Goal: Task Accomplishment & Management: Manage account settings

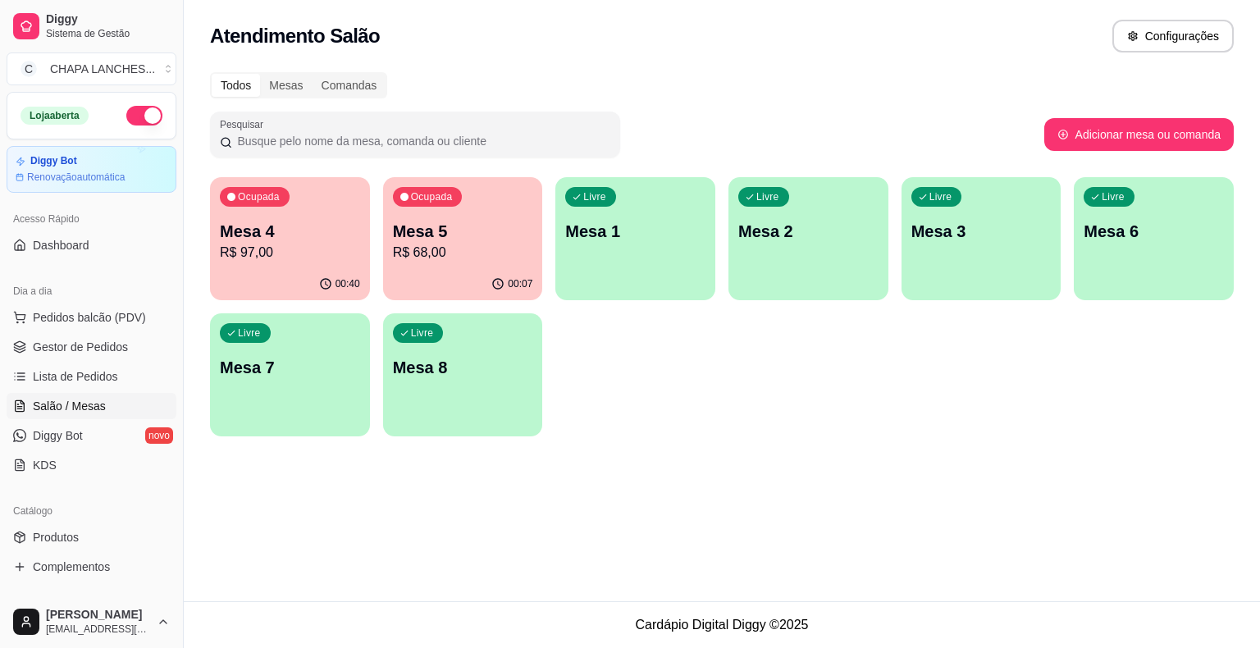
click at [341, 262] on div "Ocupada Mesa 4 R$ 97,00" at bounding box center [290, 222] width 160 height 91
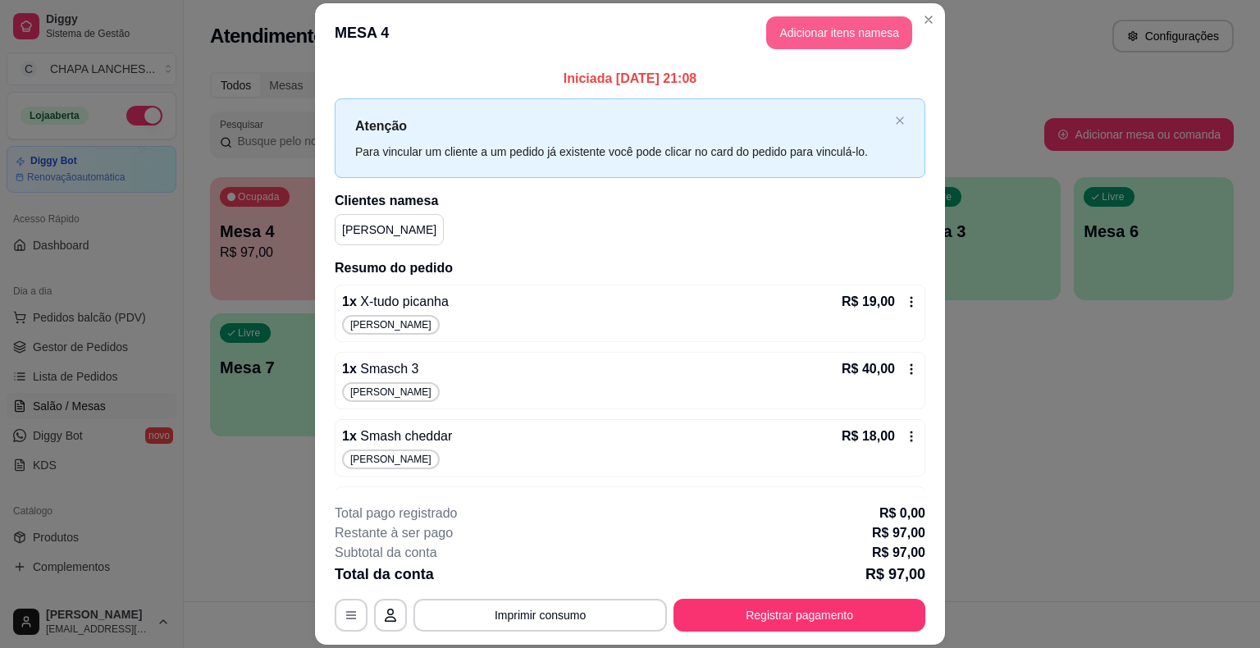
click at [810, 29] on button "Adicionar itens na mesa" at bounding box center [839, 32] width 146 height 33
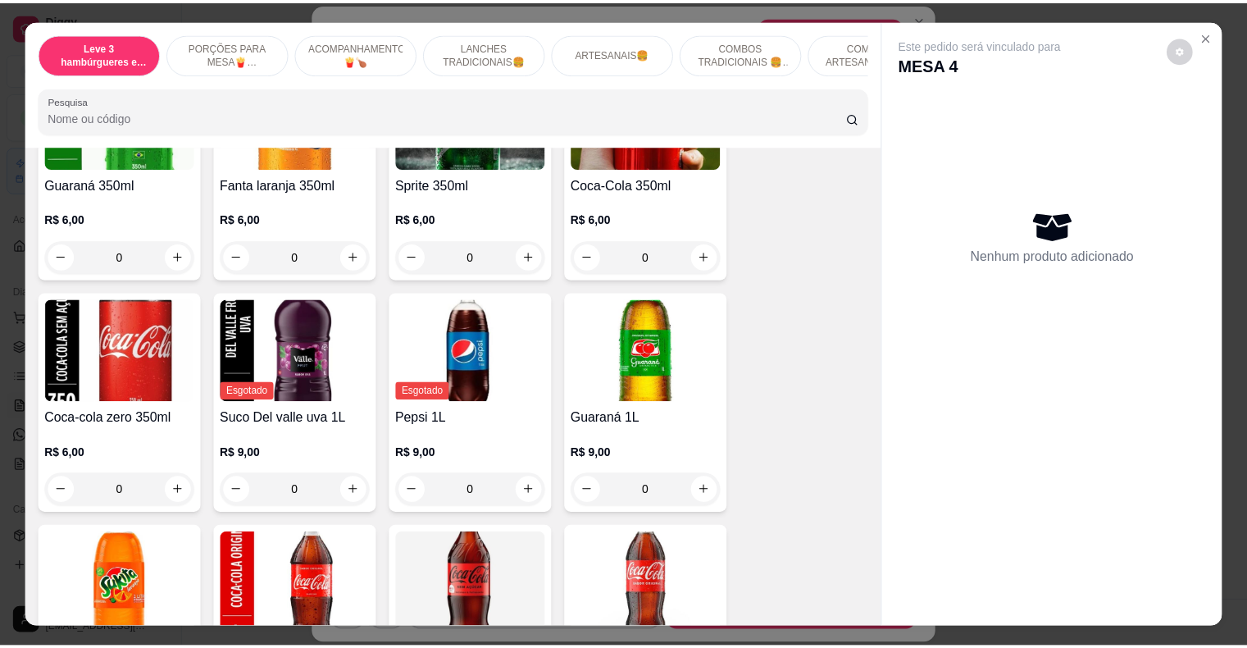
scroll to position [3854, 0]
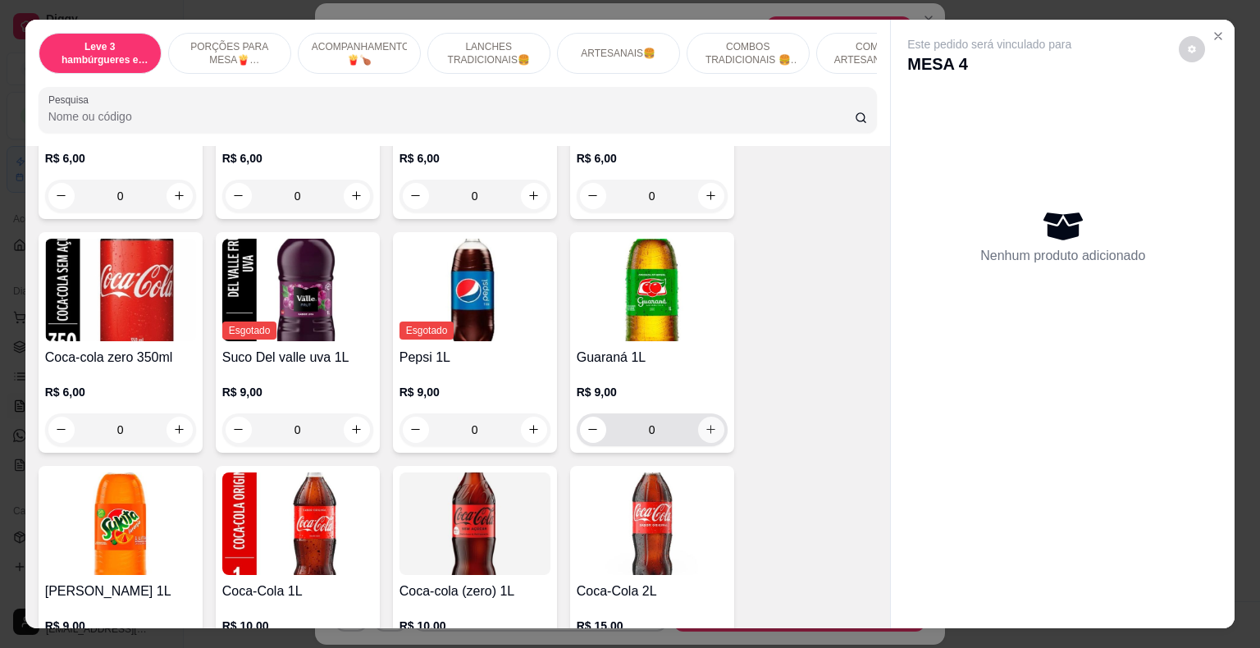
click at [705, 422] on button "increase-product-quantity" at bounding box center [711, 430] width 26 height 26
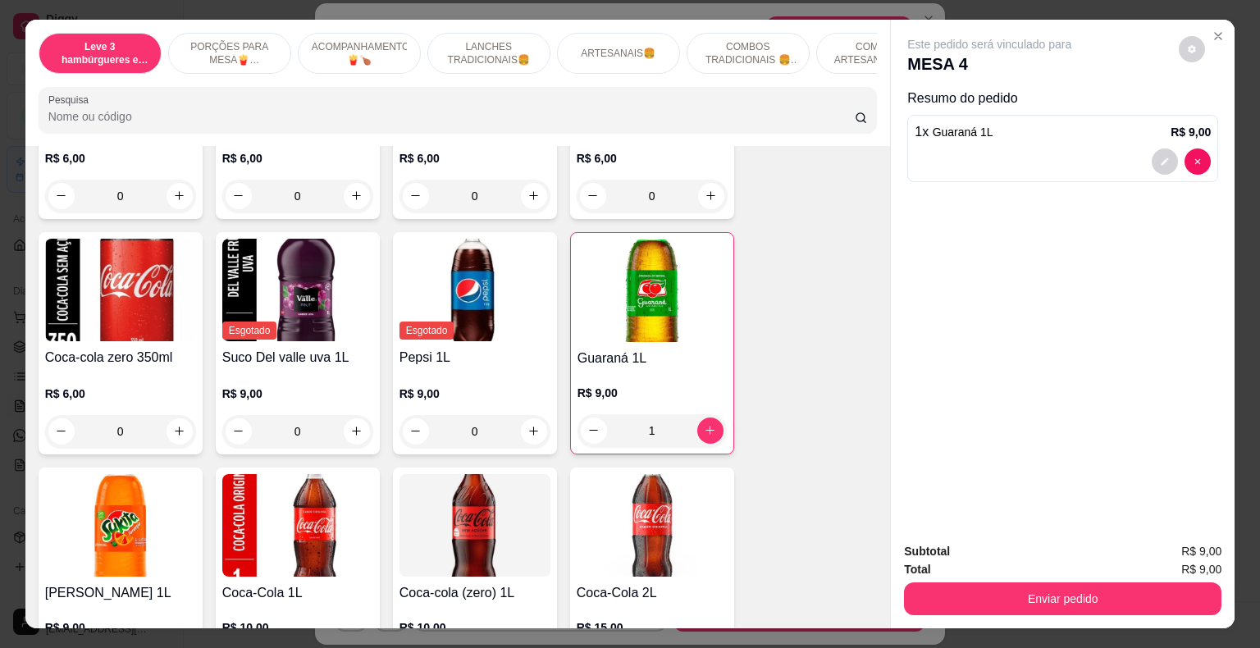
type input "1"
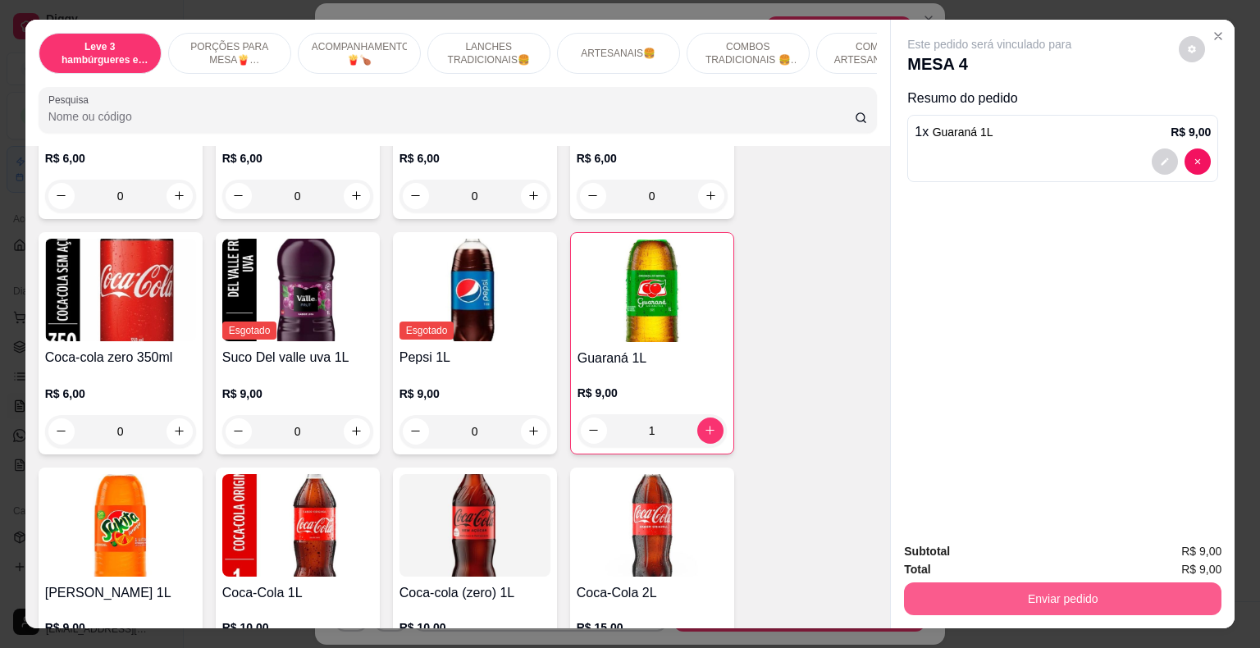
click at [1006, 590] on button "Enviar pedido" at bounding box center [1062, 598] width 317 height 33
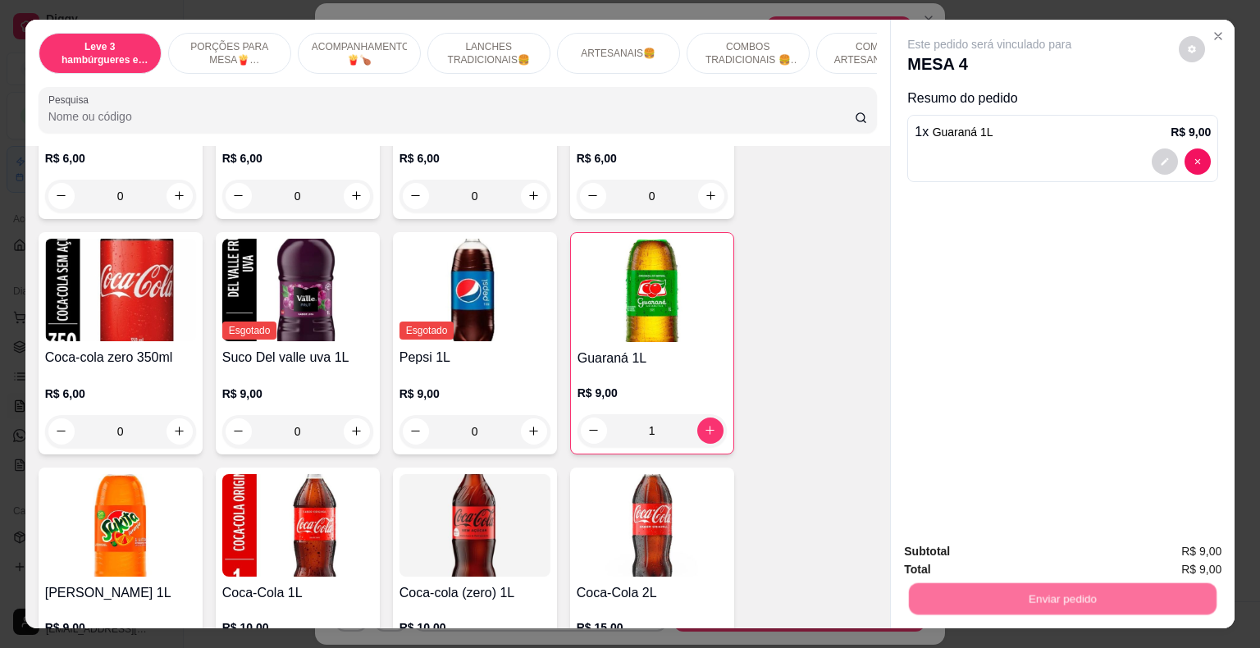
click at [996, 546] on button "Não registrar e enviar pedido" at bounding box center [1008, 552] width 166 height 30
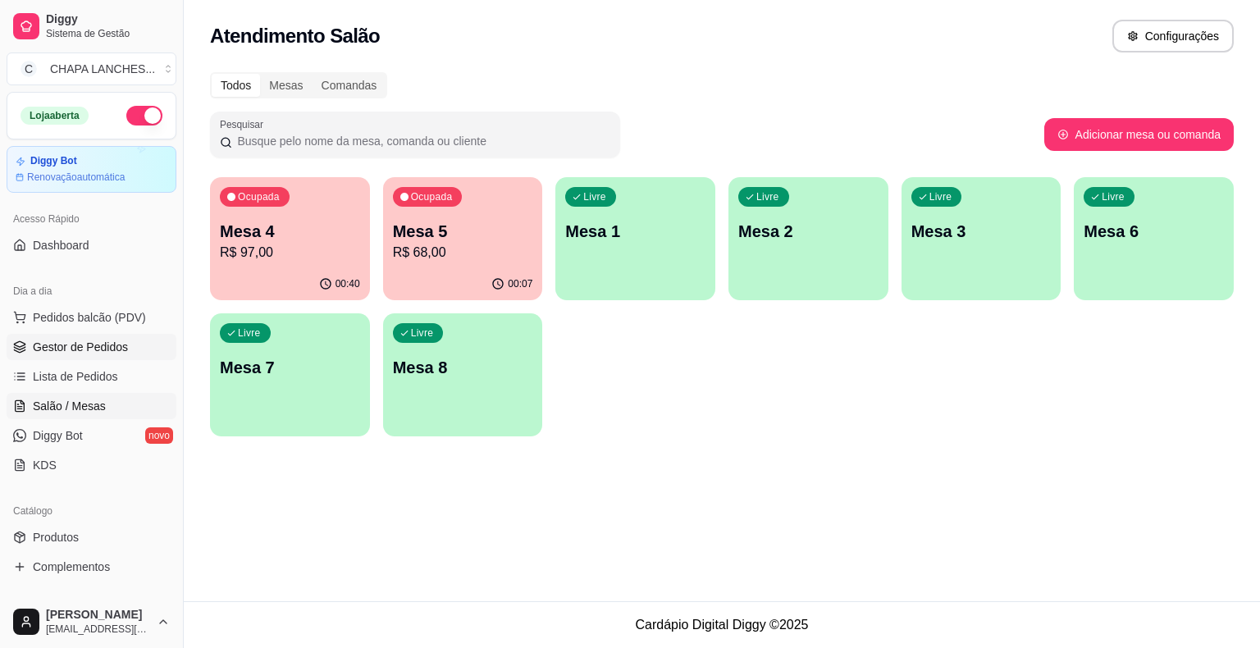
click at [102, 349] on span "Gestor de Pedidos" at bounding box center [80, 347] width 95 height 16
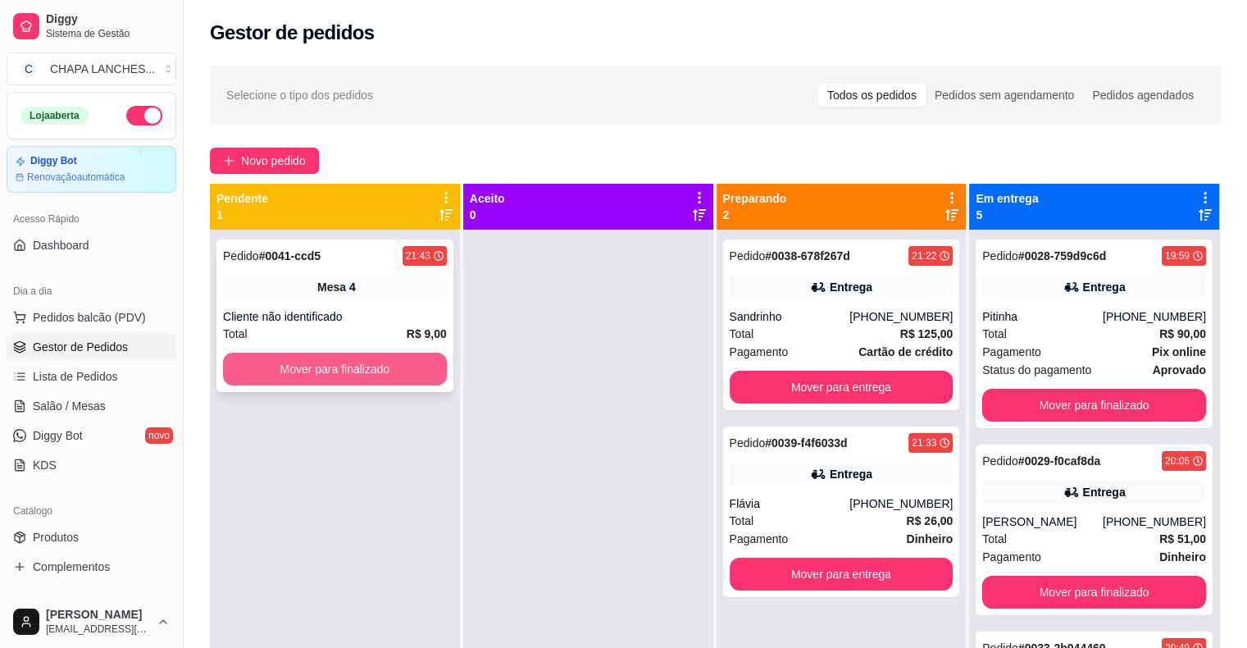
click at [400, 366] on button "Mover para finalizado" at bounding box center [335, 369] width 224 height 33
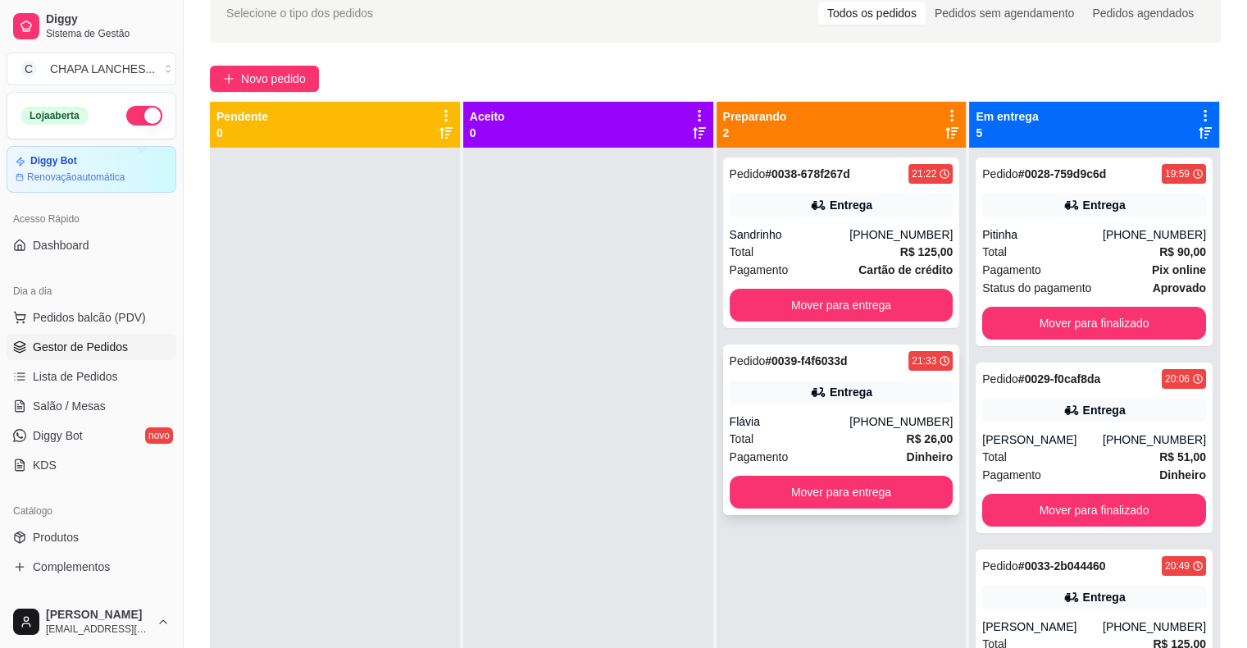
click at [868, 419] on div "[PHONE_NUMBER]" at bounding box center [901, 421] width 103 height 16
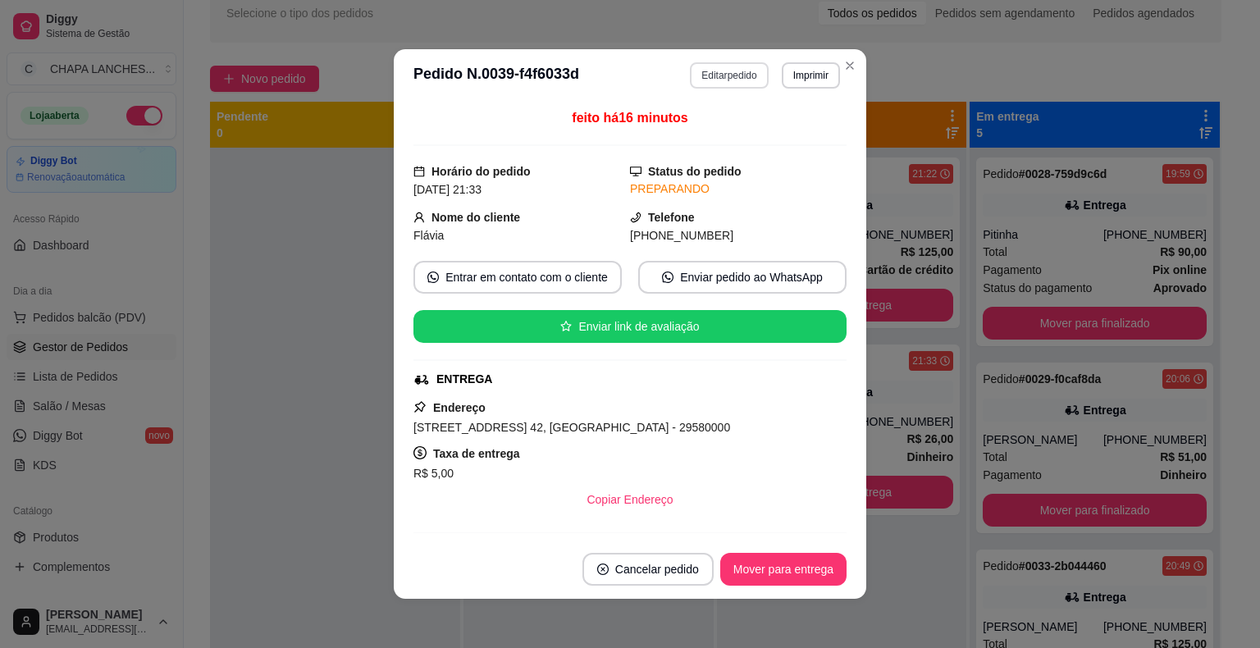
click at [738, 75] on button "Editar pedido" at bounding box center [729, 75] width 78 height 26
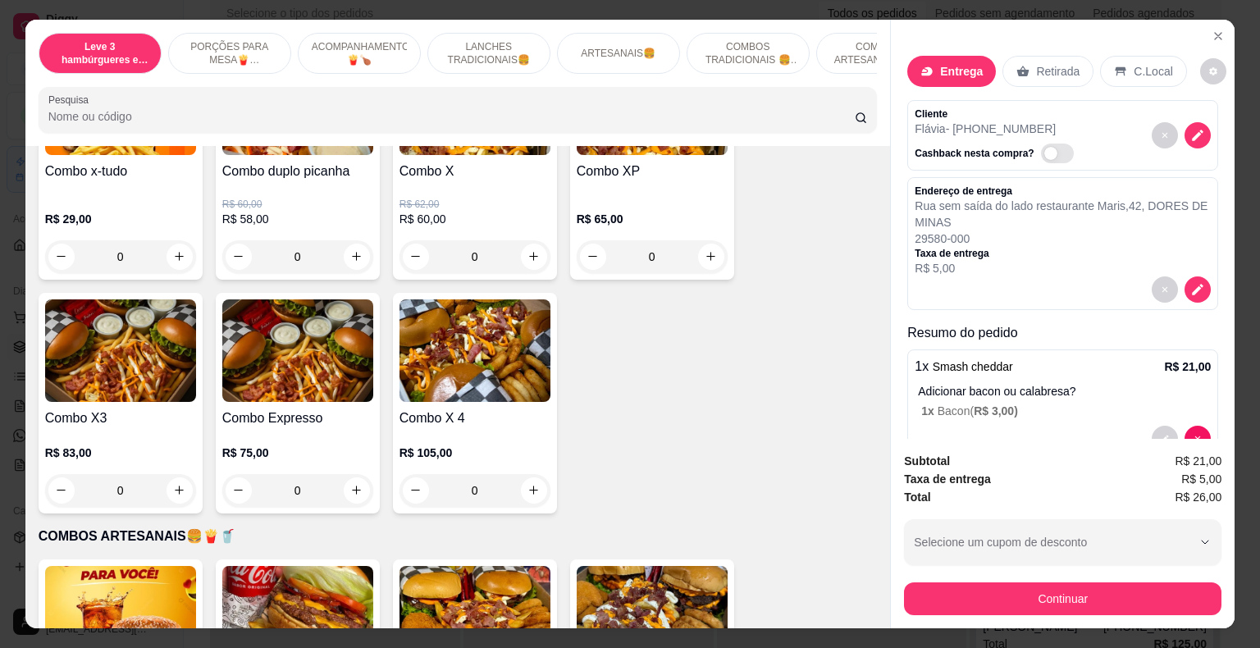
scroll to position [2542, 0]
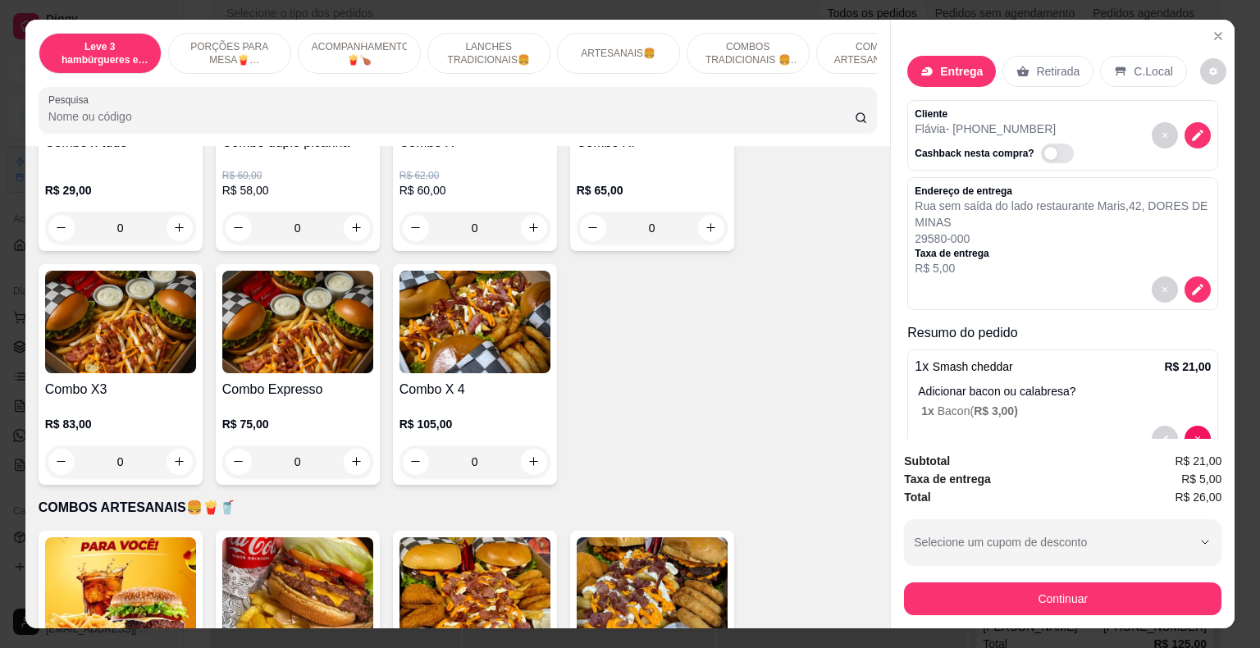
click at [175, 445] on div "0" at bounding box center [120, 461] width 151 height 33
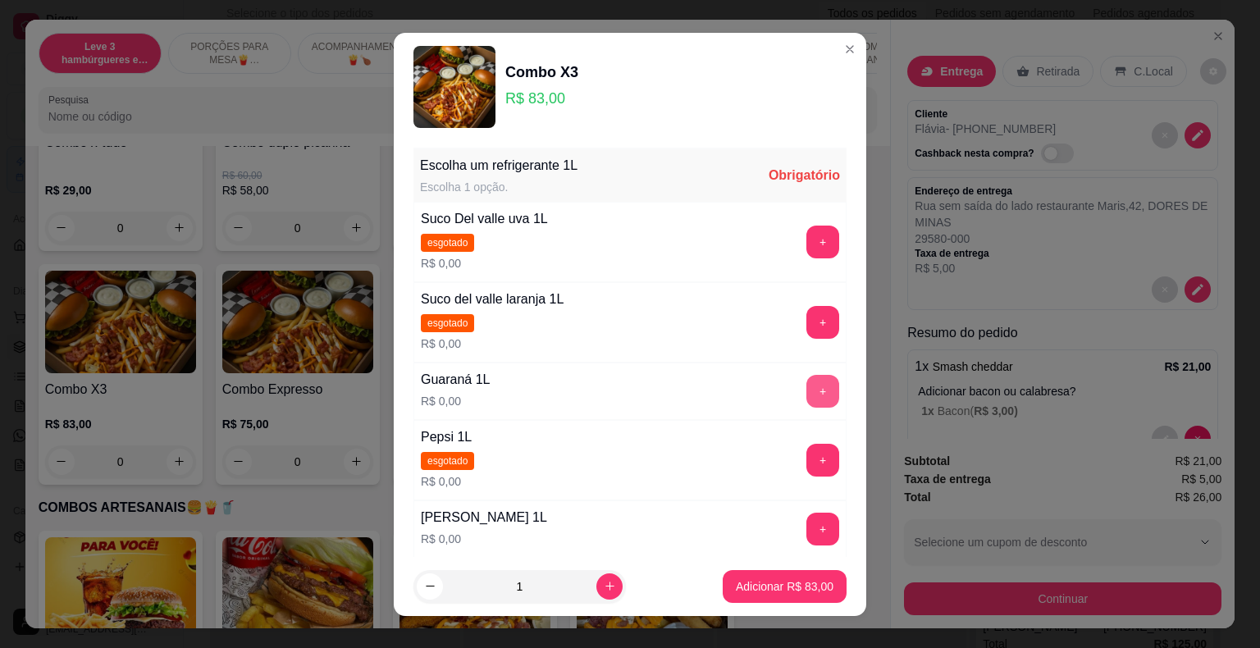
click at [806, 392] on button "+" at bounding box center [822, 391] width 33 height 33
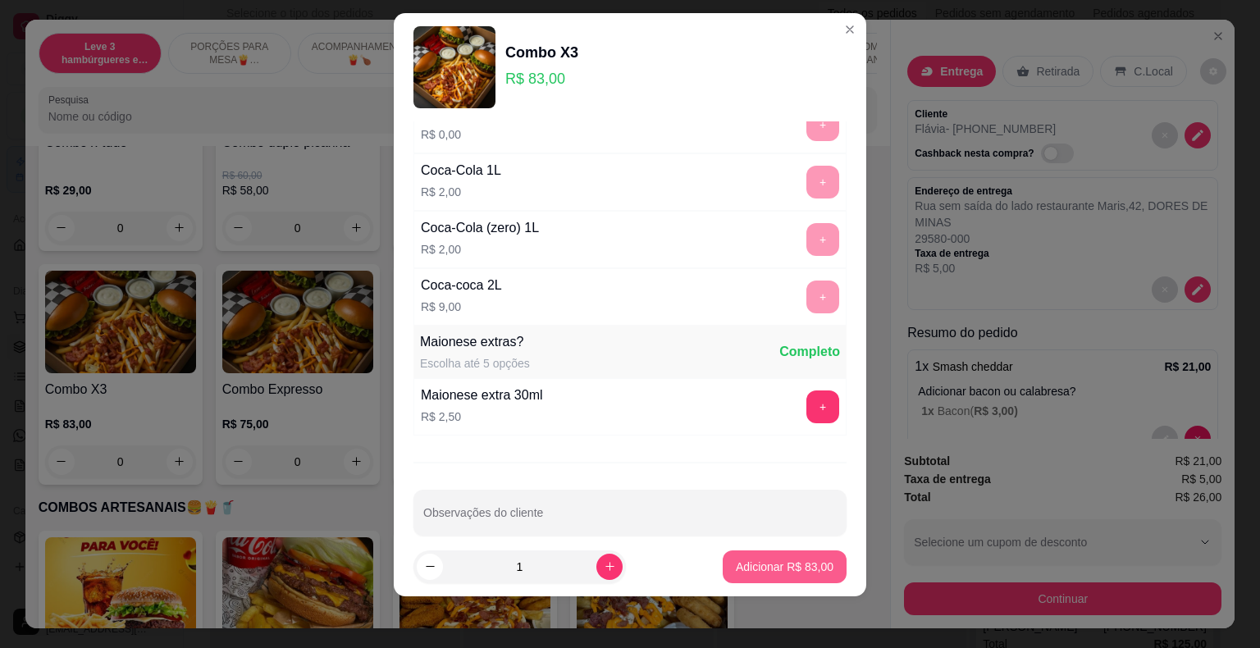
scroll to position [403, 0]
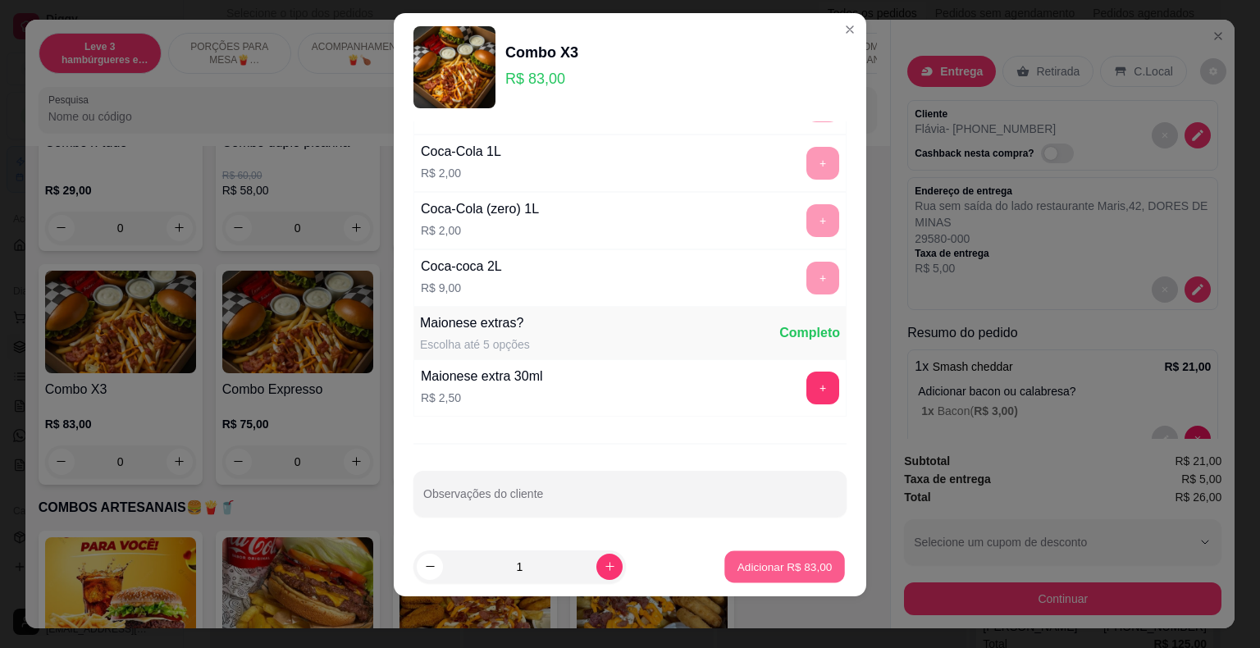
click at [796, 566] on p "Adicionar R$ 83,00" at bounding box center [784, 566] width 95 height 16
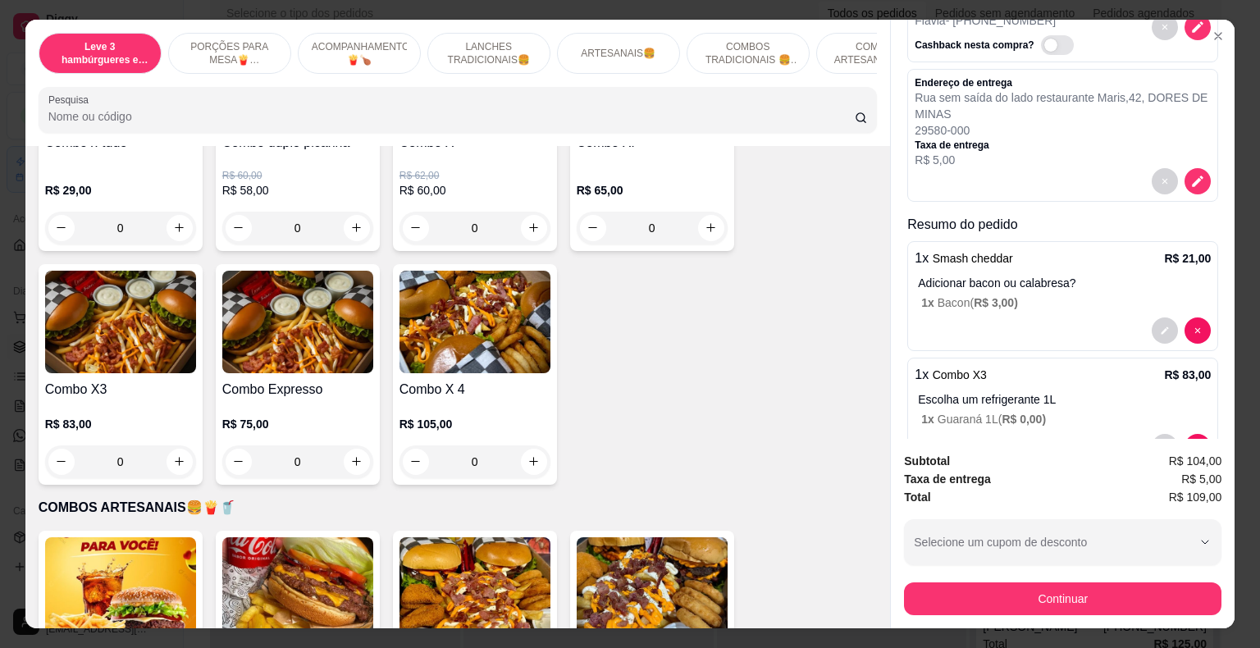
scroll to position [157, 0]
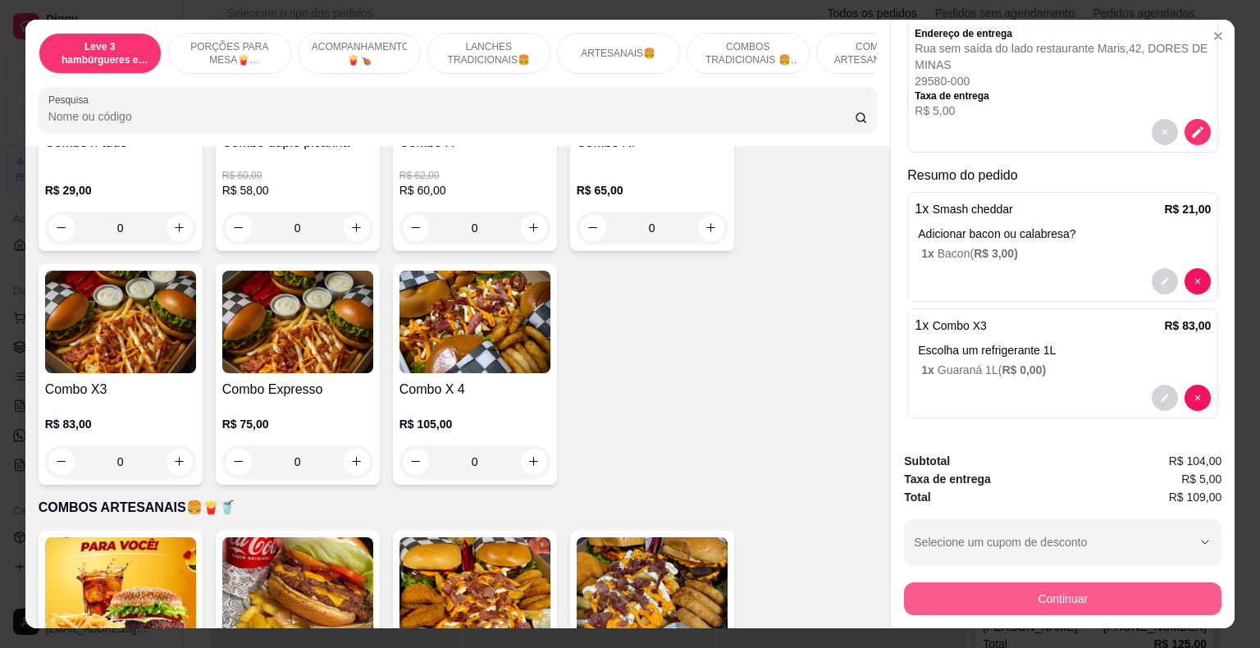
click at [1020, 591] on button "Continuar" at bounding box center [1062, 598] width 317 height 33
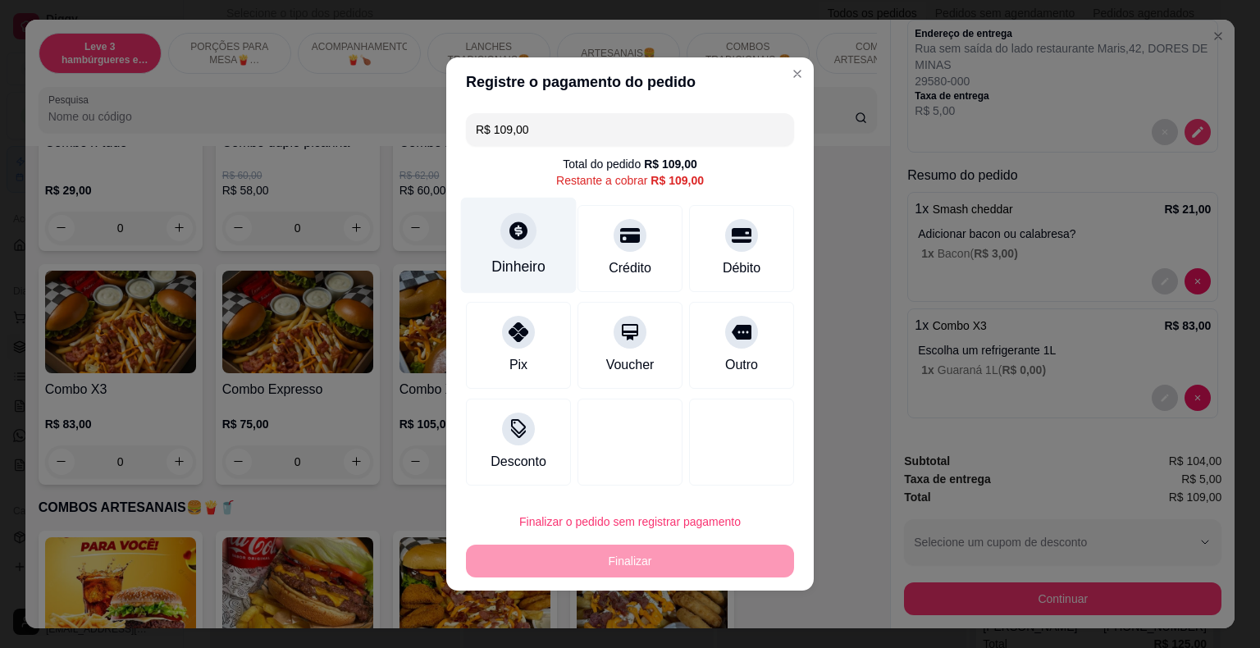
click at [522, 239] on icon at bounding box center [518, 230] width 21 height 21
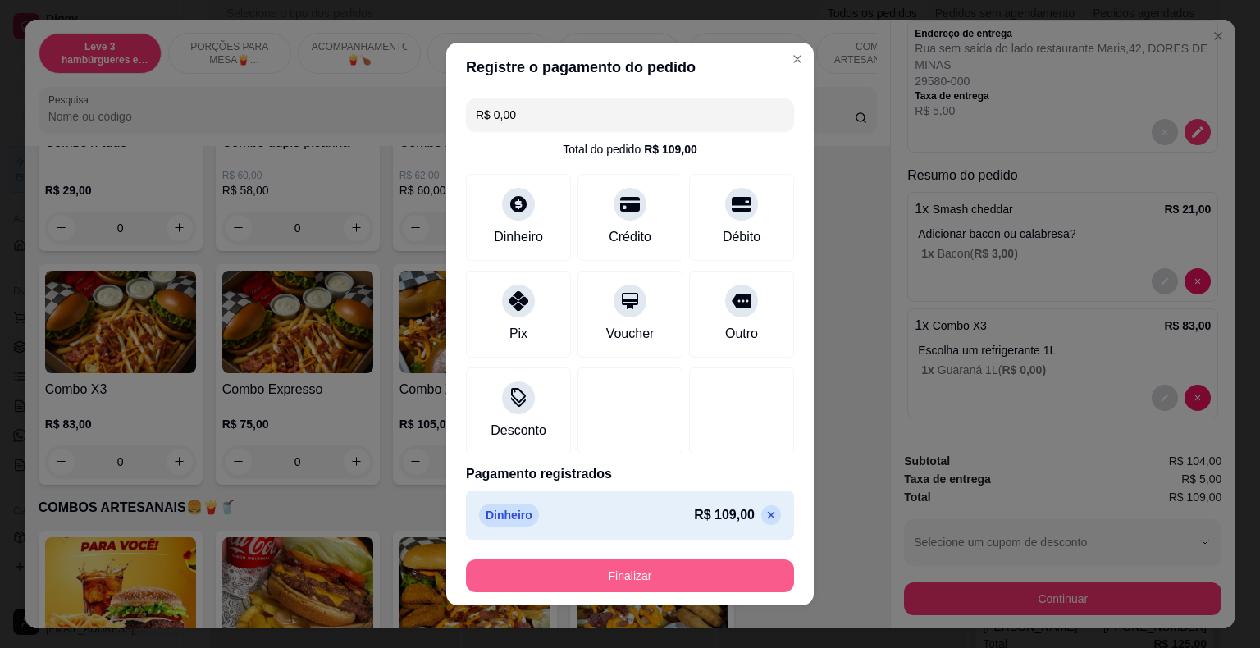
click at [727, 563] on button "Finalizar" at bounding box center [630, 575] width 328 height 33
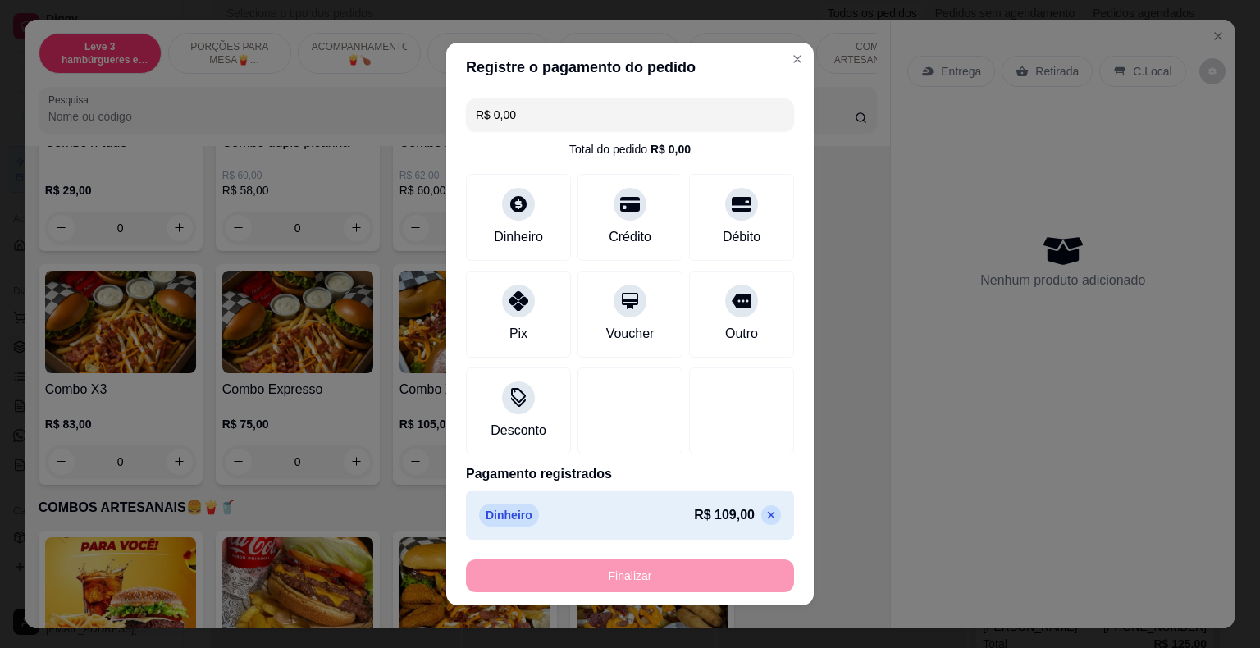
type input "-R$ 109,00"
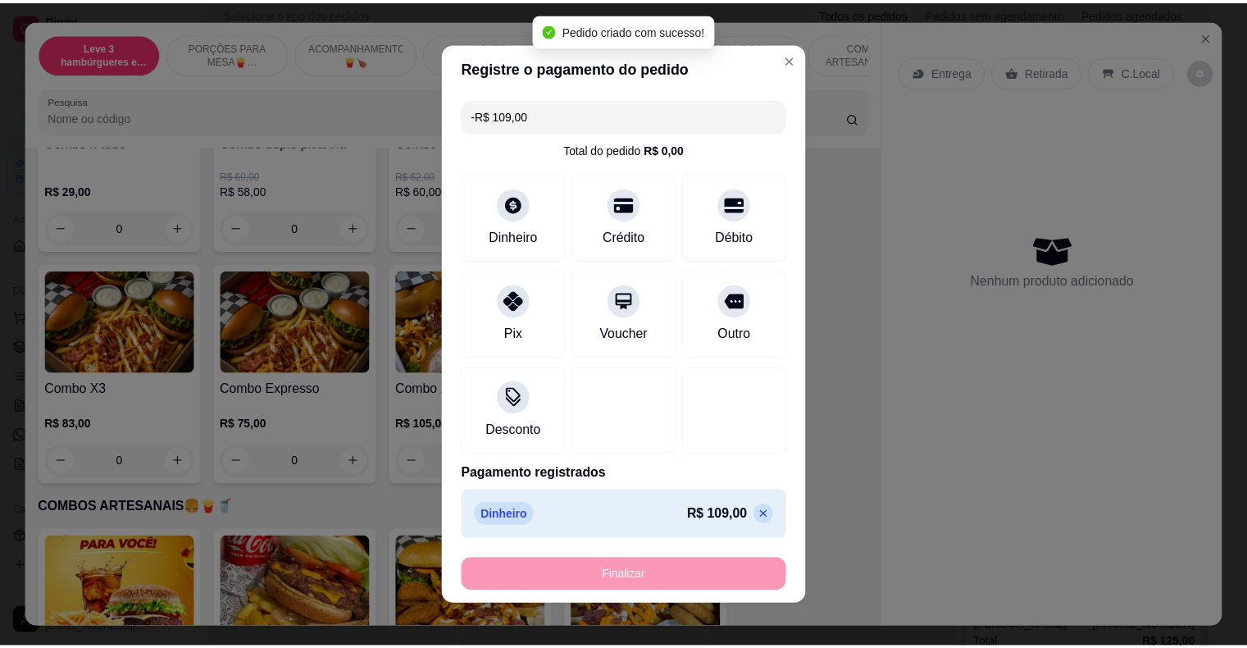
scroll to position [0, 0]
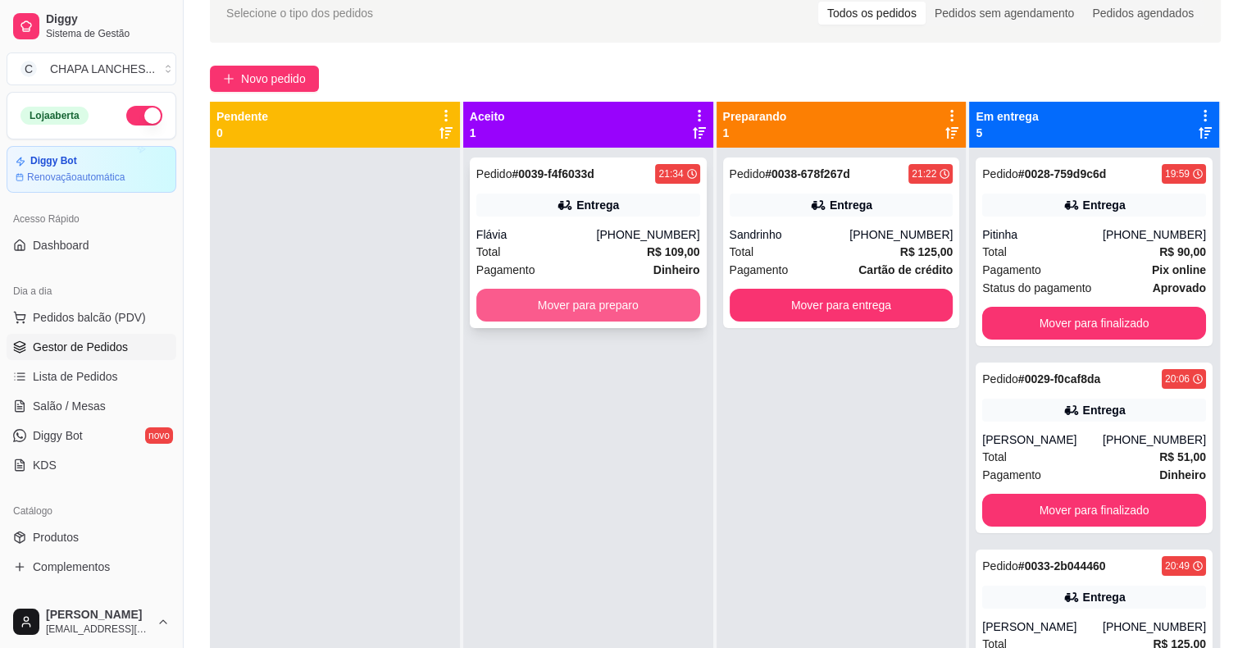
click at [569, 310] on button "Mover para preparo" at bounding box center [588, 305] width 224 height 33
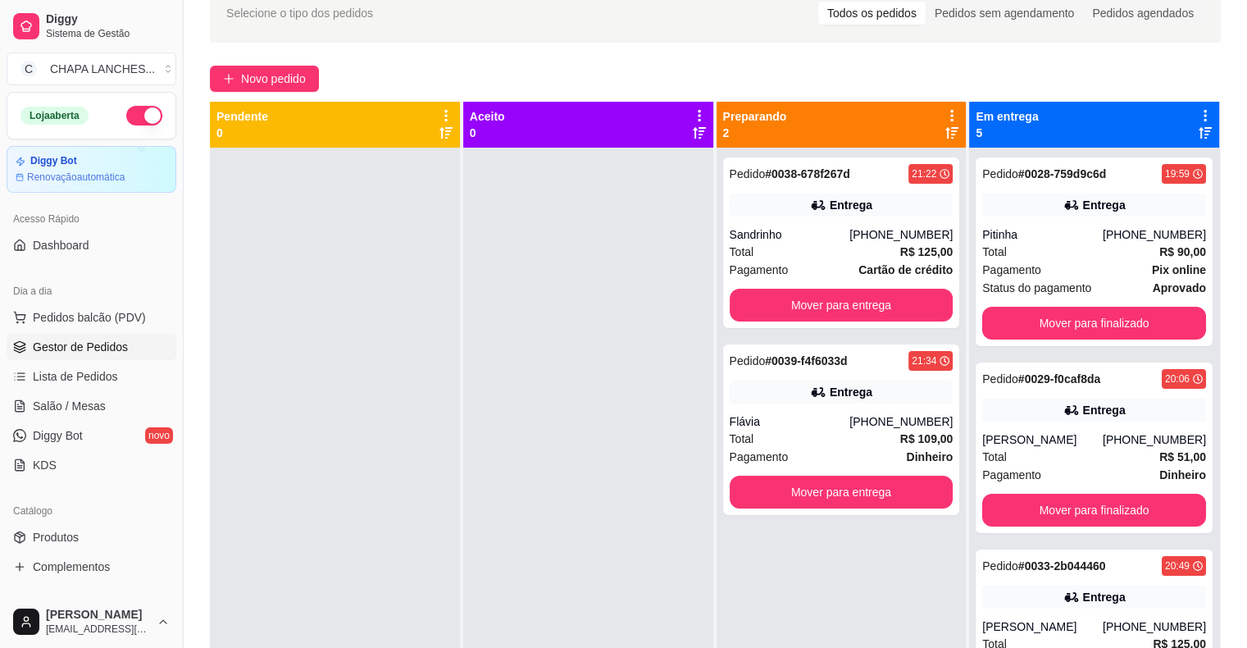
click at [52, 340] on span "Gestor de Pedidos" at bounding box center [80, 347] width 95 height 16
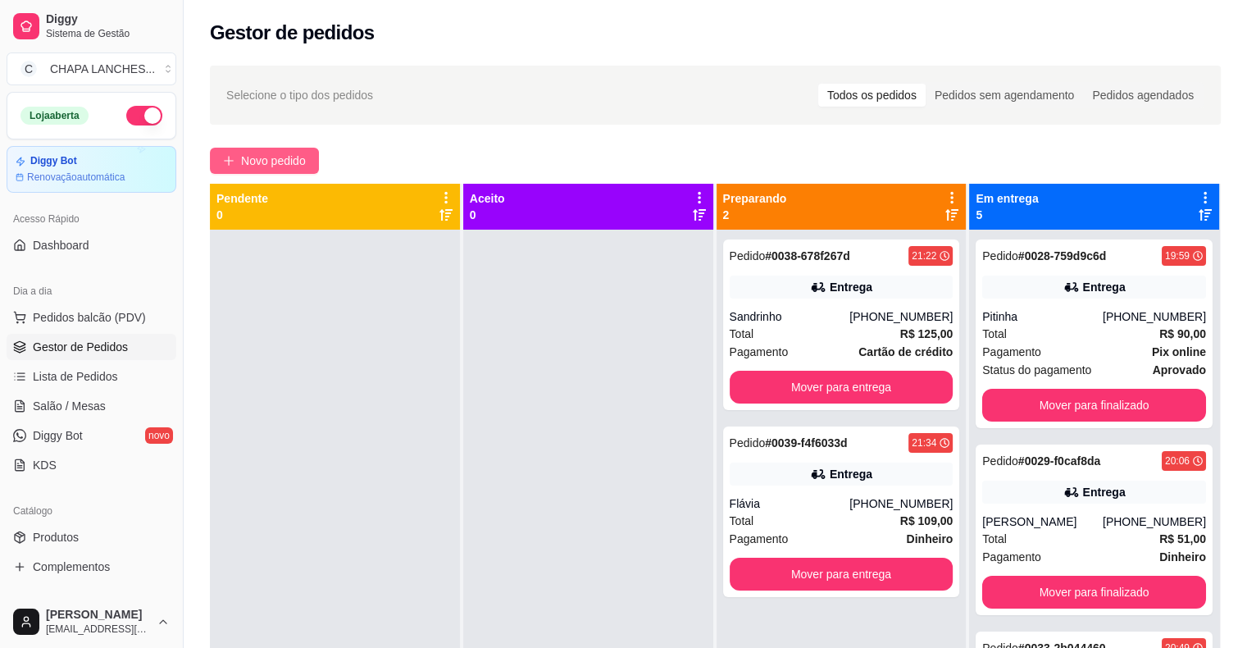
click at [283, 160] on span "Novo pedido" at bounding box center [273, 161] width 65 height 18
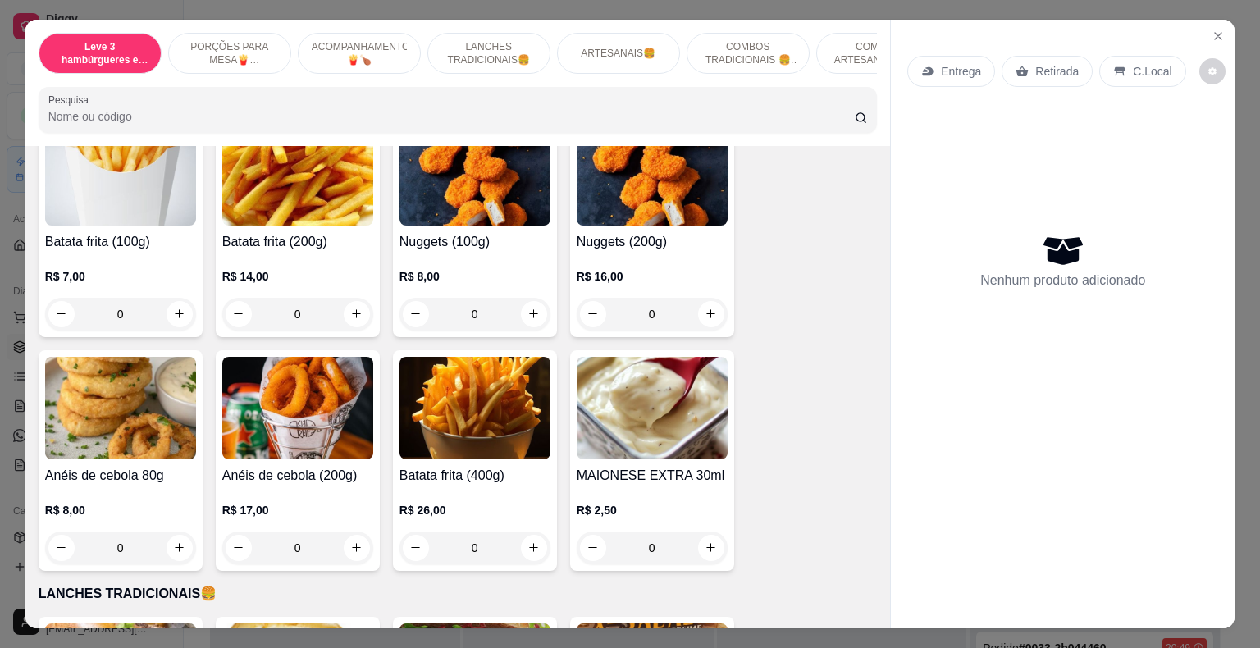
scroll to position [738, 0]
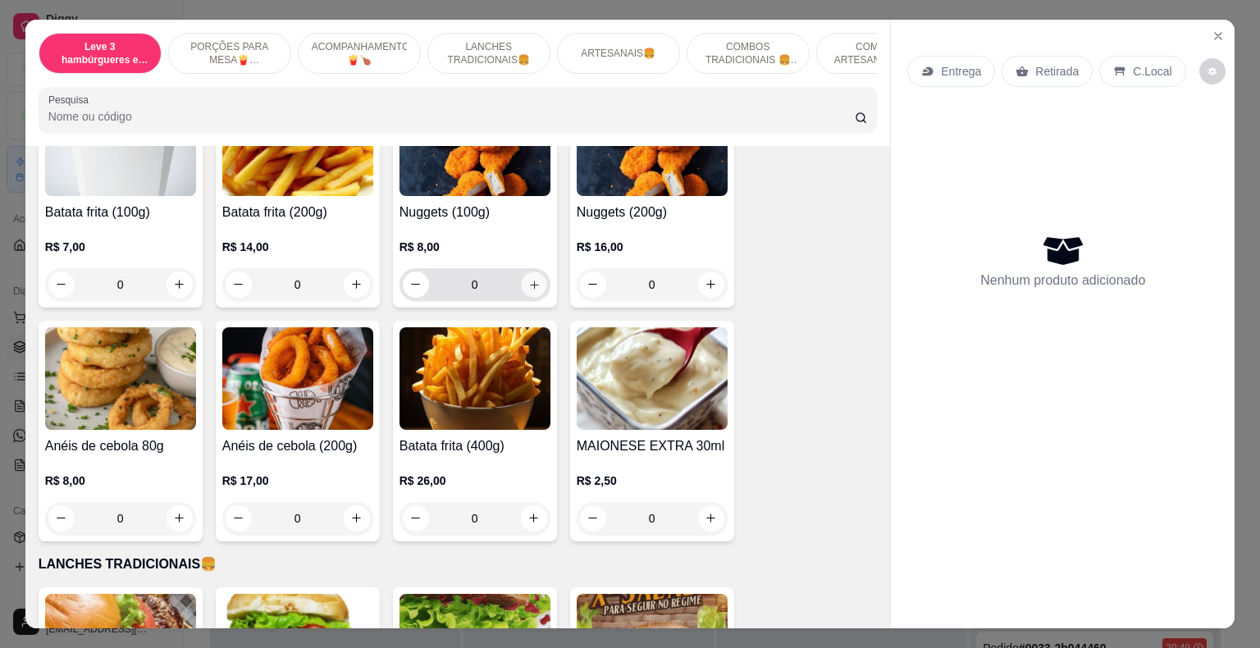
click at [532, 278] on icon "increase-product-quantity" at bounding box center [533, 284] width 12 height 12
type input "1"
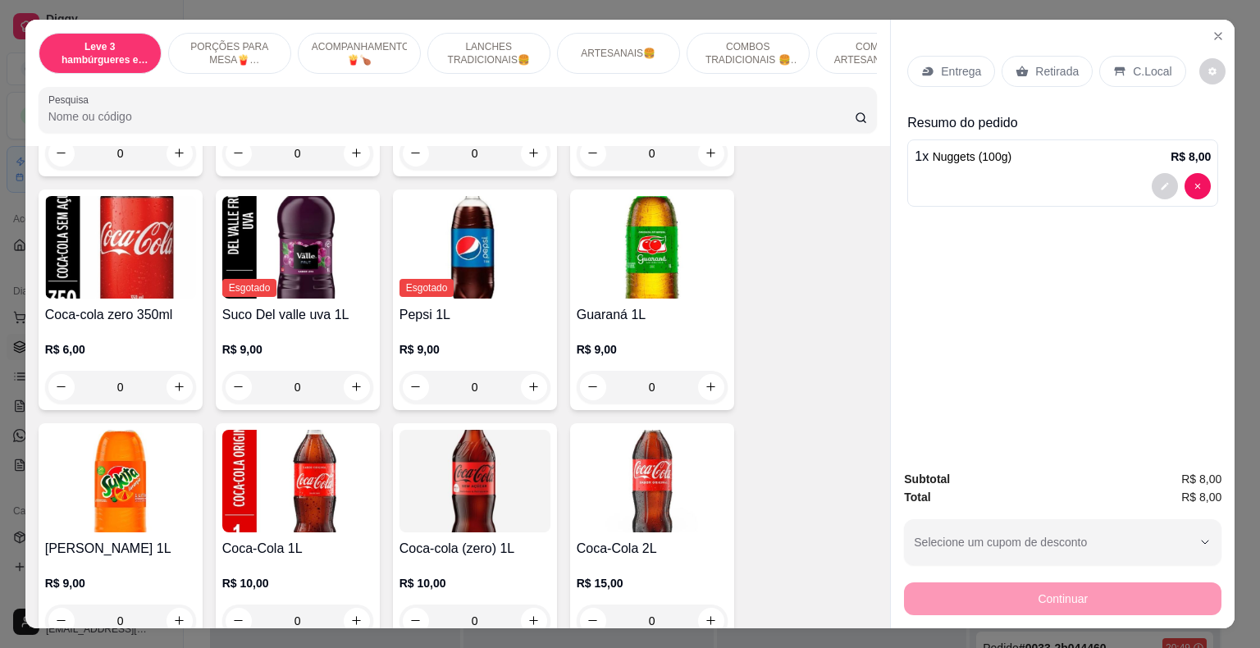
scroll to position [3936, 0]
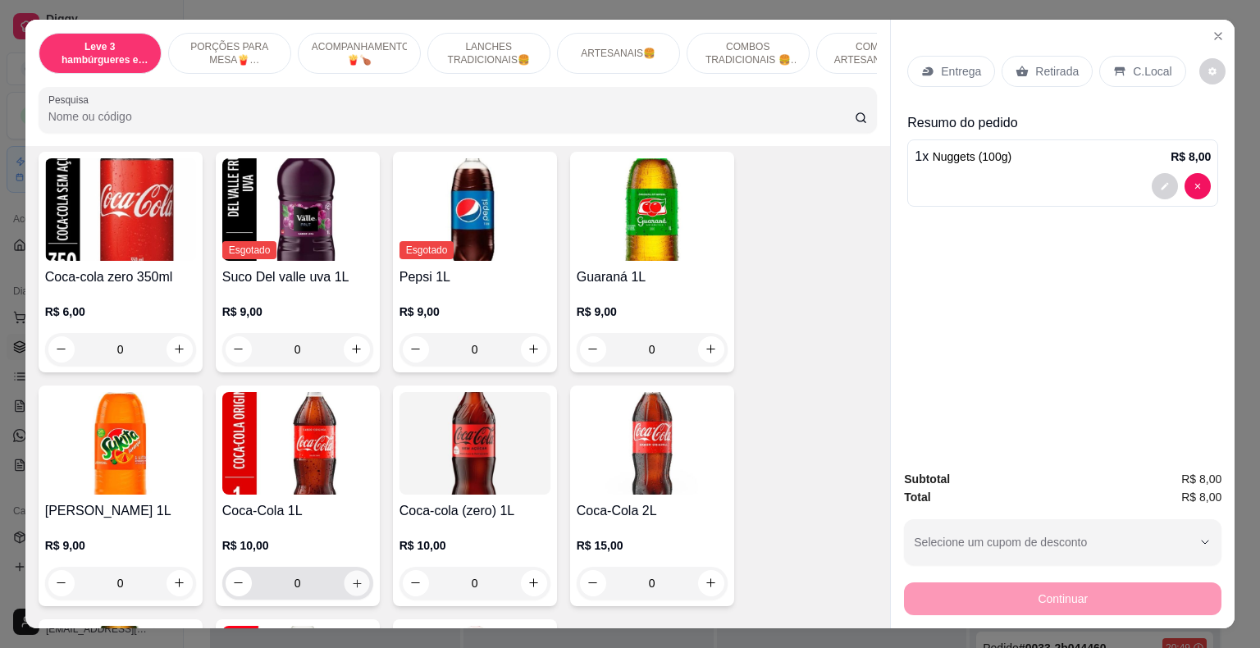
click at [353, 579] on icon "increase-product-quantity" at bounding box center [357, 583] width 8 height 8
type input "1"
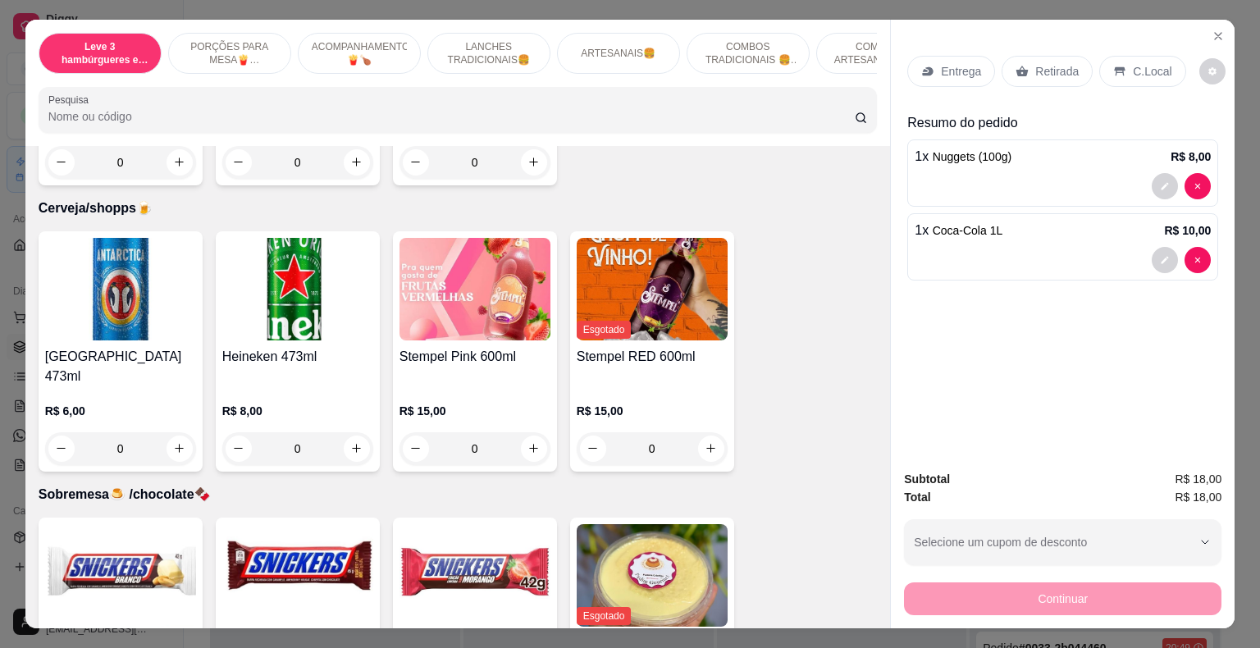
scroll to position [4686, 0]
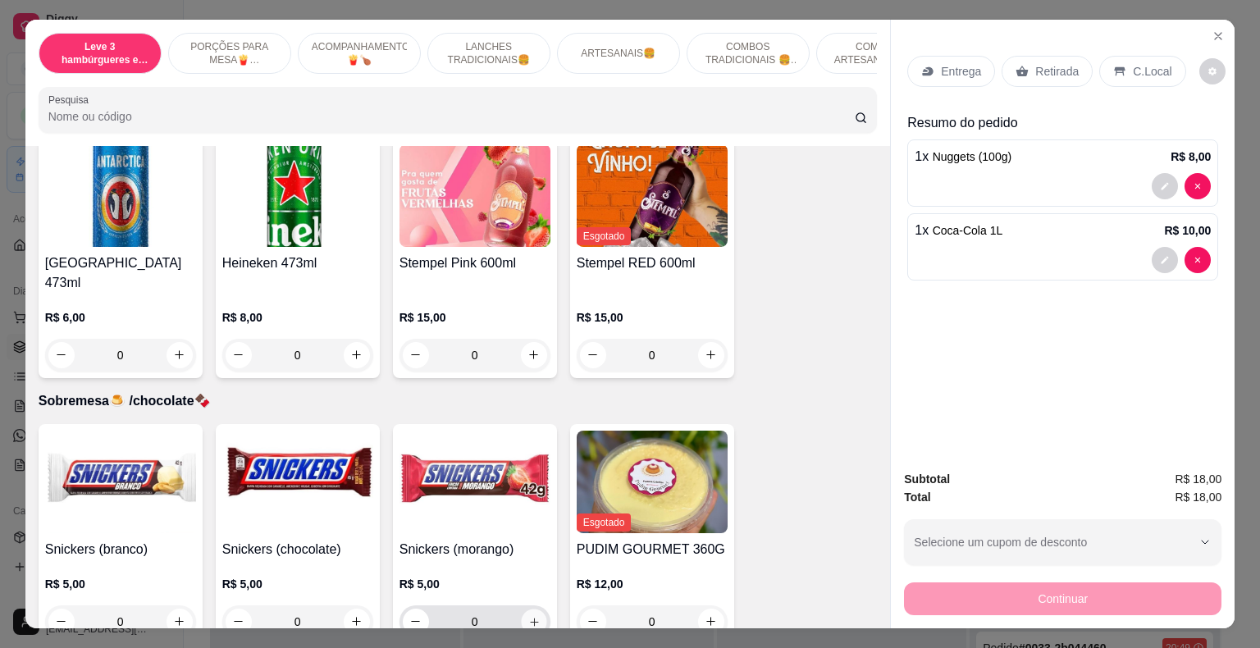
click at [530, 618] on icon "increase-product-quantity" at bounding box center [534, 622] width 8 height 8
type input "1"
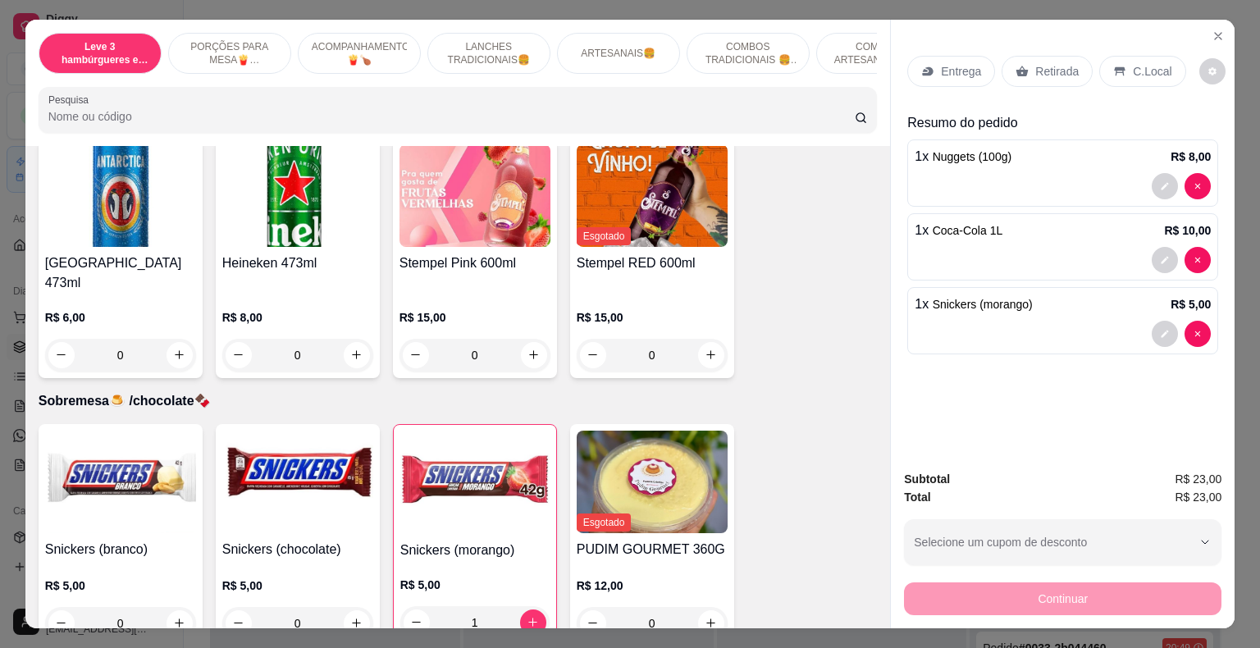
click at [1020, 56] on div "Retirada" at bounding box center [1046, 71] width 91 height 31
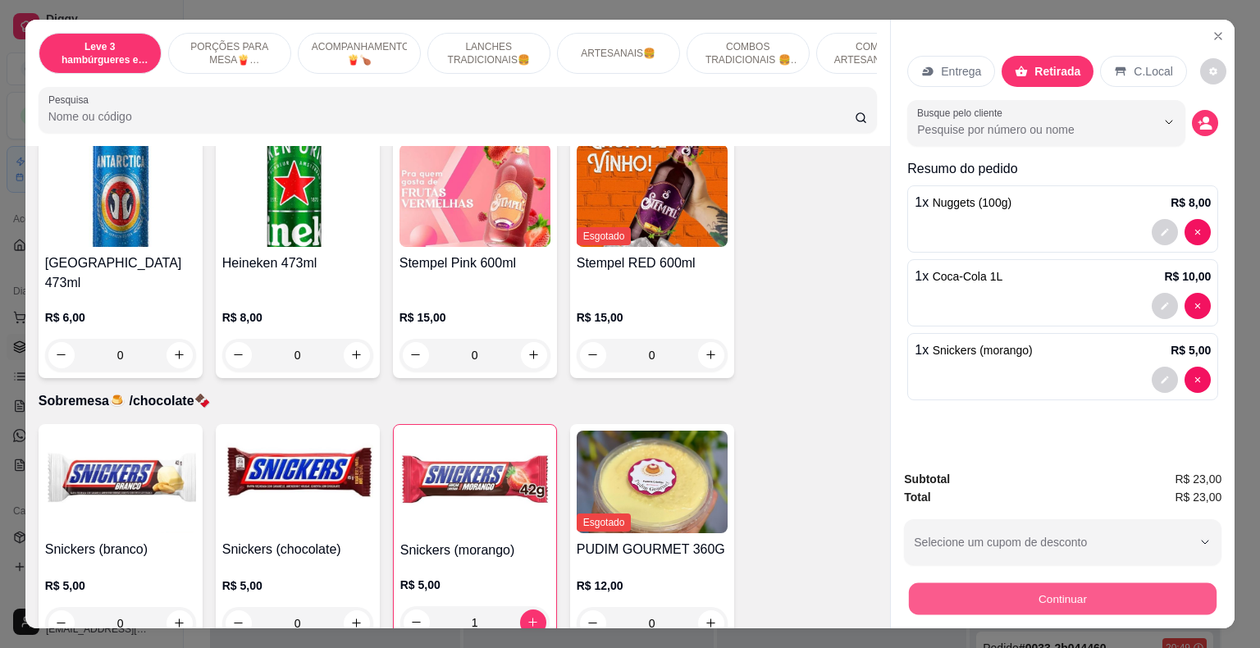
click at [1038, 594] on button "Continuar" at bounding box center [1063, 599] width 308 height 32
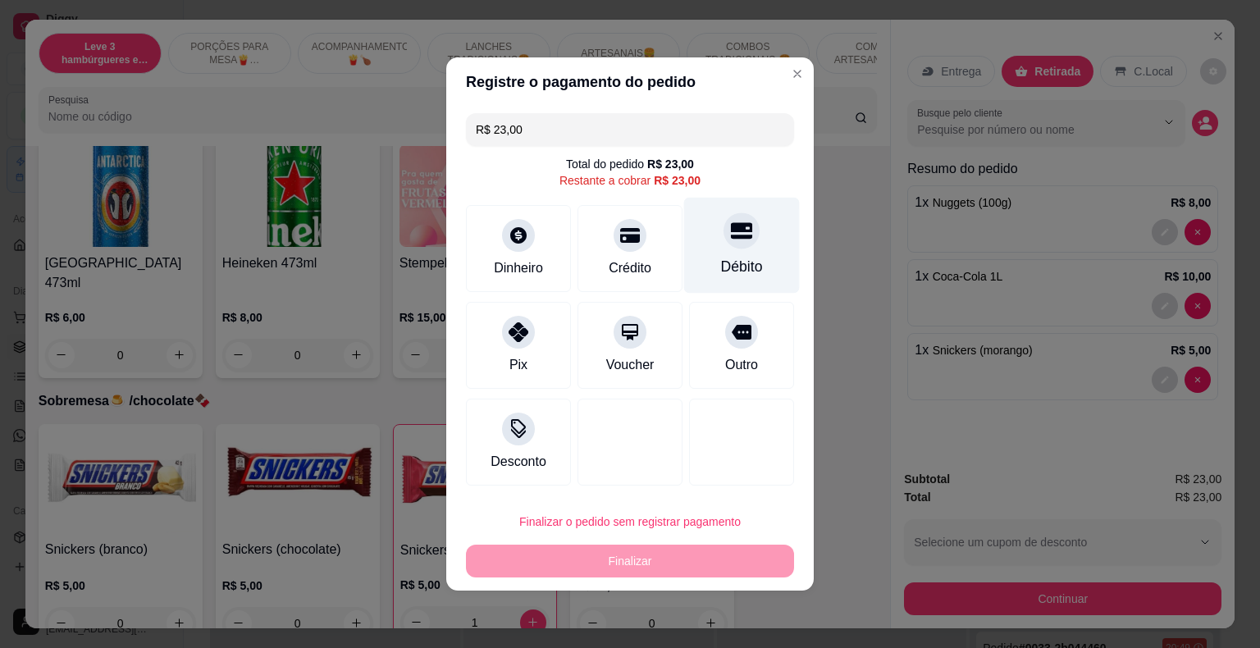
click at [727, 244] on div at bounding box center [741, 230] width 36 height 36
type input "R$ 0,00"
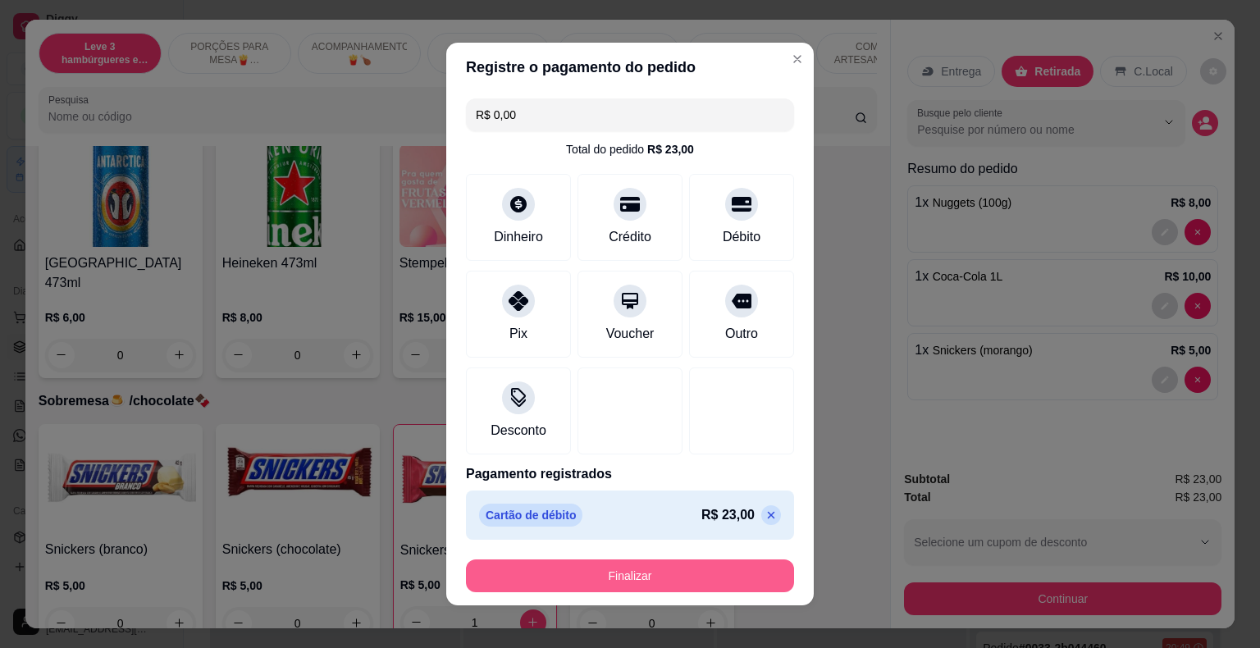
click at [645, 572] on button "Finalizar" at bounding box center [630, 575] width 328 height 33
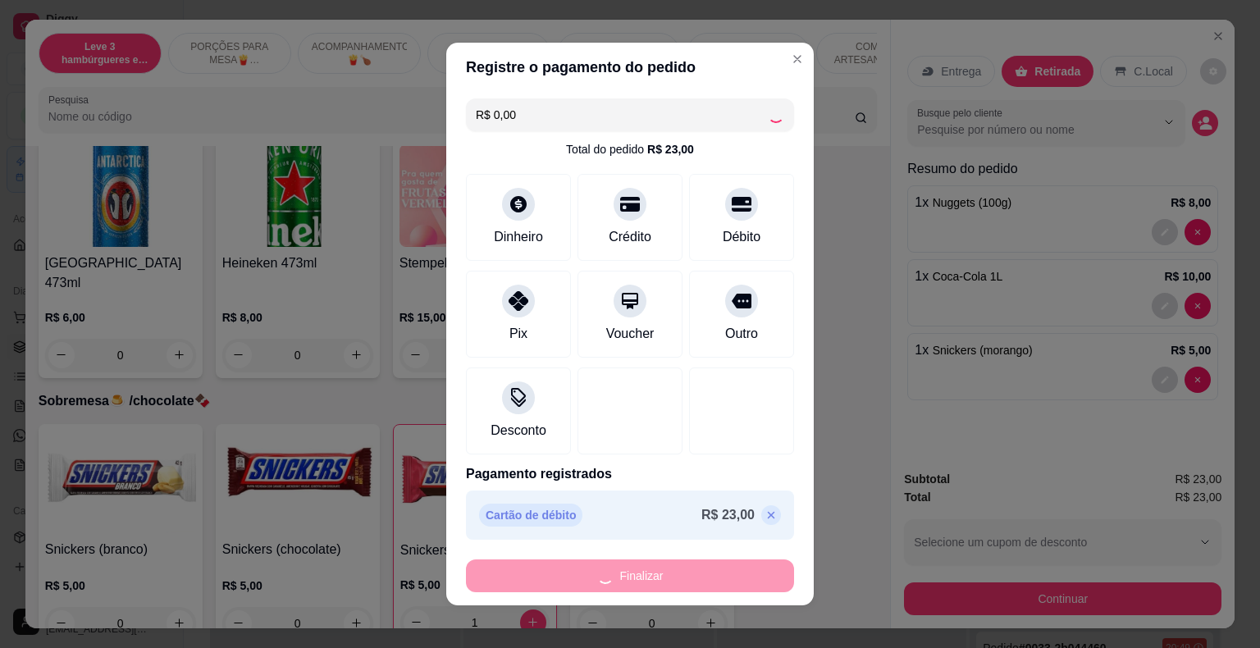
type input "0"
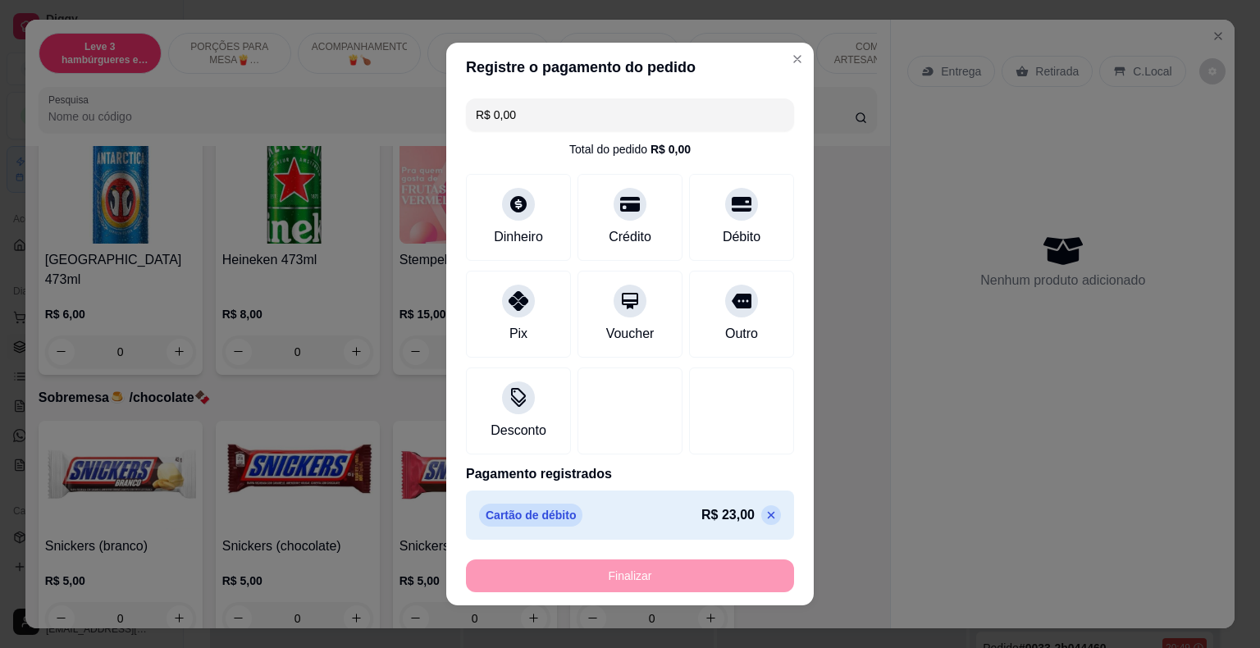
type input "-R$ 23,00"
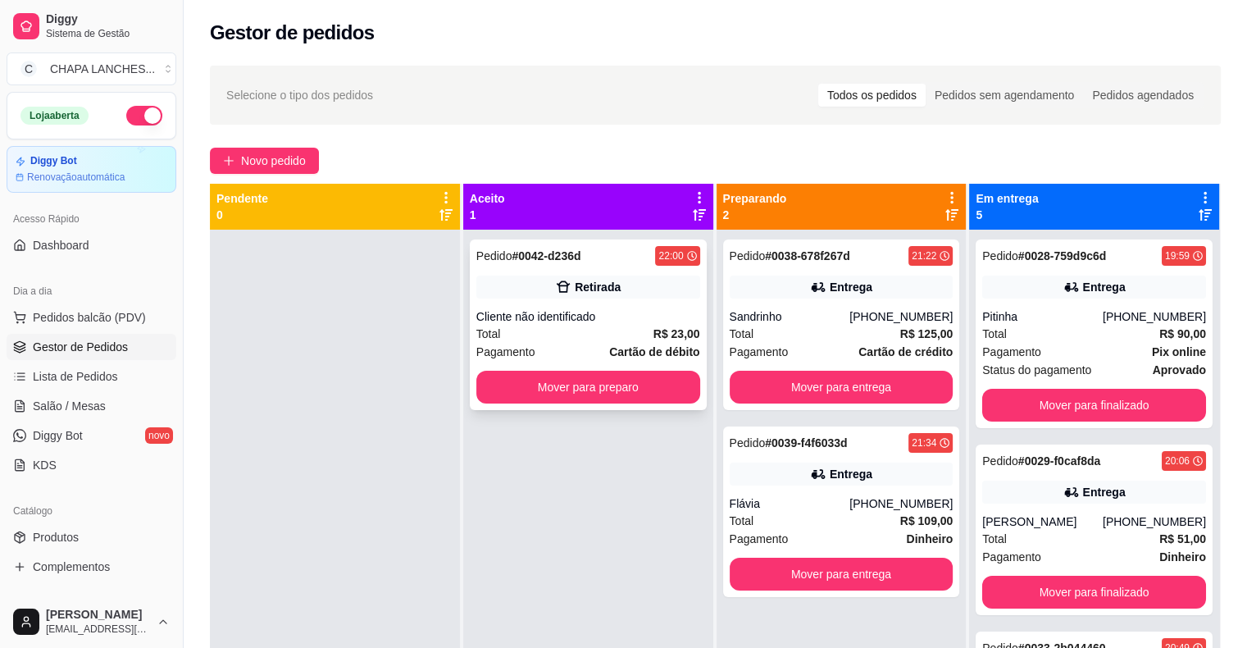
click at [622, 329] on div "Total R$ 23,00" at bounding box center [588, 334] width 224 height 18
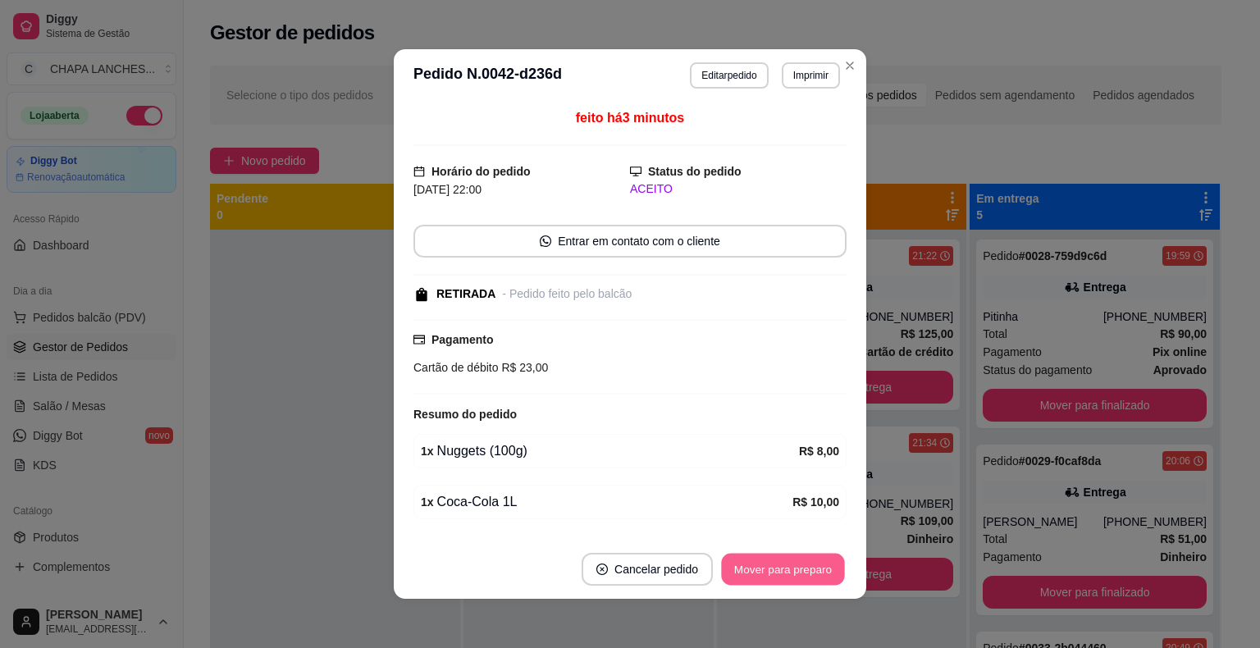
click at [782, 566] on button "Mover para preparo" at bounding box center [782, 570] width 123 height 32
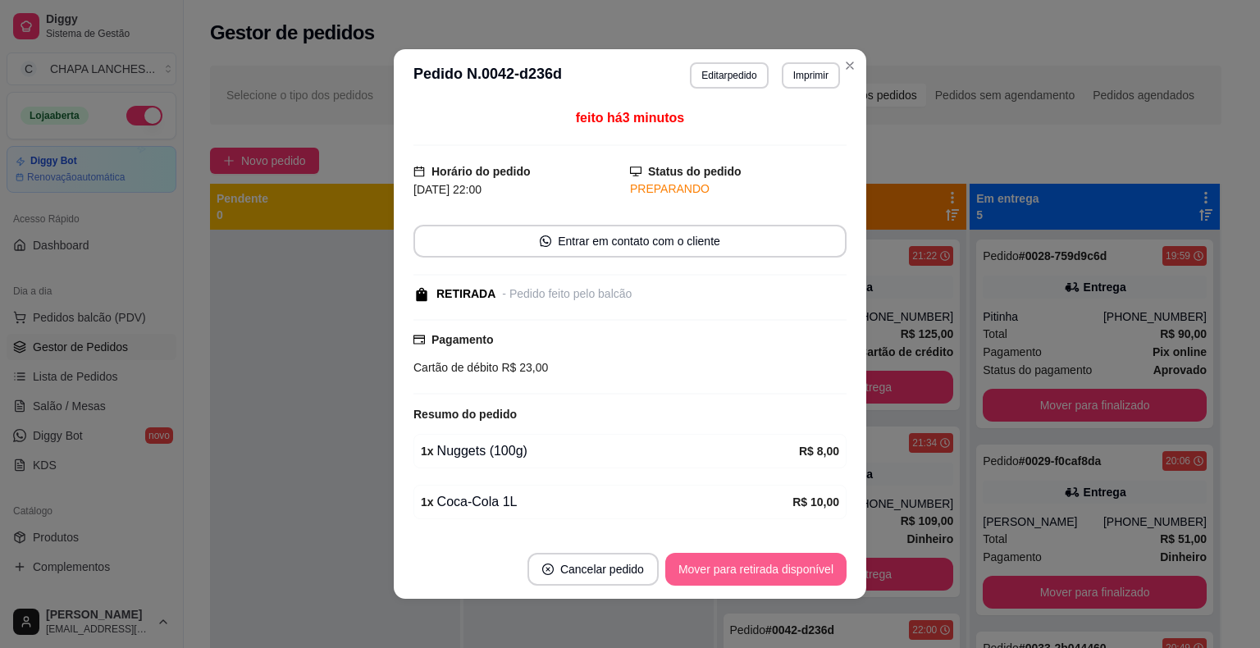
click at [761, 573] on button "Mover para retirada disponível" at bounding box center [755, 569] width 181 height 33
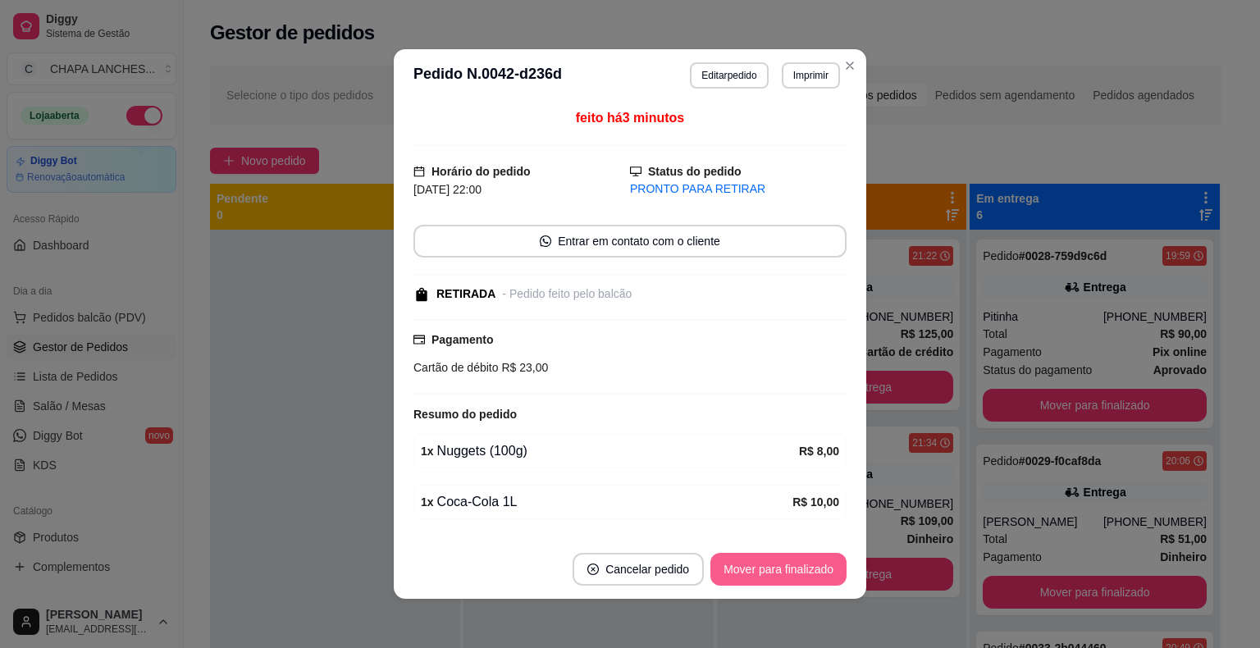
click at [777, 573] on button "Mover para finalizado" at bounding box center [778, 569] width 136 height 33
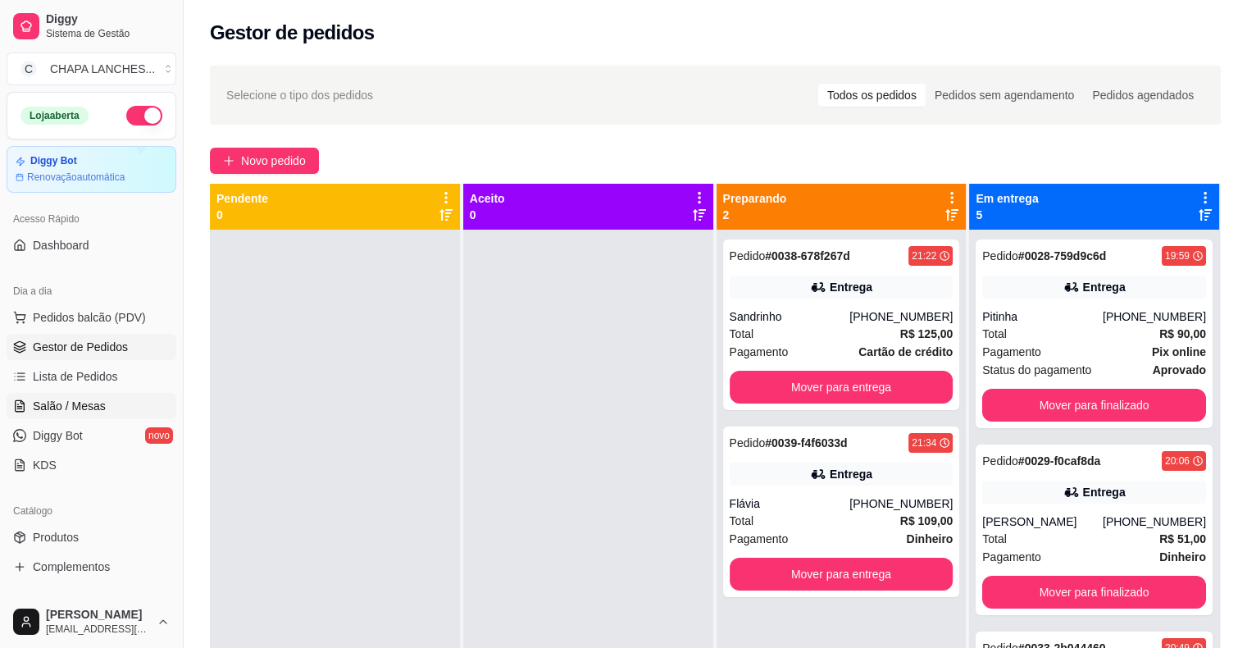
click at [80, 404] on span "Salão / Mesas" at bounding box center [69, 406] width 73 height 16
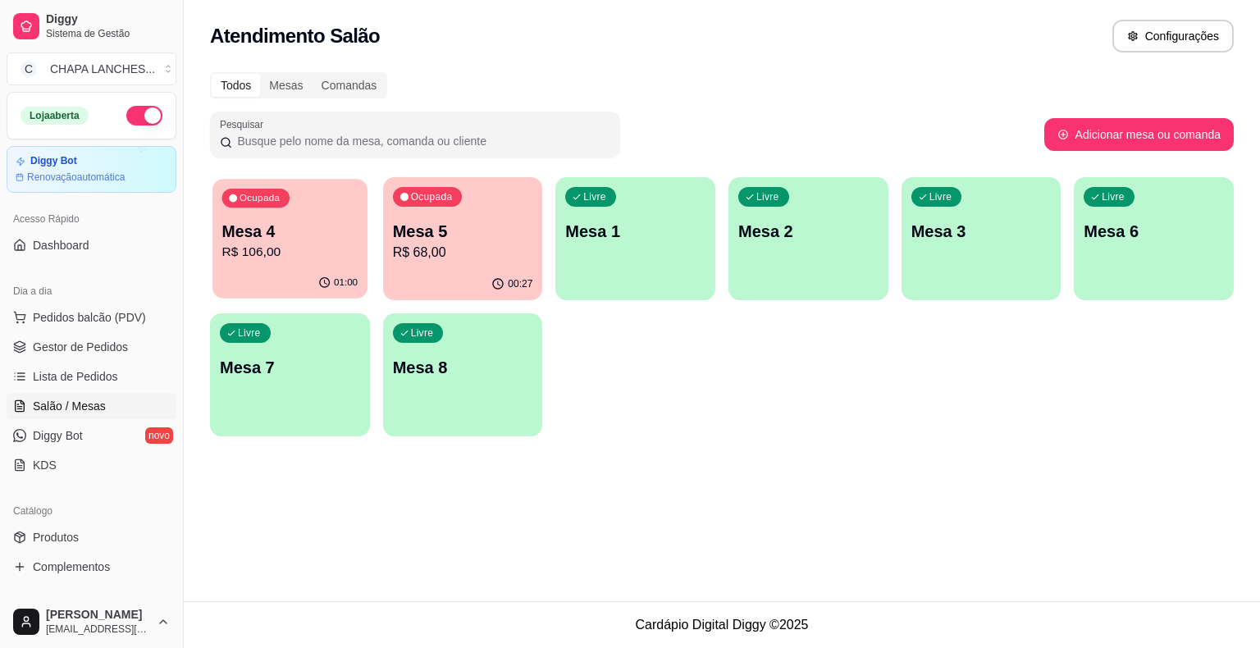
click at [332, 271] on div "01:00" at bounding box center [289, 282] width 155 height 31
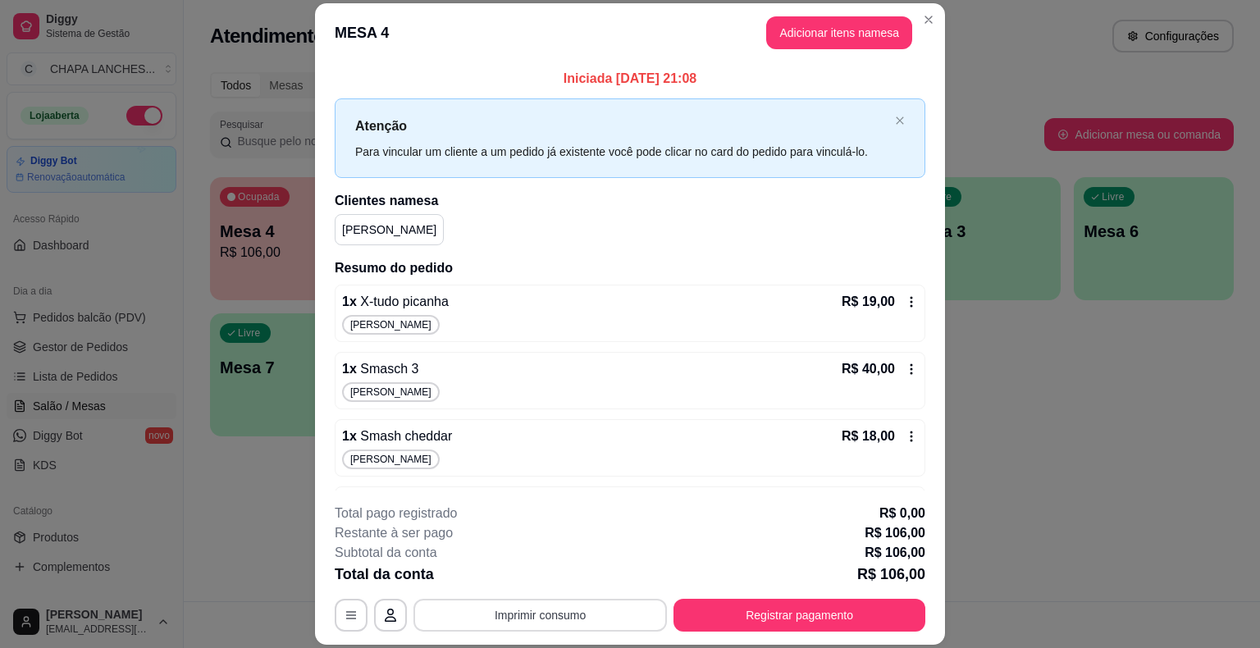
click at [519, 617] on button "Imprimir consumo" at bounding box center [539, 615] width 253 height 33
click at [564, 581] on button "IMPRESSORA" at bounding box center [539, 577] width 119 height 26
click at [859, 614] on button "Registrar pagamento" at bounding box center [799, 615] width 252 height 33
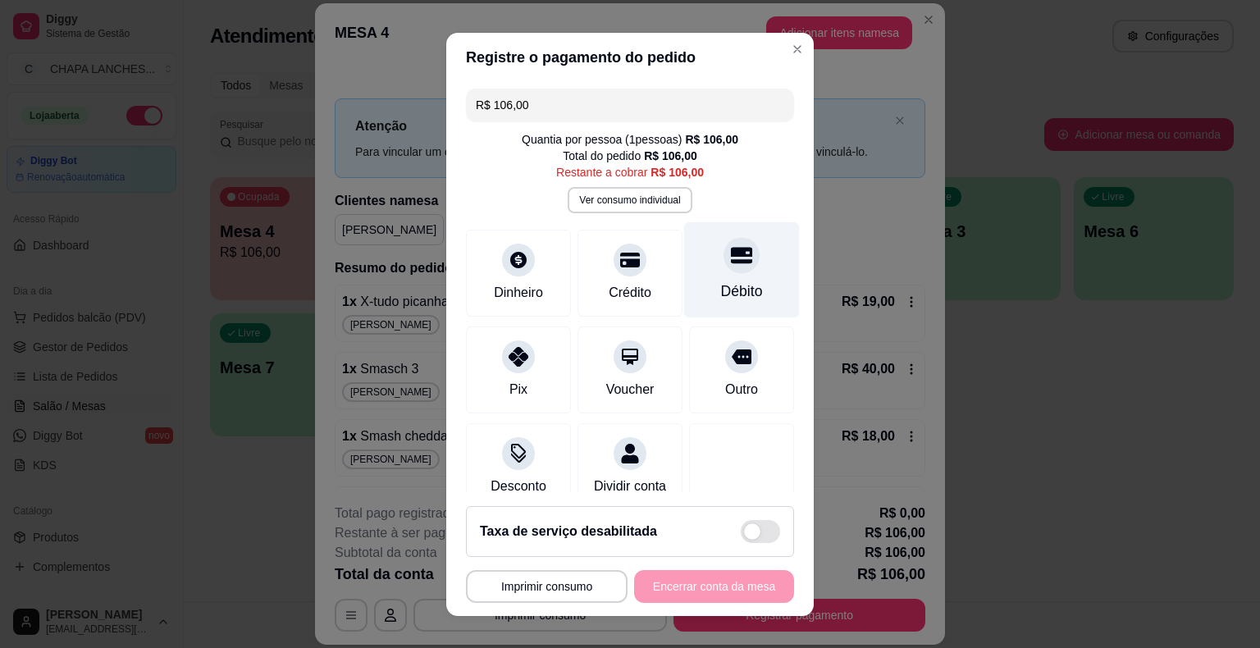
click at [723, 265] on div at bounding box center [741, 255] width 36 height 36
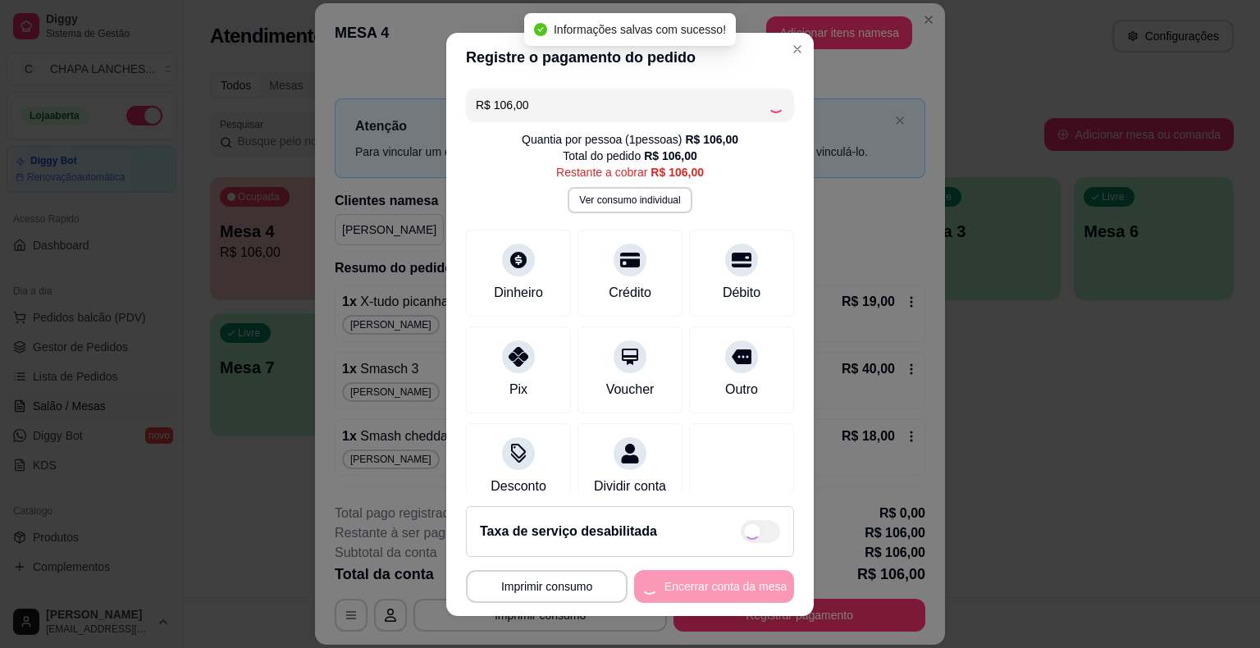
type input "R$ 0,00"
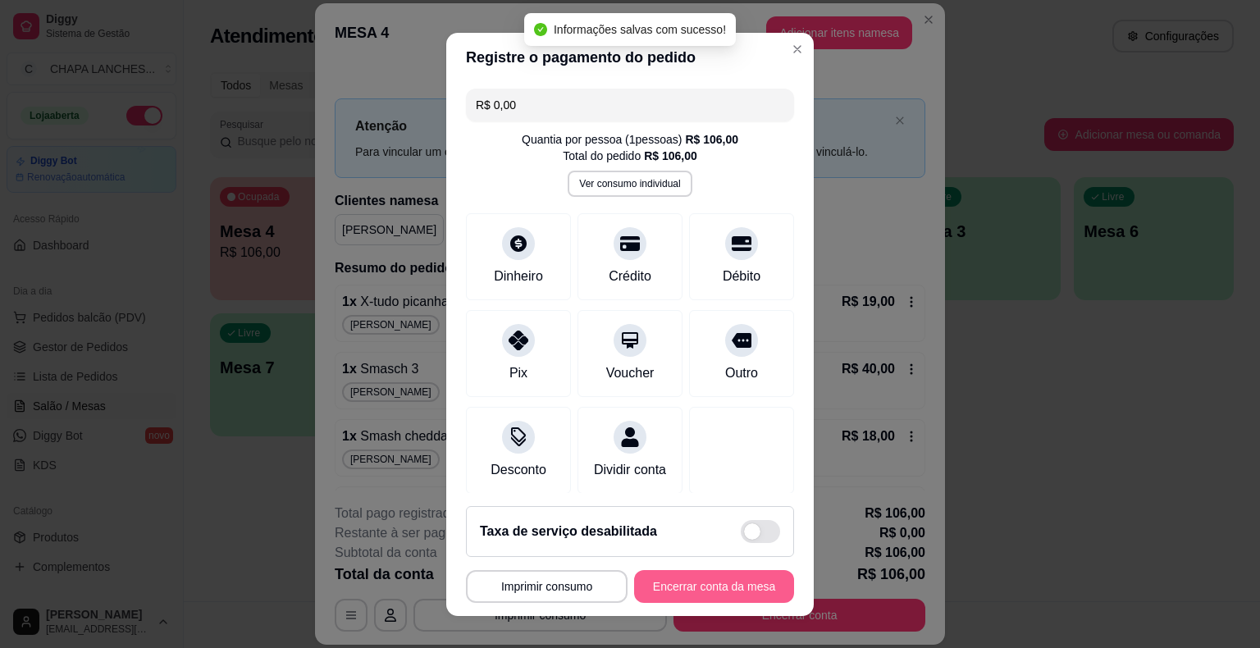
click at [725, 589] on button "Encerrar conta da mesa" at bounding box center [714, 586] width 160 height 33
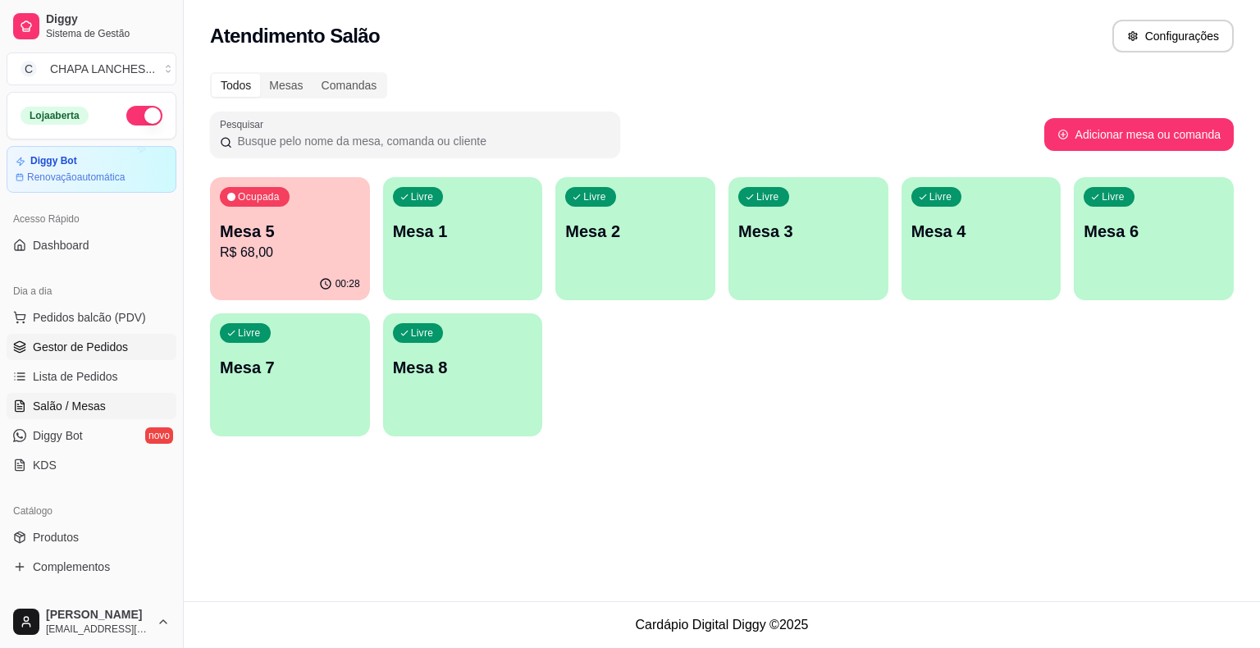
click at [62, 340] on span "Gestor de Pedidos" at bounding box center [80, 347] width 95 height 16
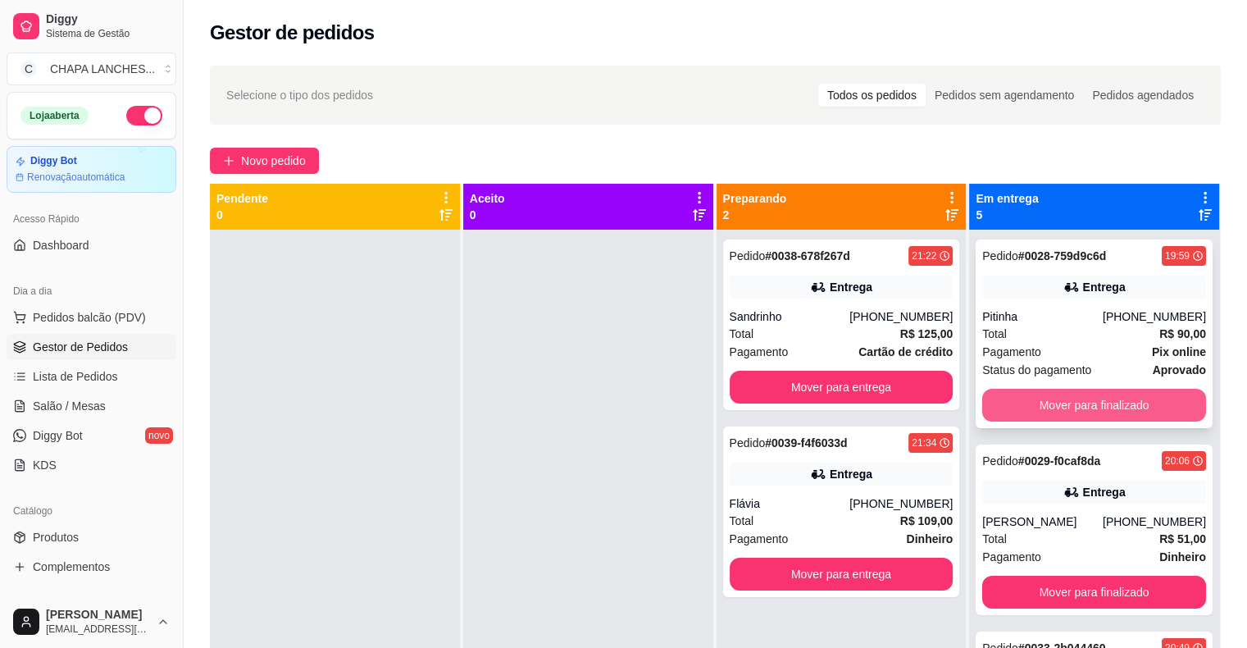
click at [1060, 400] on button "Mover para finalizado" at bounding box center [1094, 405] width 224 height 33
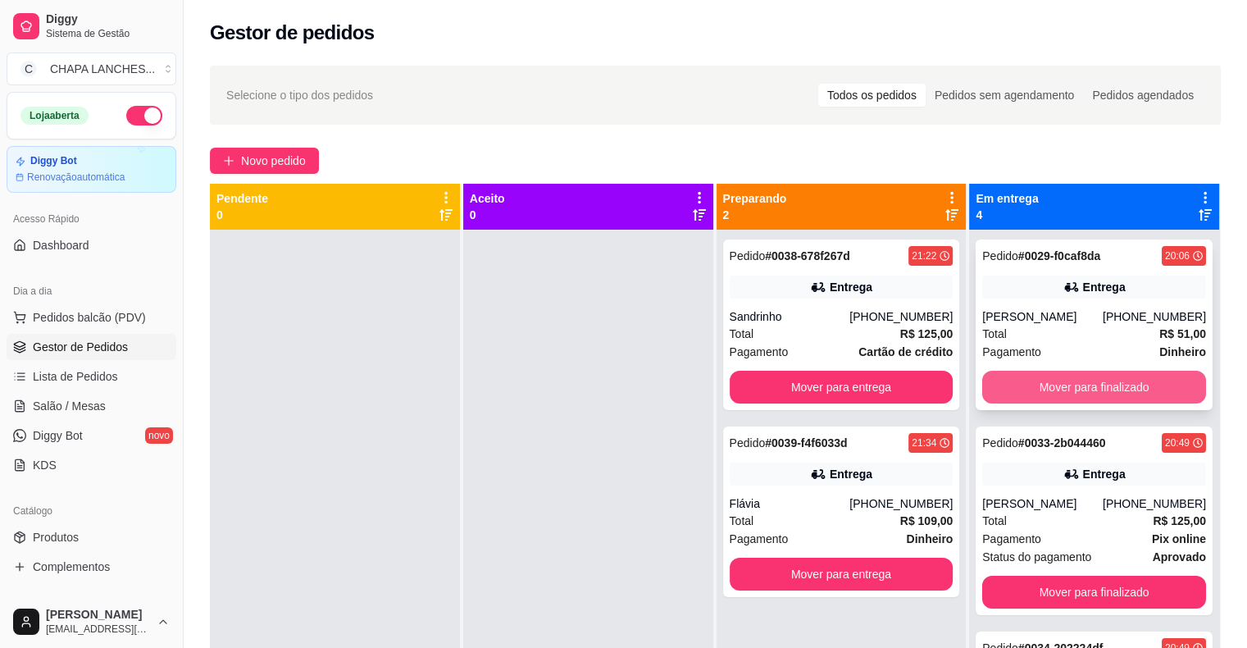
click at [1060, 389] on button "Mover para finalizado" at bounding box center [1094, 387] width 224 height 33
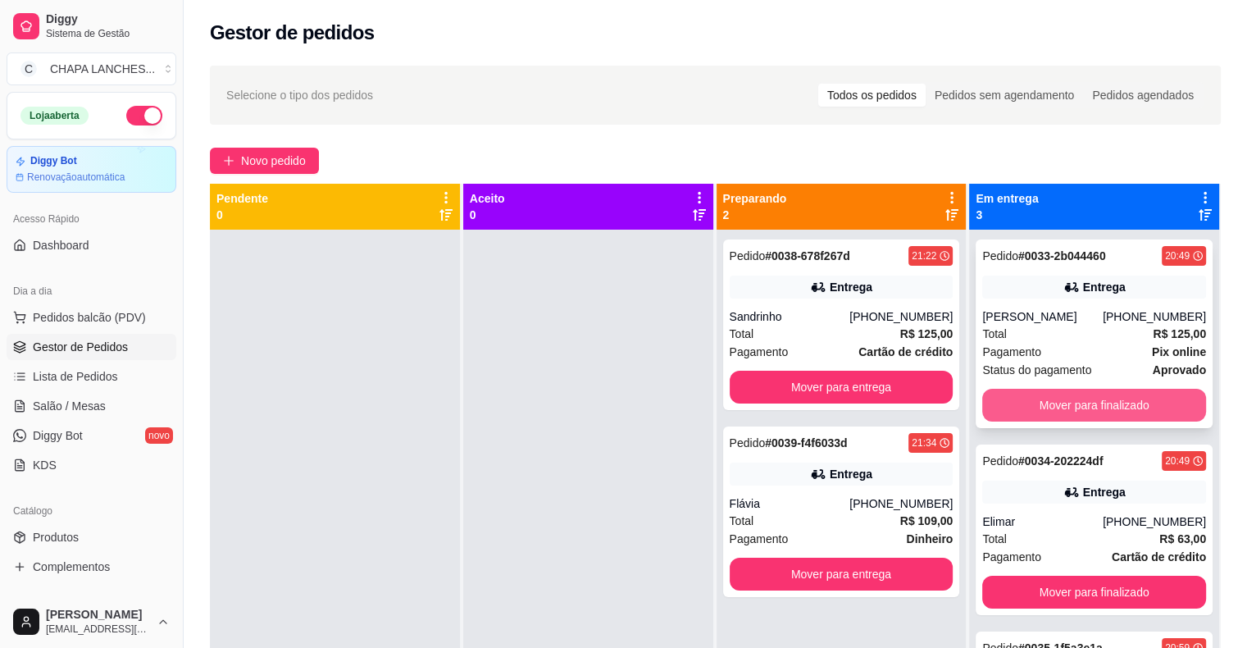
click at [1050, 412] on button "Mover para finalizado" at bounding box center [1094, 405] width 224 height 33
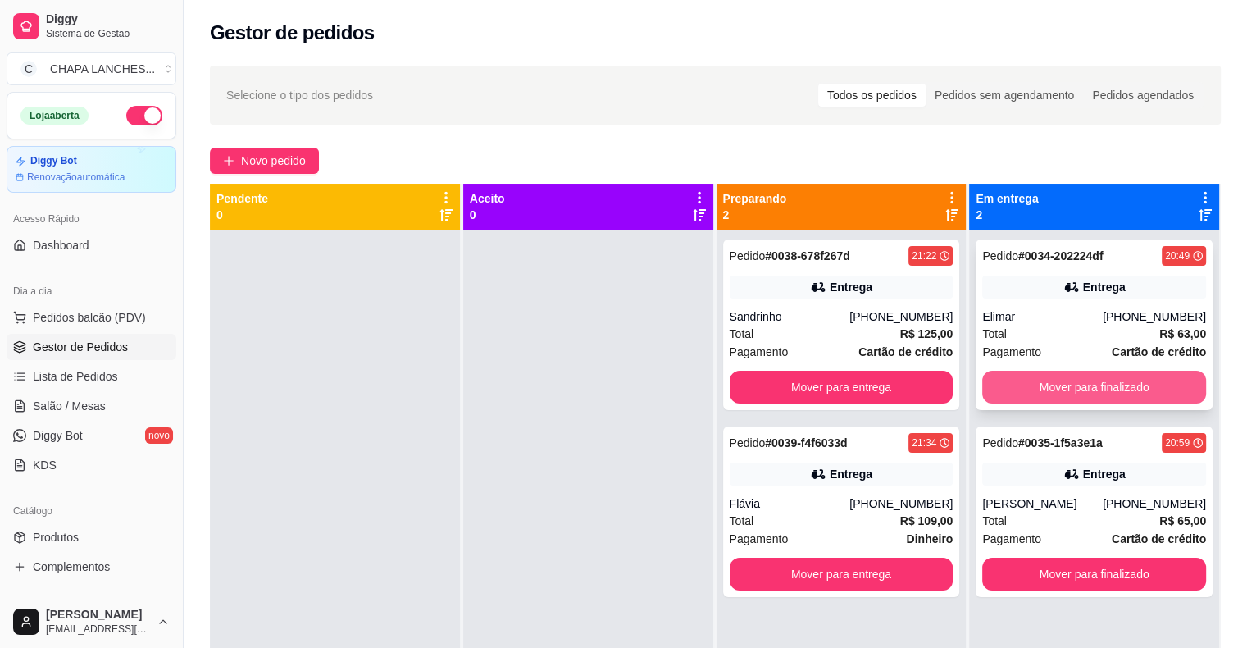
click at [1046, 383] on button "Mover para finalizado" at bounding box center [1094, 387] width 224 height 33
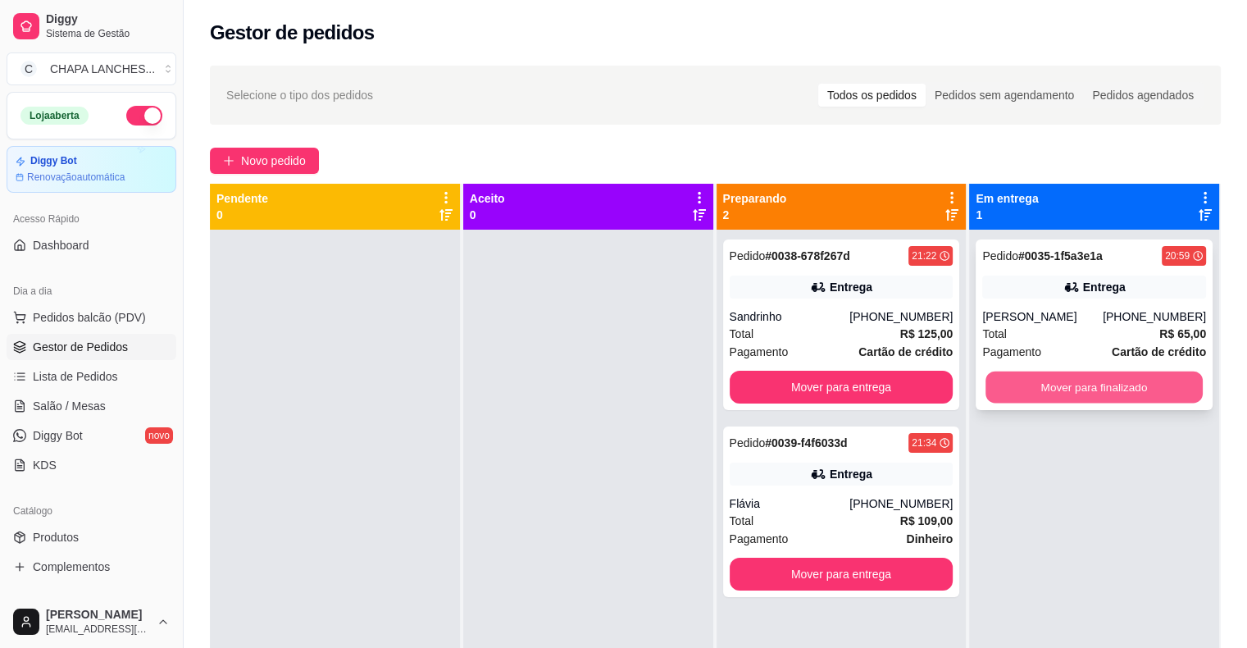
click at [1033, 383] on button "Mover para finalizado" at bounding box center [1094, 387] width 217 height 32
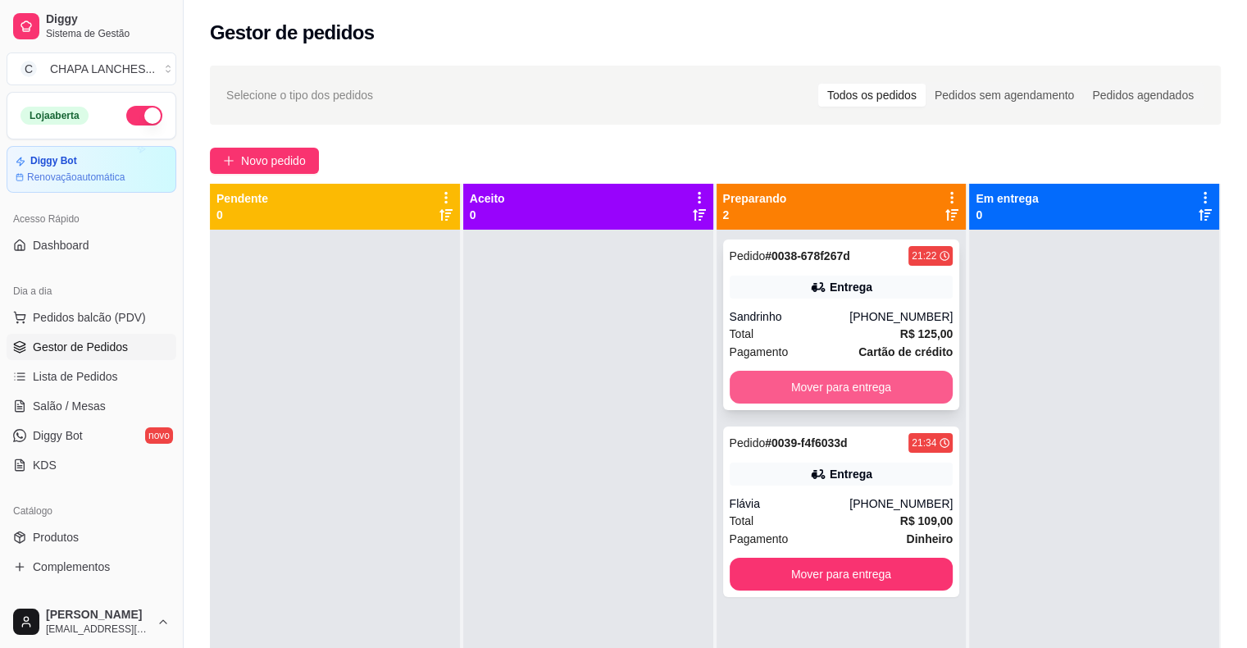
click at [891, 383] on button "Mover para entrega" at bounding box center [842, 387] width 224 height 33
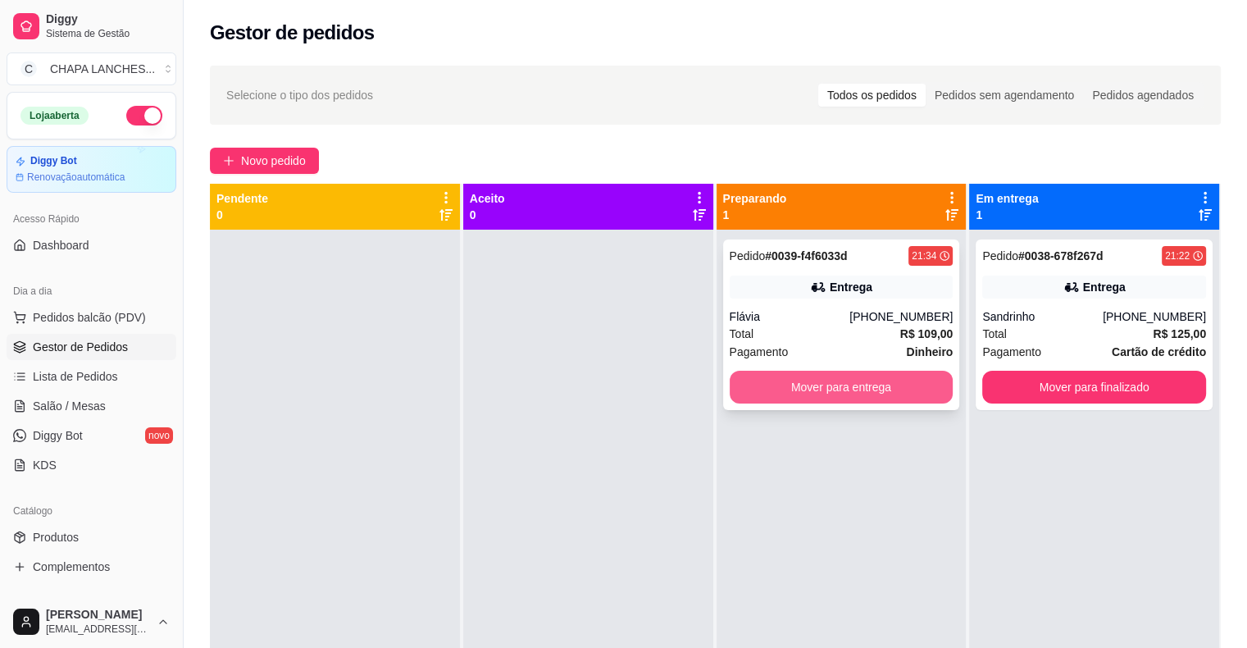
click at [884, 386] on button "Mover para entrega" at bounding box center [842, 387] width 224 height 33
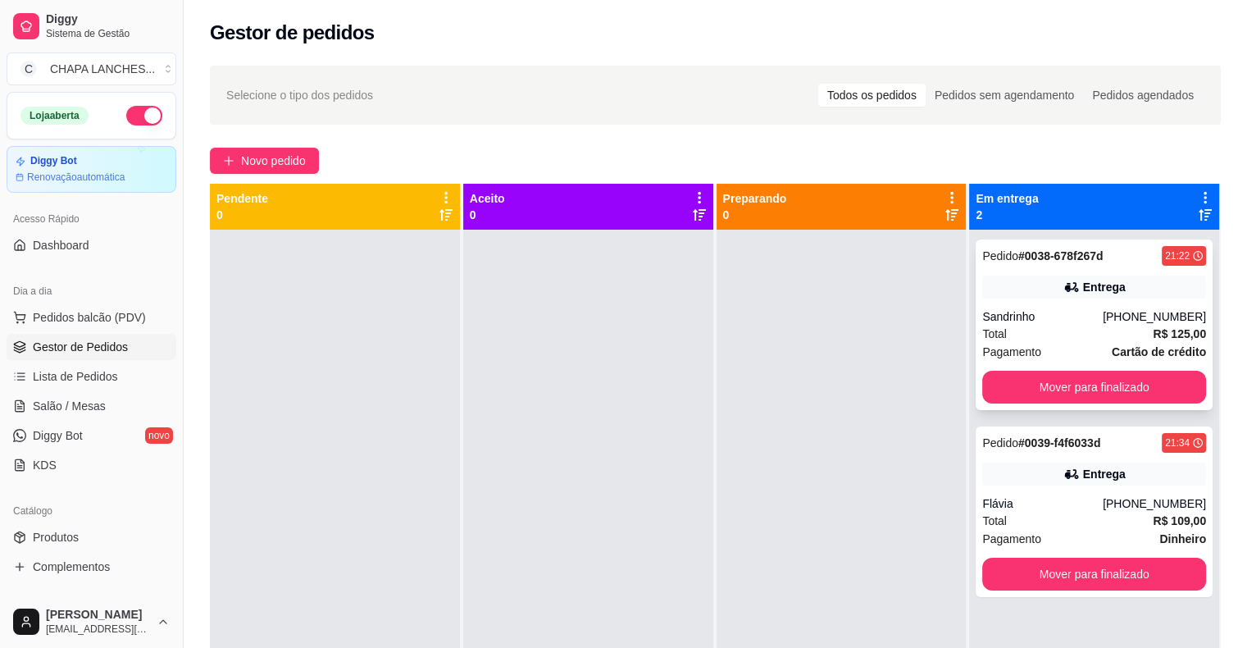
click at [1022, 330] on div "Total R$ 125,00" at bounding box center [1094, 334] width 224 height 18
click at [918, 417] on div at bounding box center [842, 554] width 250 height 648
click at [82, 405] on span "Salão / Mesas" at bounding box center [69, 406] width 73 height 16
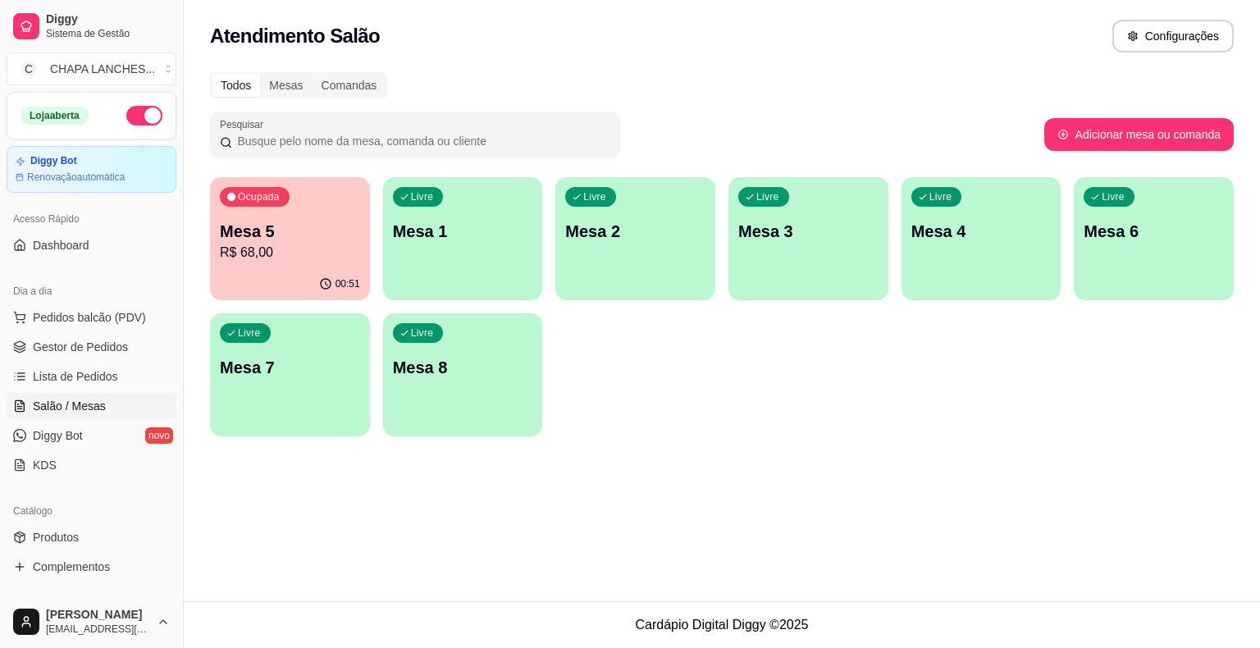
click at [352, 235] on p "Mesa 5" at bounding box center [290, 231] width 140 height 23
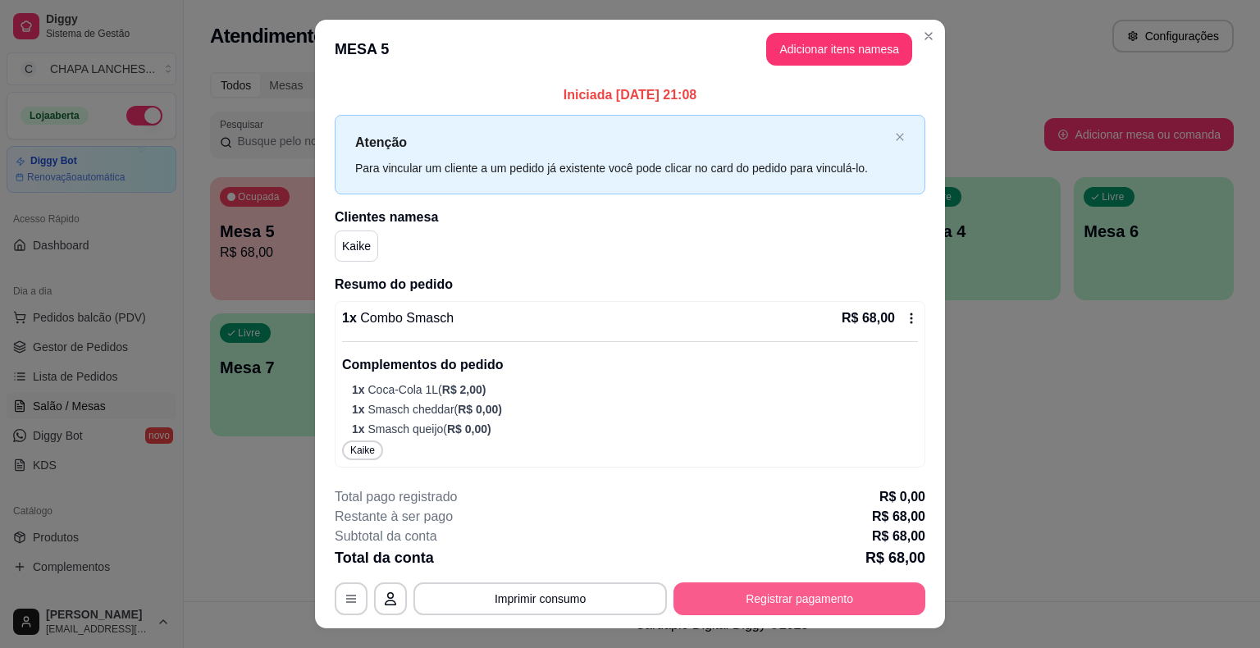
click at [725, 598] on button "Registrar pagamento" at bounding box center [799, 598] width 252 height 33
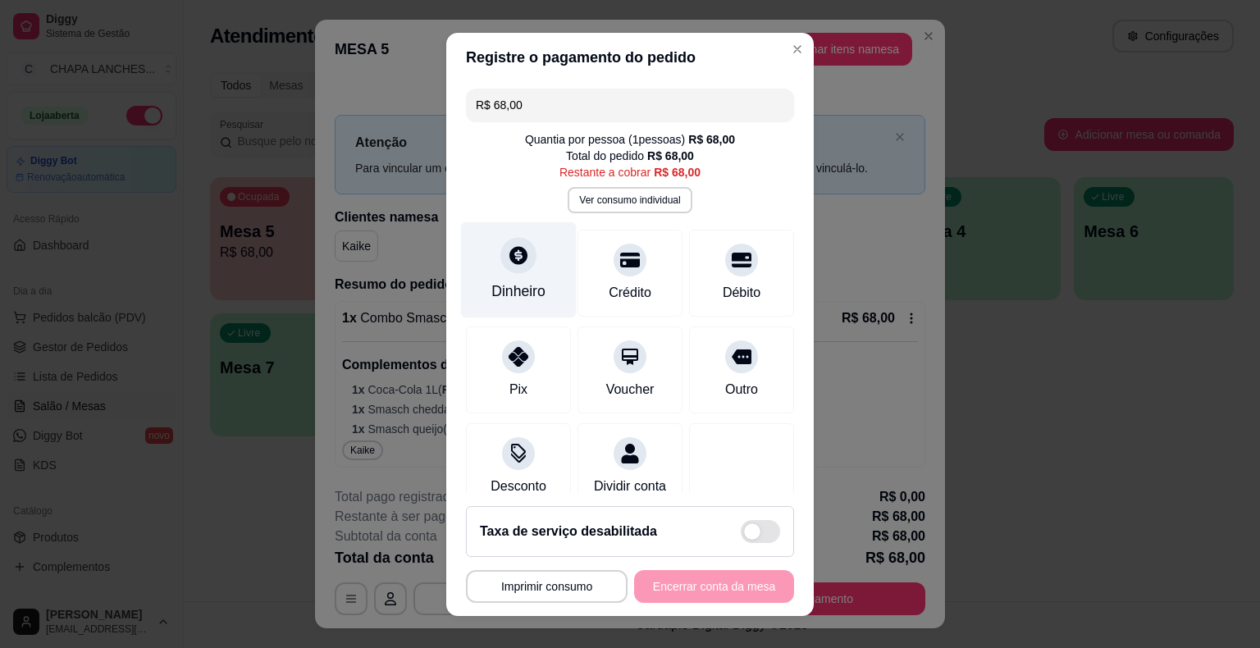
click at [513, 264] on icon at bounding box center [518, 254] width 21 height 21
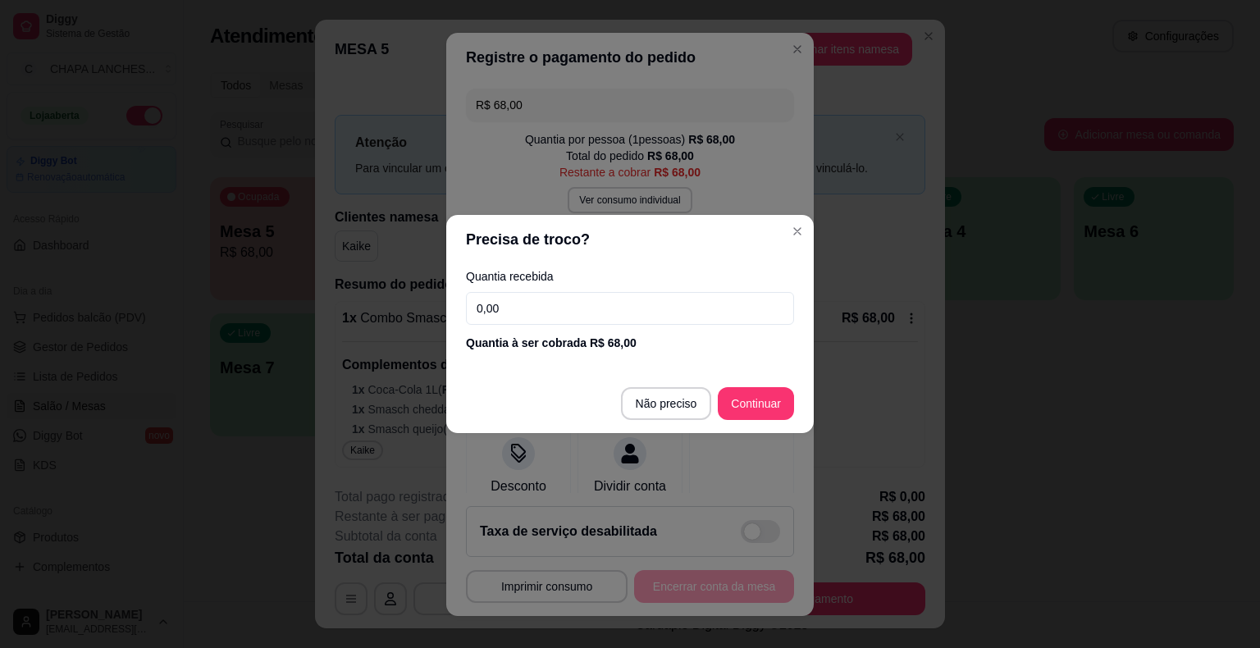
click at [531, 322] on input "0,00" at bounding box center [630, 308] width 328 height 33
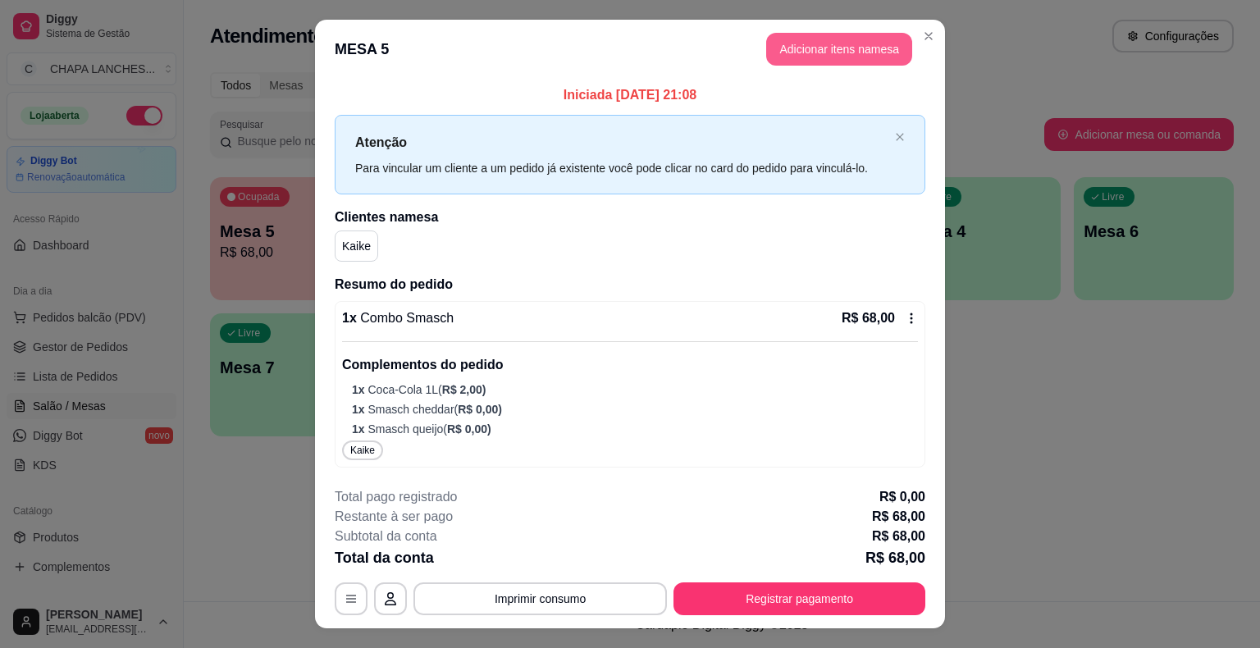
click at [796, 39] on button "Adicionar itens na mesa" at bounding box center [839, 49] width 146 height 33
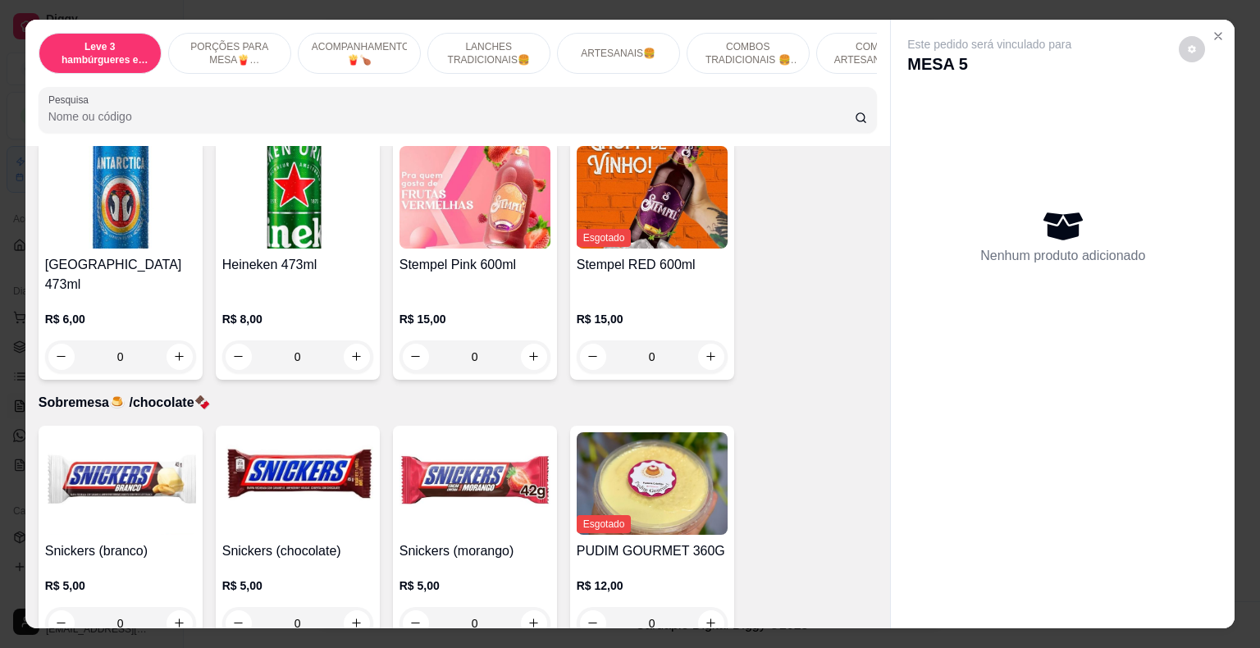
scroll to position [4683, 0]
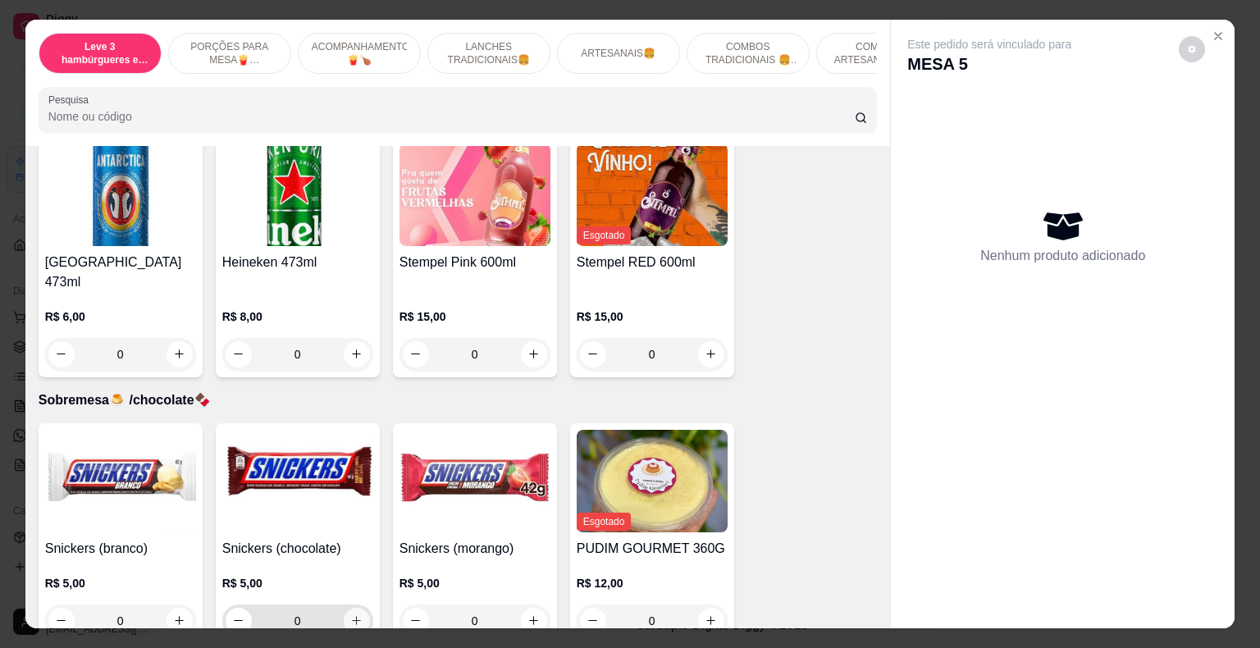
click at [352, 616] on icon "increase-product-quantity" at bounding box center [356, 620] width 9 height 9
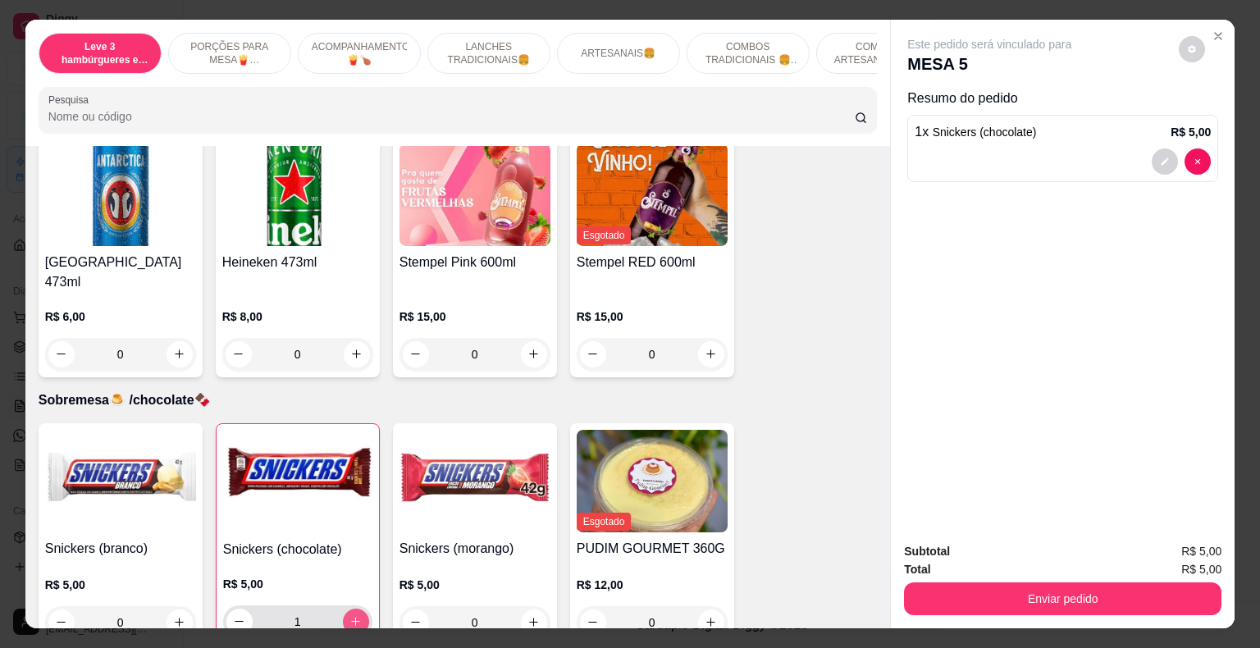
click at [349, 615] on icon "increase-product-quantity" at bounding box center [355, 621] width 12 height 12
type input "2"
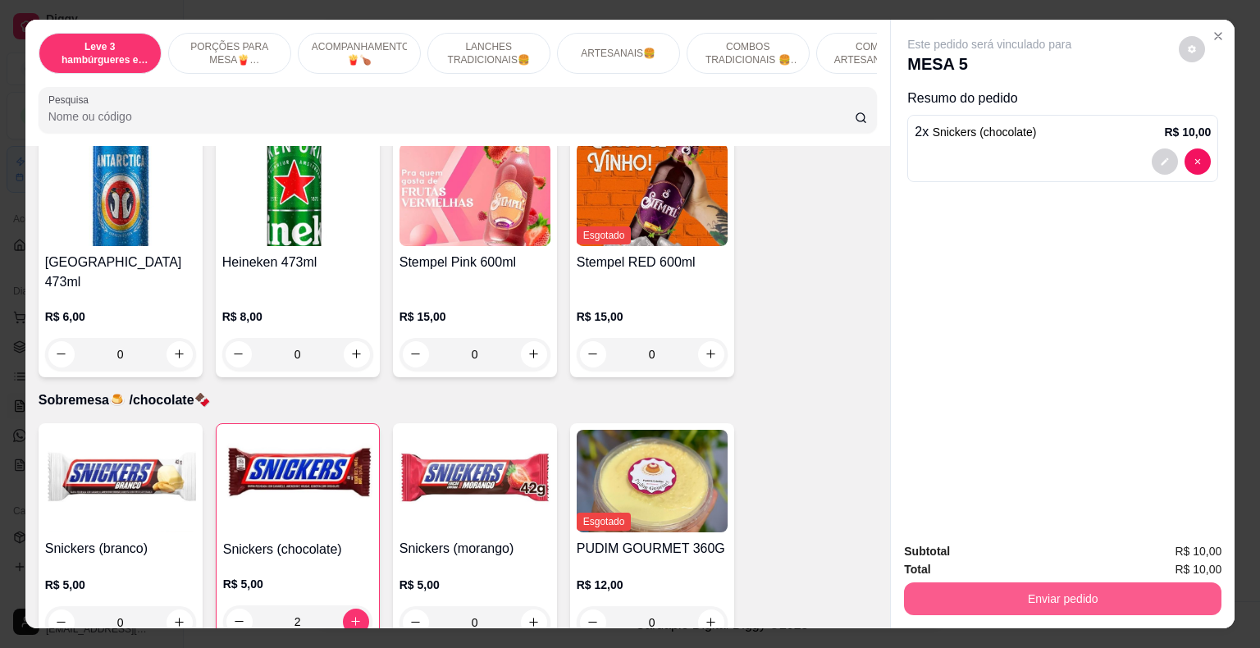
click at [1017, 594] on button "Enviar pedido" at bounding box center [1062, 598] width 317 height 33
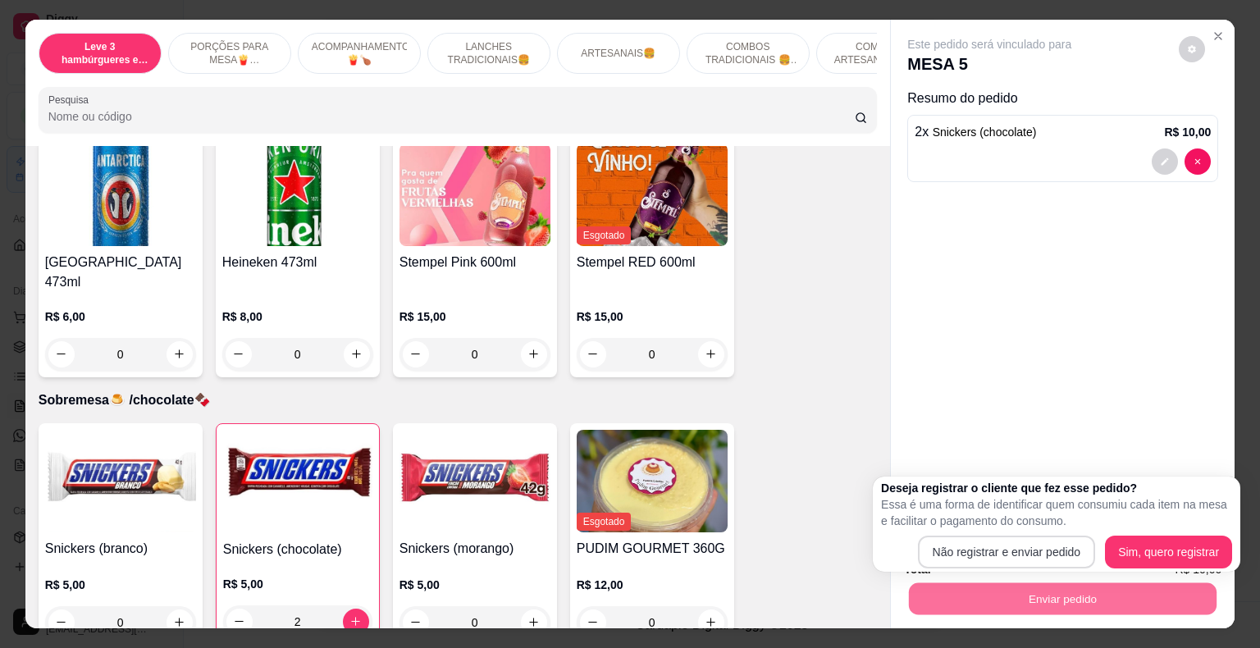
click at [973, 550] on button "Não registrar e enviar pedido" at bounding box center [1007, 552] width 178 height 33
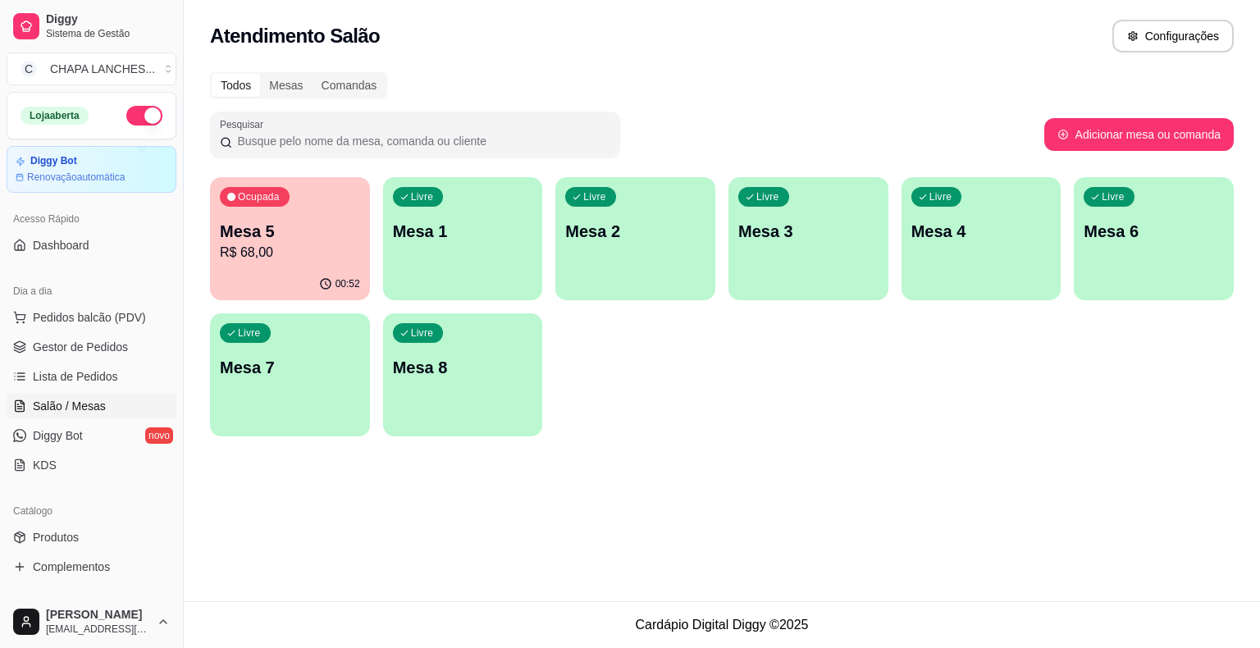
click at [110, 362] on ul "Pedidos balcão (PDV) Gestor de Pedidos Lista de Pedidos Salão / Mesas Diggy Bot…" at bounding box center [92, 391] width 170 height 174
click at [100, 346] on span "Gestor de Pedidos" at bounding box center [80, 347] width 95 height 16
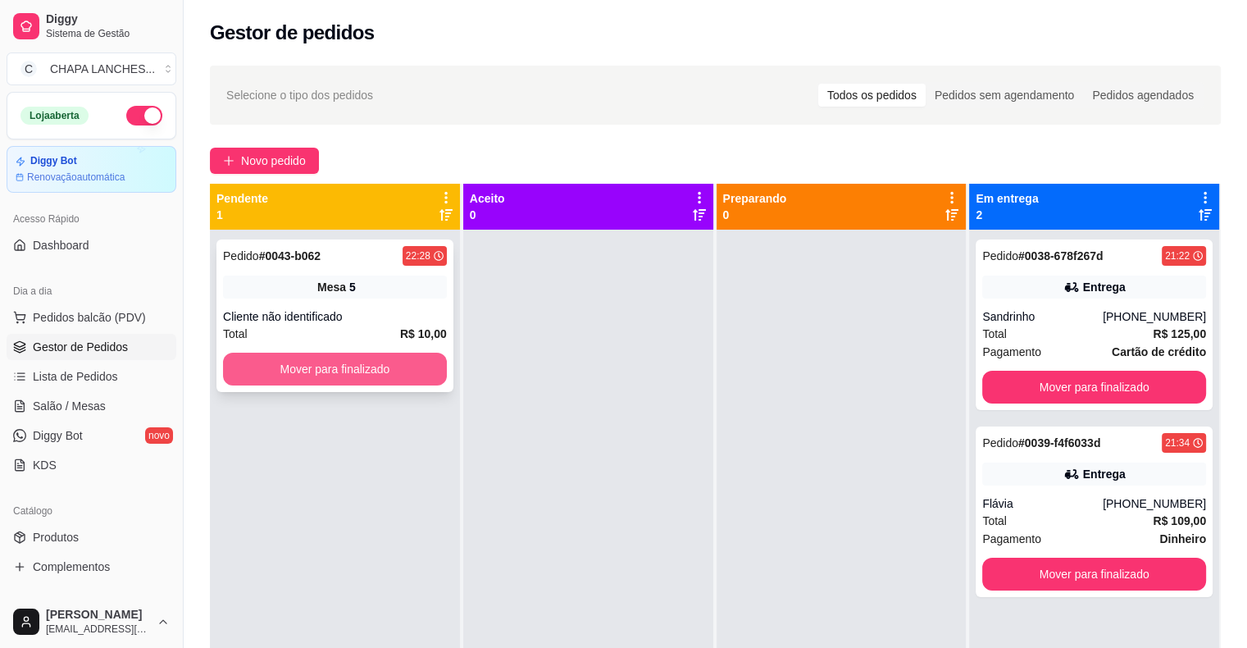
click at [284, 381] on button "Mover para finalizado" at bounding box center [335, 369] width 224 height 33
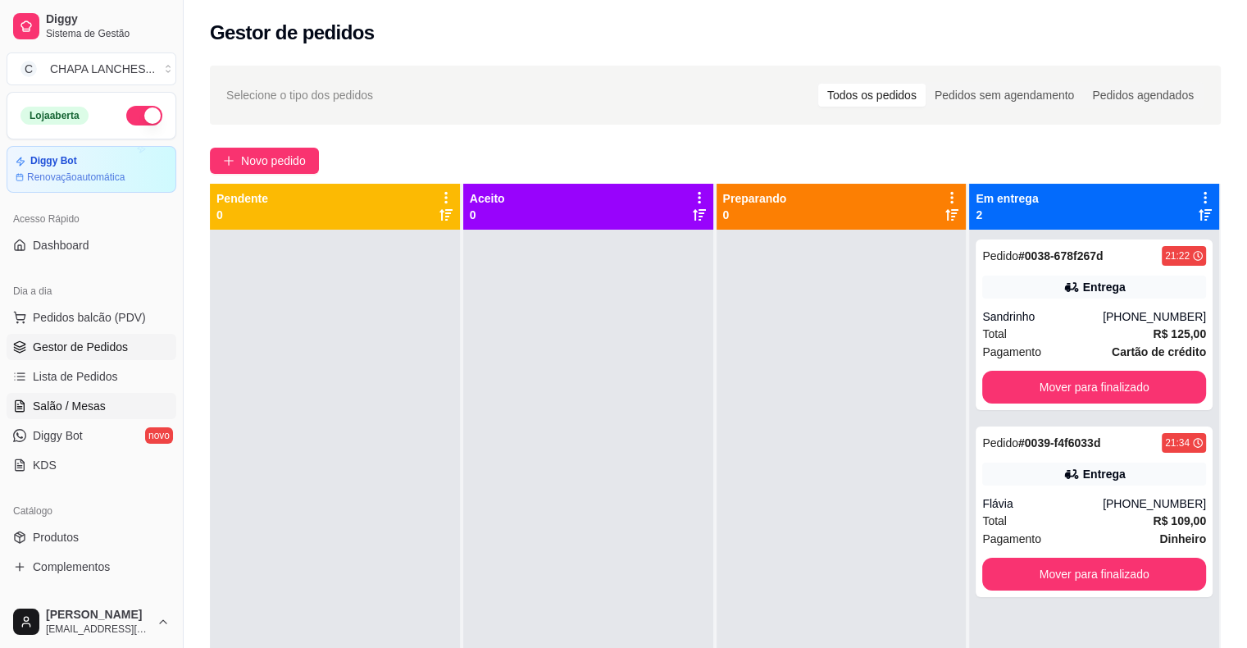
click at [105, 402] on link "Salão / Mesas" at bounding box center [92, 406] width 170 height 26
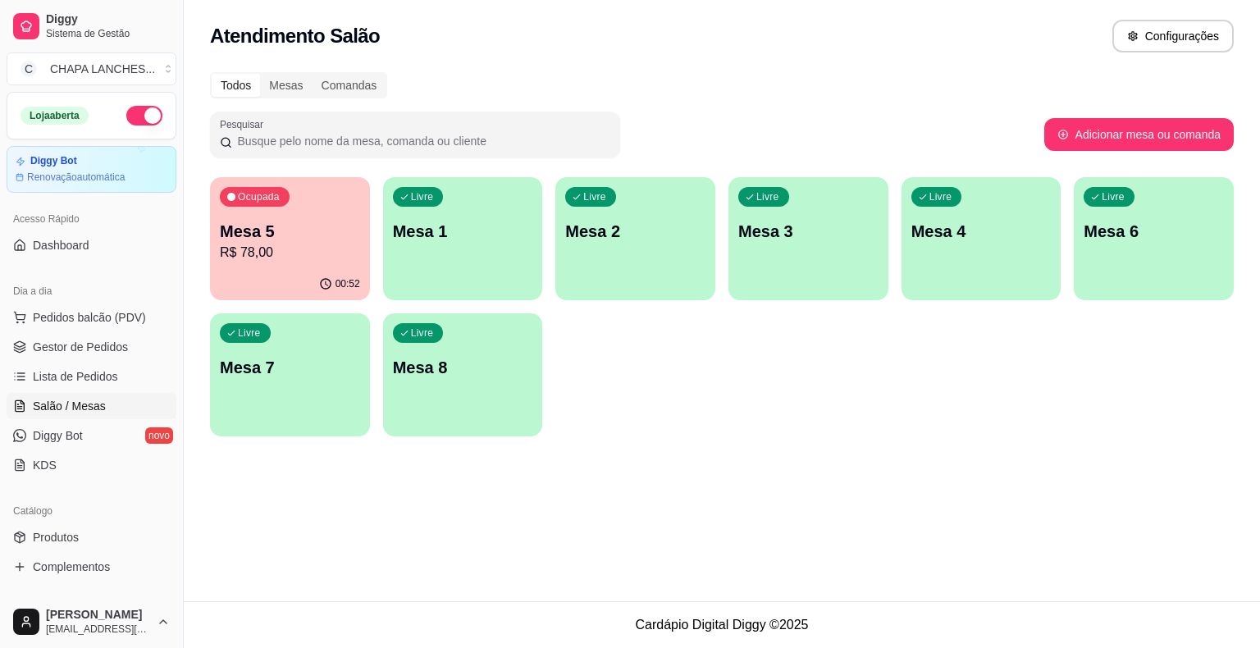
click at [280, 257] on p "R$ 78,00" at bounding box center [290, 253] width 140 height 20
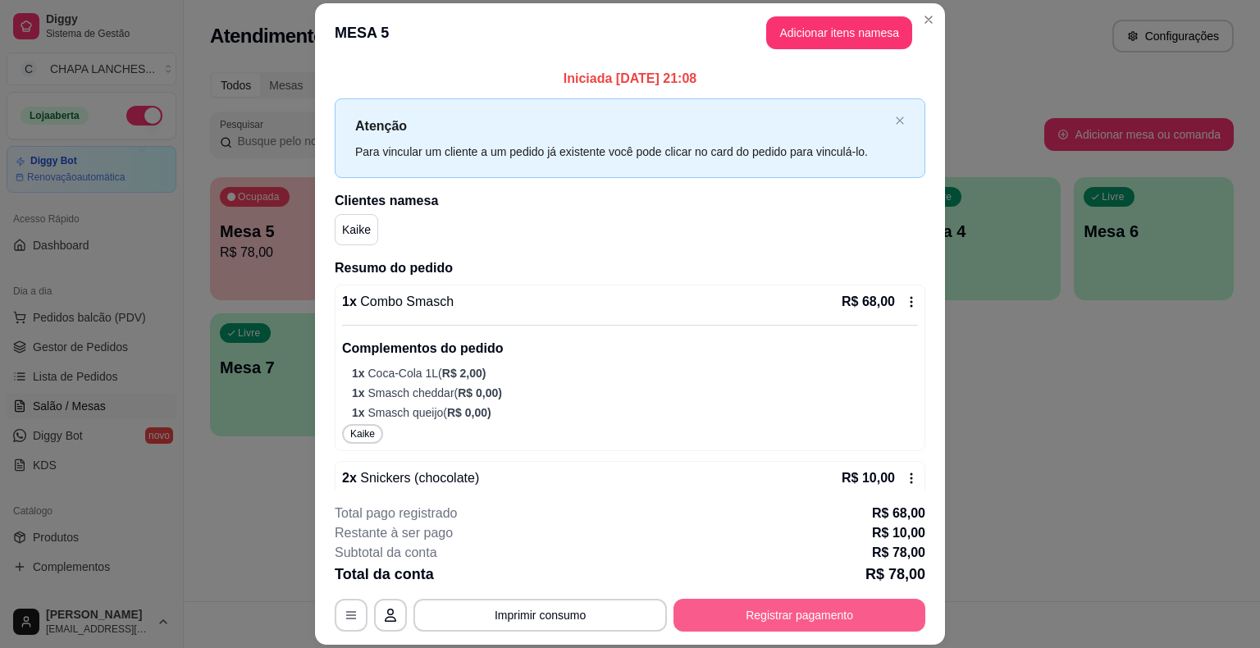
click at [744, 611] on button "Registrar pagamento" at bounding box center [799, 615] width 252 height 33
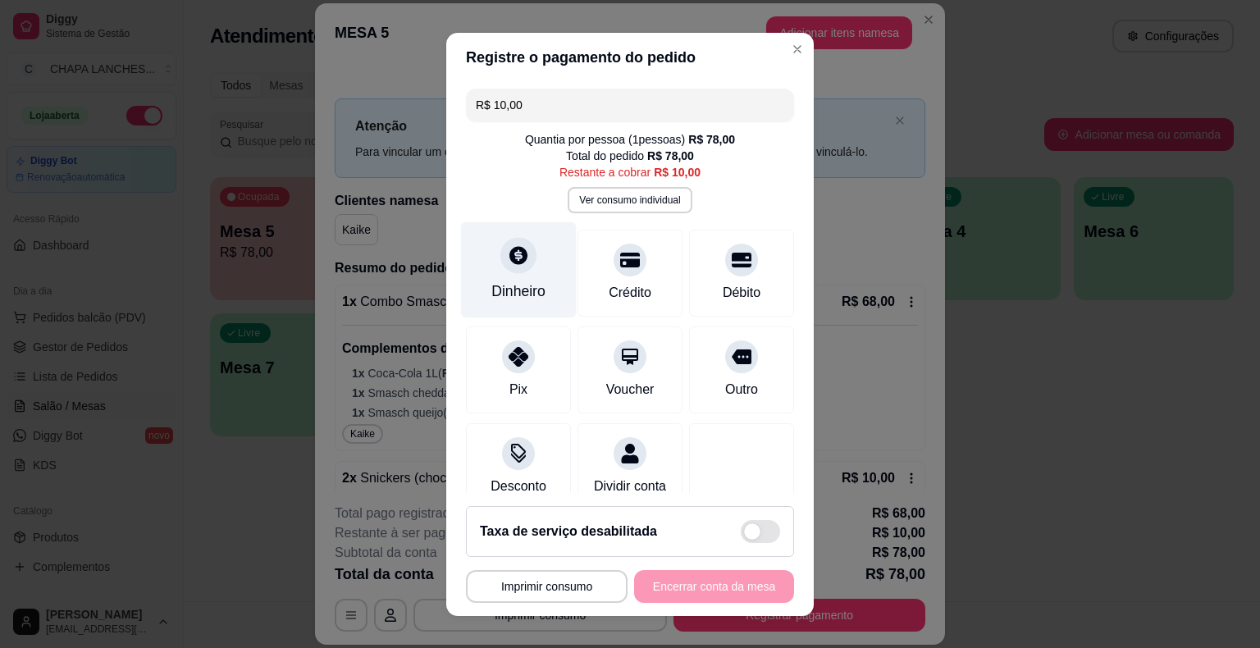
click at [508, 288] on div "Dinheiro" at bounding box center [518, 290] width 54 height 21
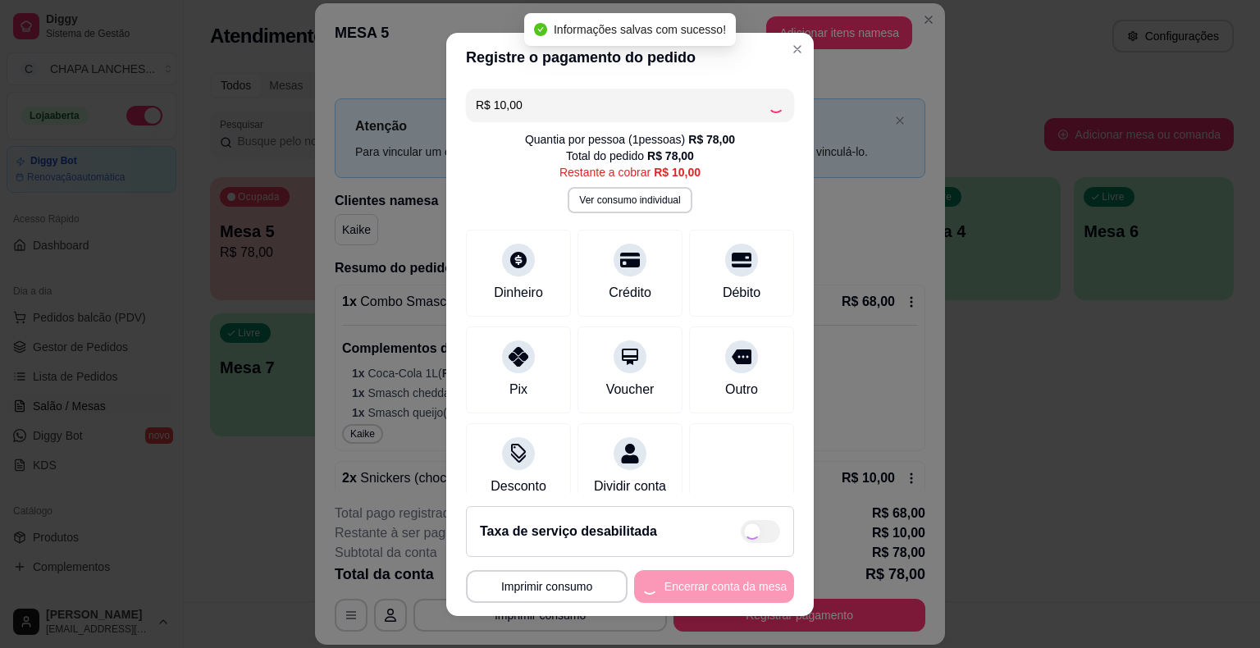
type input "R$ 0,00"
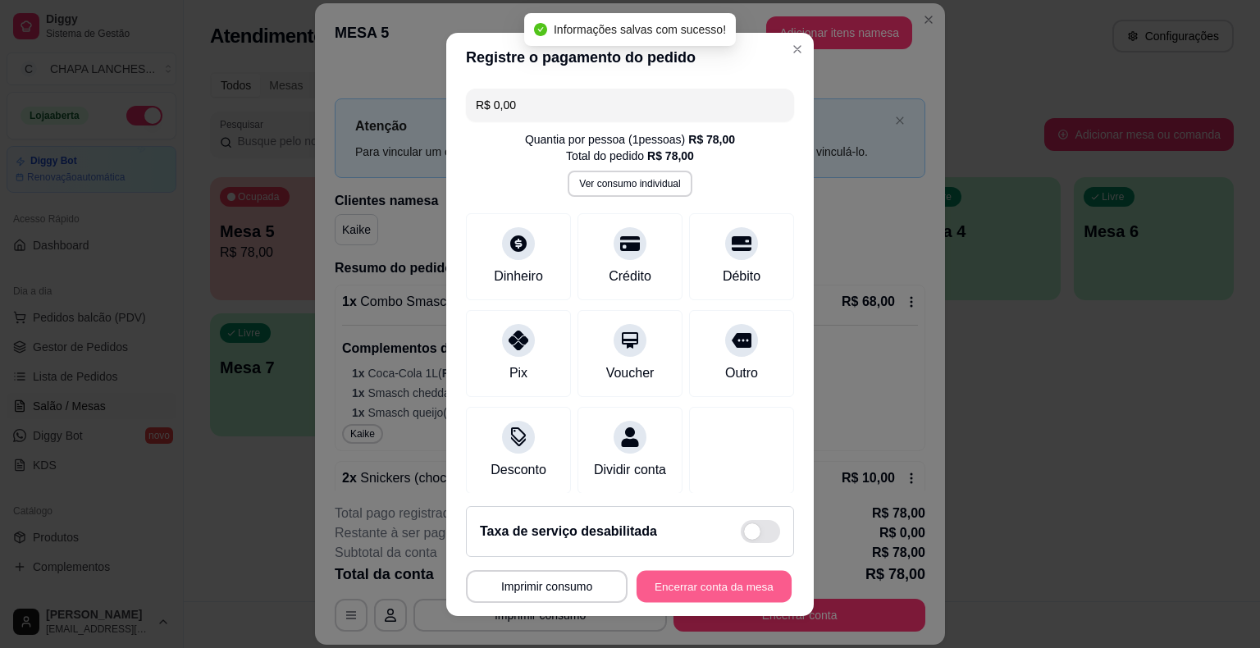
click at [708, 582] on button "Encerrar conta da mesa" at bounding box center [713, 586] width 155 height 32
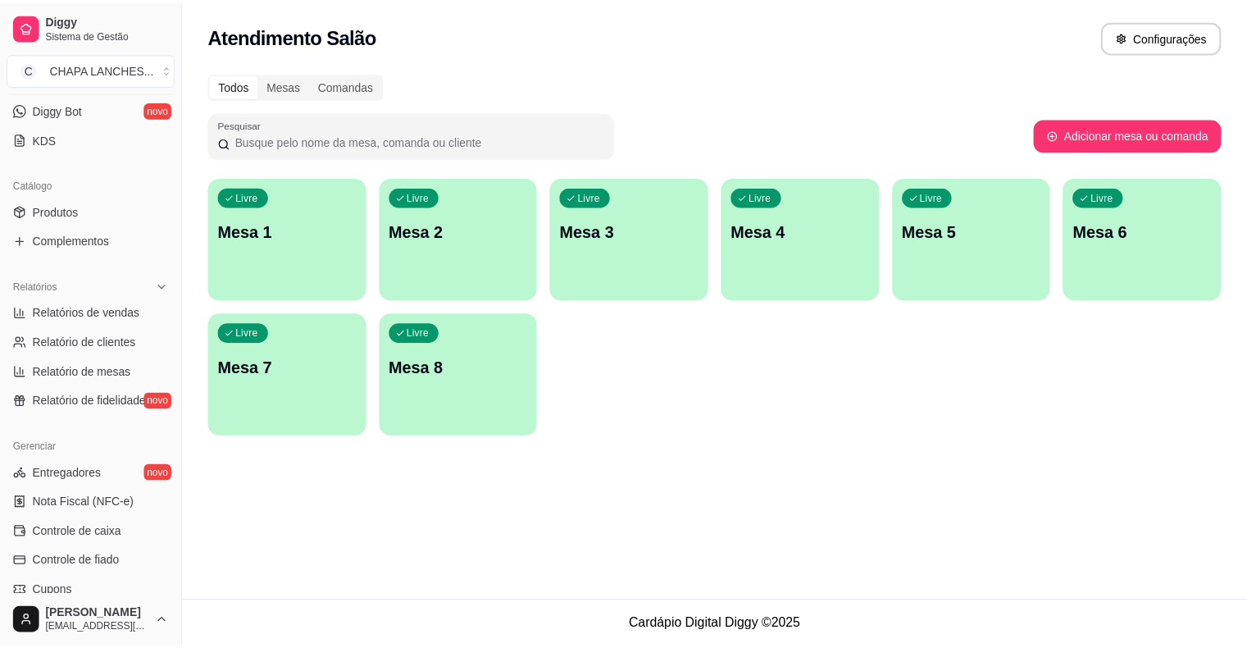
scroll to position [328, 0]
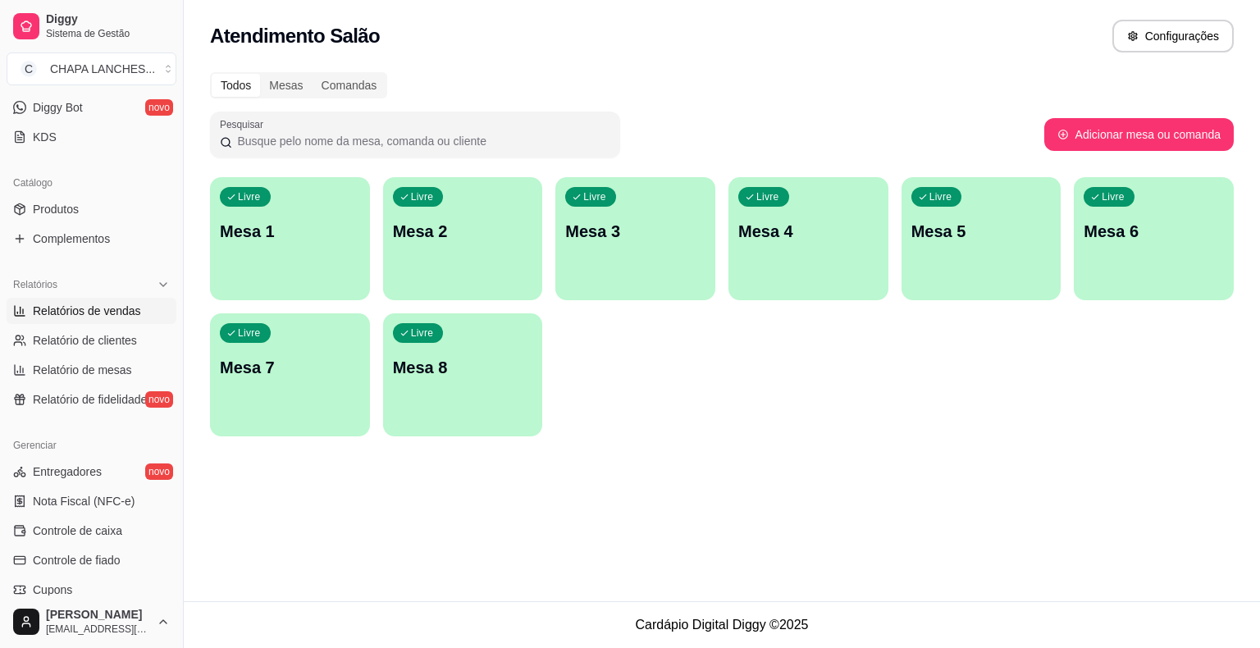
click at [92, 314] on span "Relatórios de vendas" at bounding box center [87, 311] width 108 height 16
select select "ALL"
select select "0"
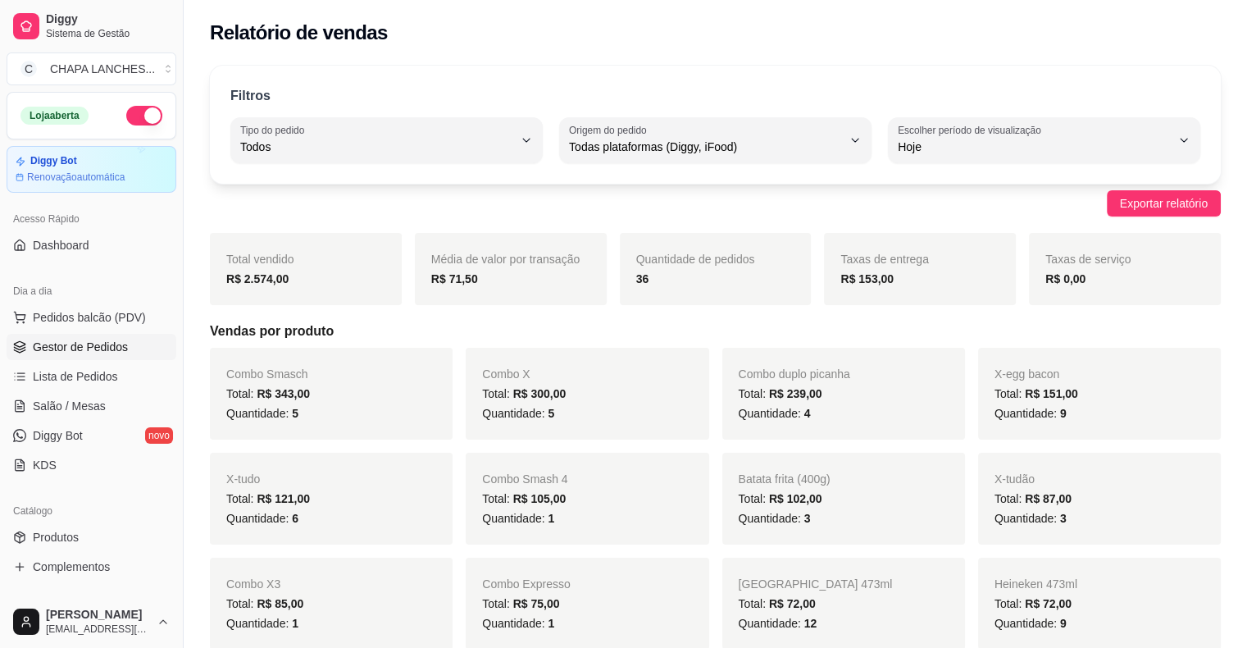
click at [80, 349] on span "Gestor de Pedidos" at bounding box center [80, 347] width 95 height 16
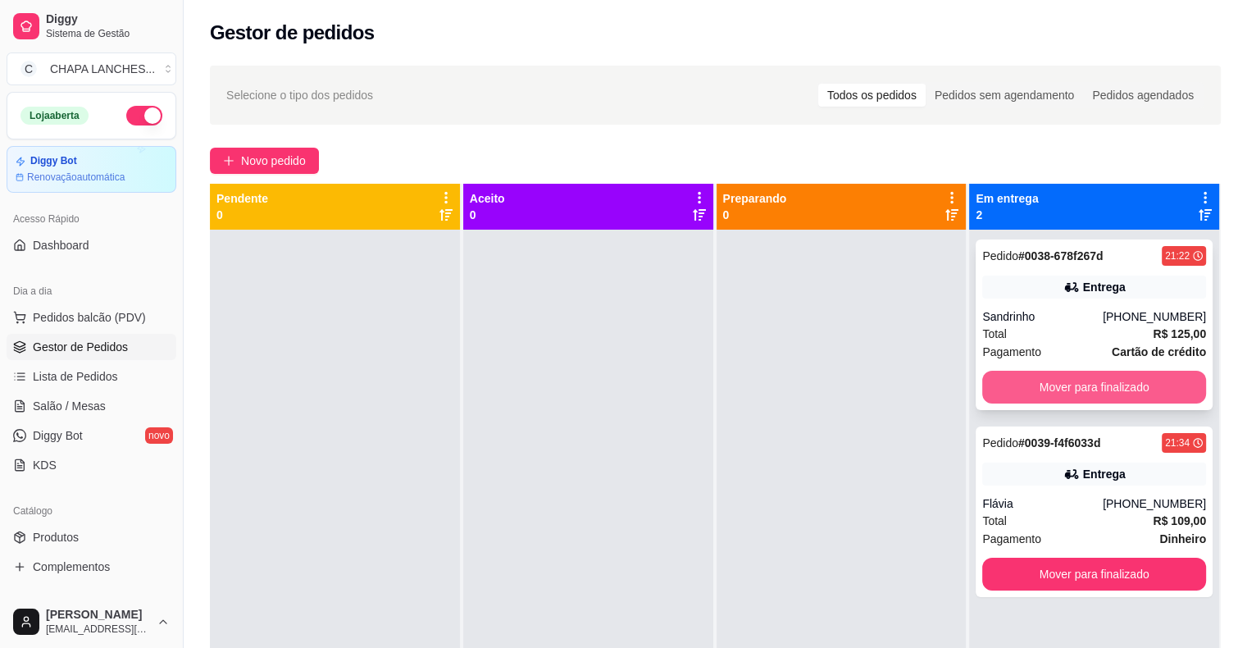
click at [1106, 385] on button "Mover para finalizado" at bounding box center [1094, 387] width 224 height 33
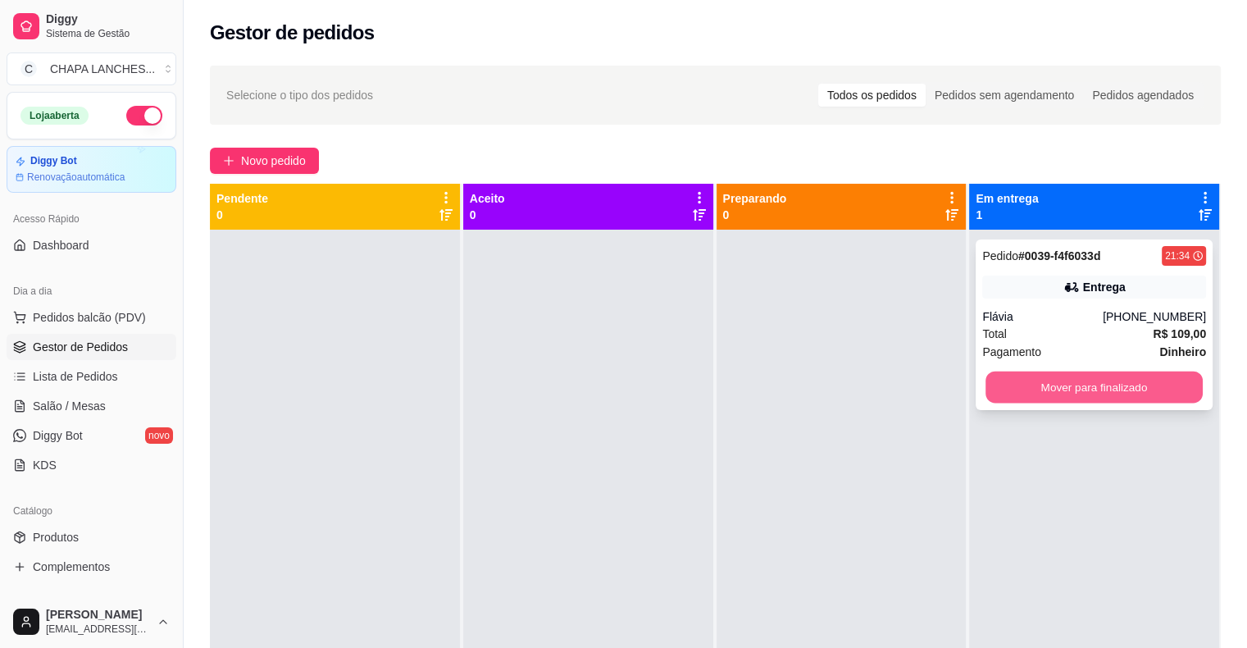
click at [1072, 381] on button "Mover para finalizado" at bounding box center [1094, 387] width 217 height 32
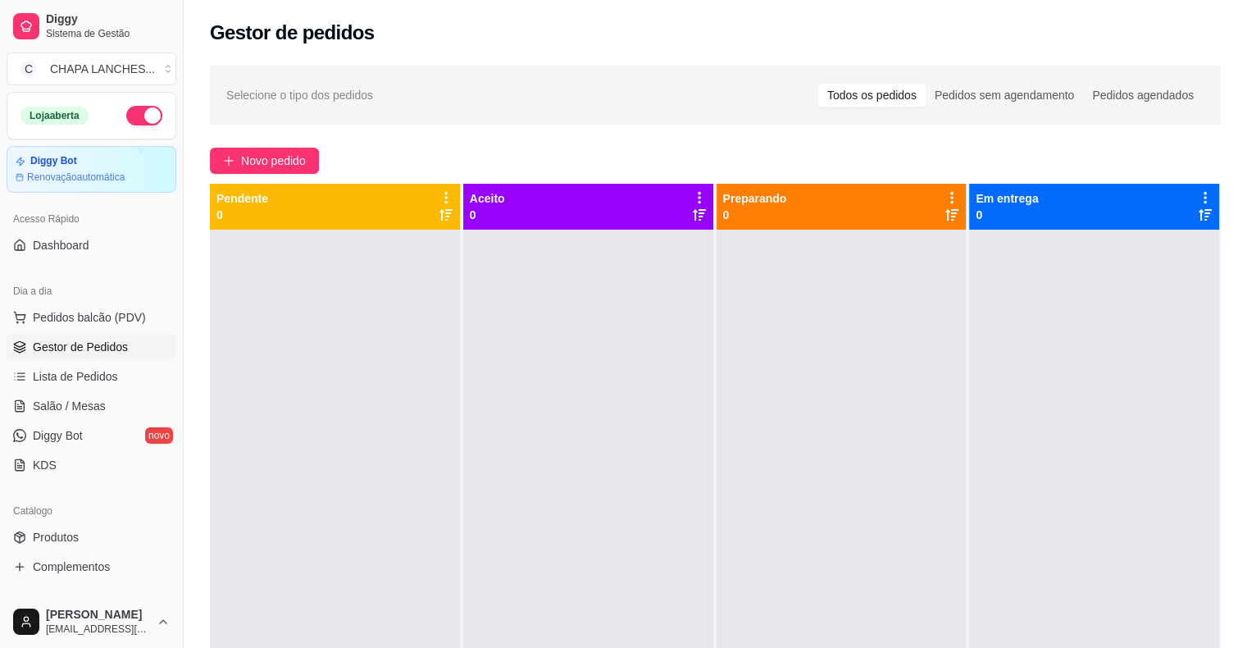
click at [979, 403] on div at bounding box center [1094, 554] width 250 height 648
click at [258, 161] on span "Novo pedido" at bounding box center [273, 161] width 65 height 18
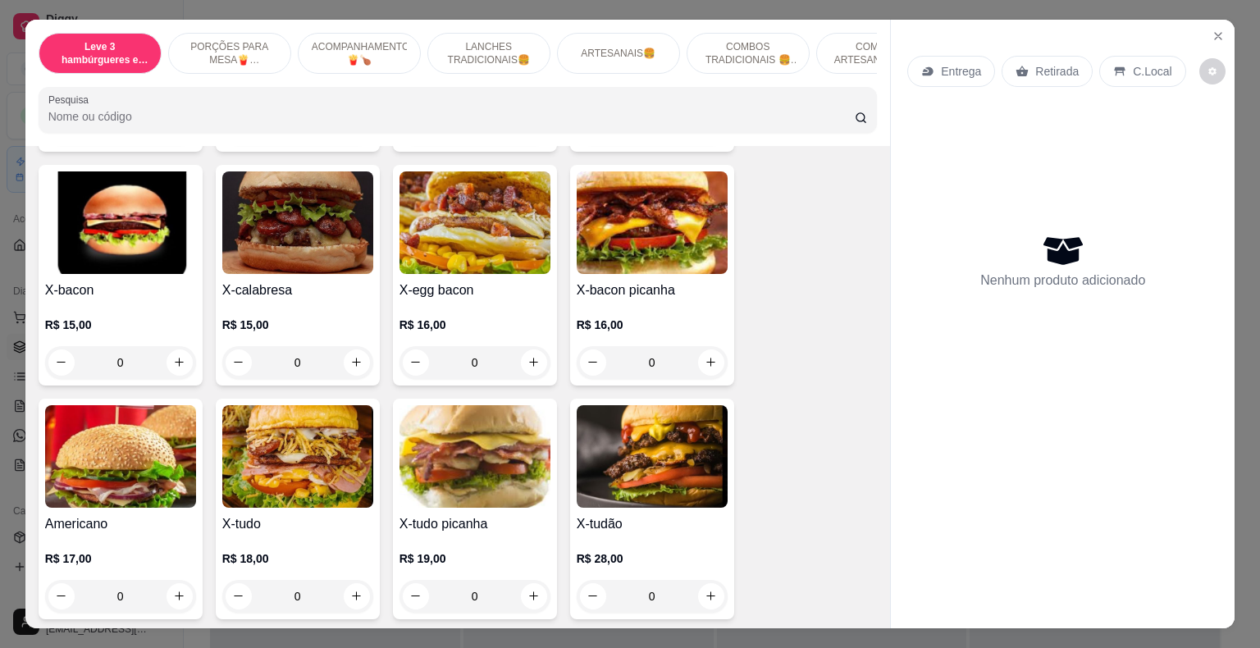
scroll to position [1476, 0]
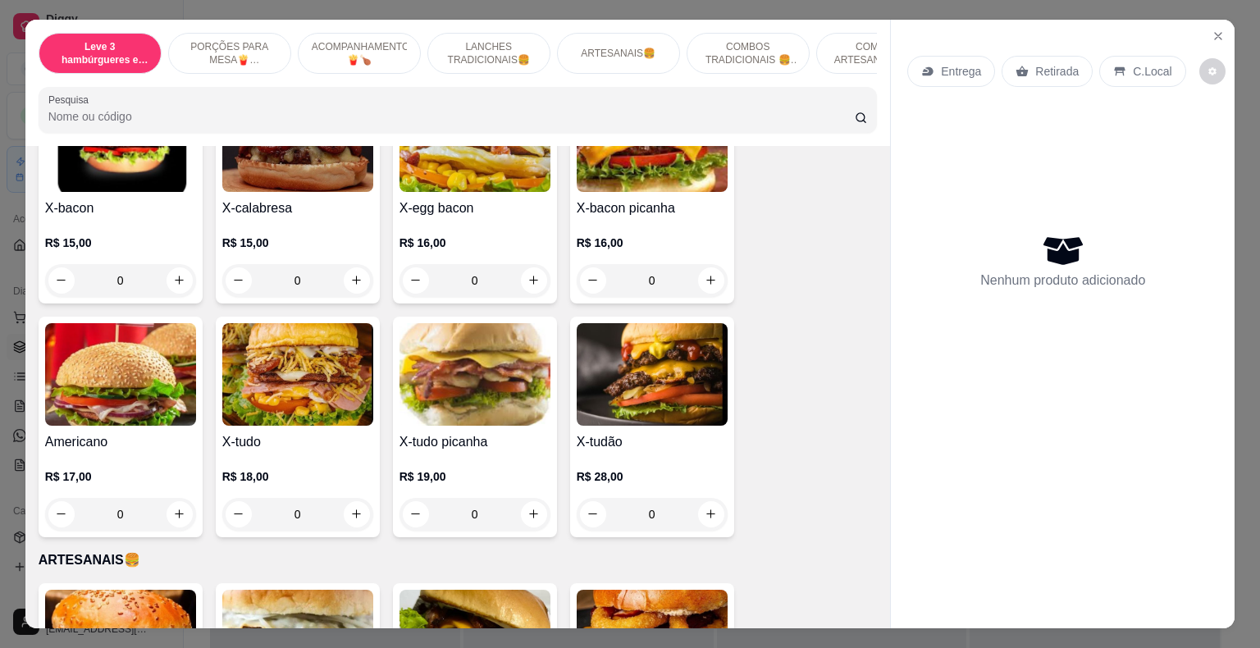
click at [348, 498] on div "0" at bounding box center [297, 514] width 151 height 33
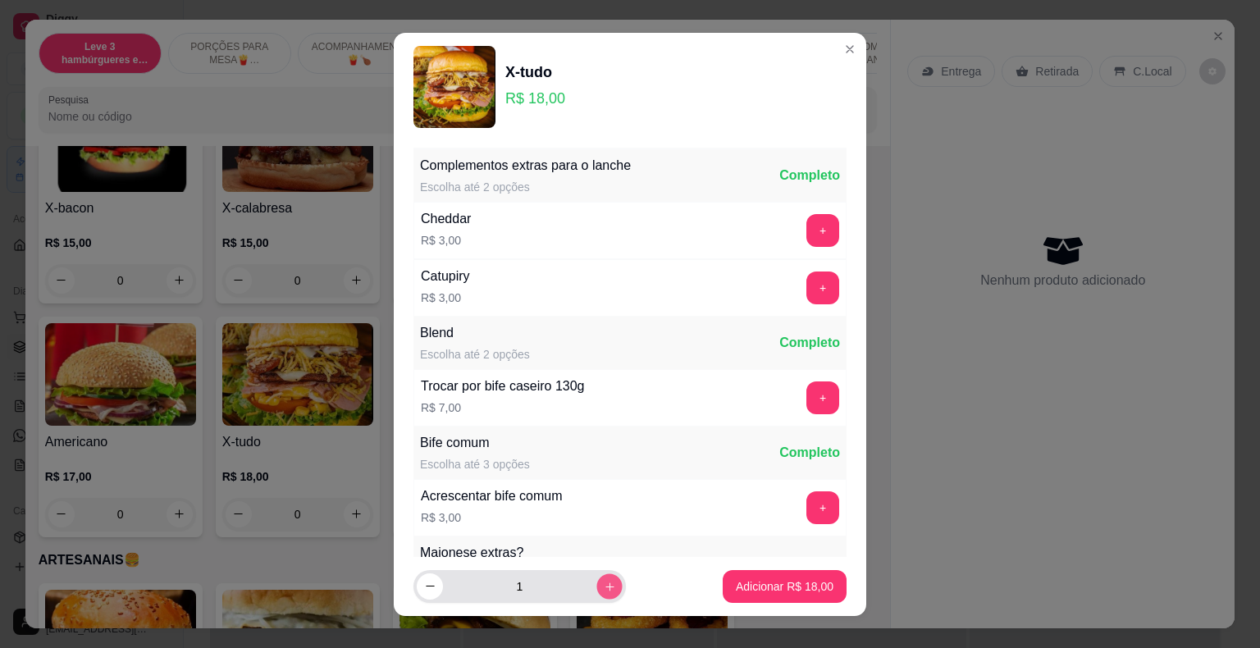
click at [604, 586] on icon "increase-product-quantity" at bounding box center [610, 586] width 12 height 12
type input "2"
click at [753, 583] on p "Adicionar R$ 36,00" at bounding box center [785, 586] width 98 height 16
type input "2"
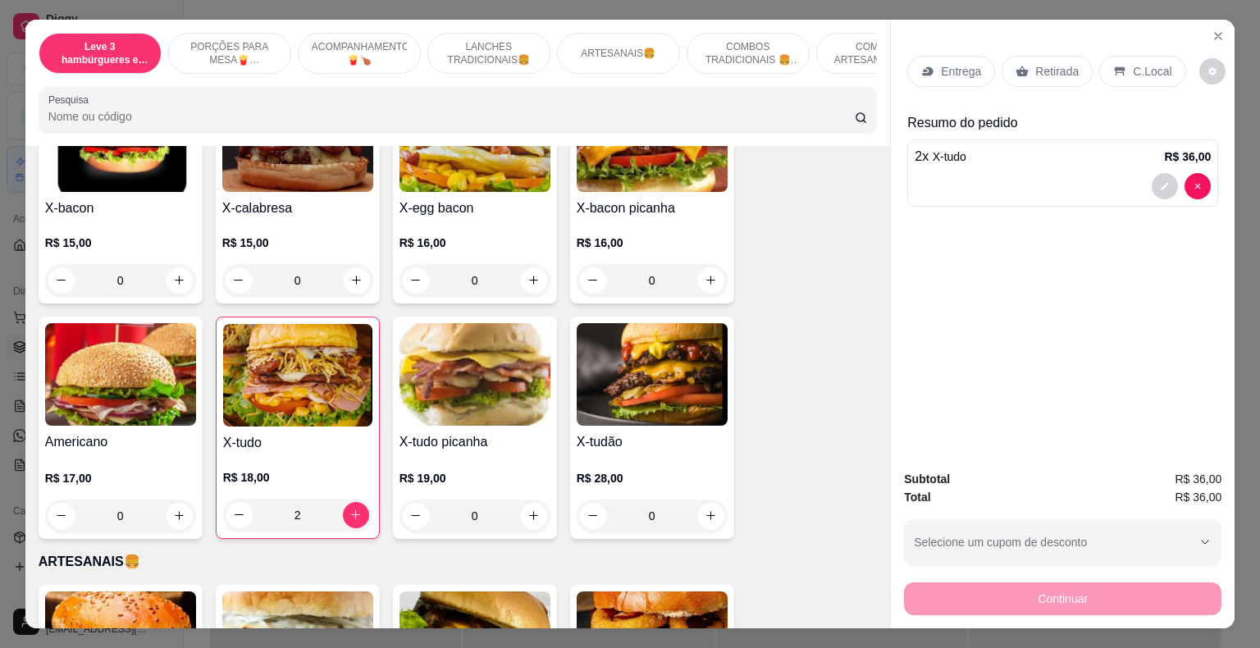
click at [953, 63] on p "Entrega" at bounding box center [961, 71] width 40 height 16
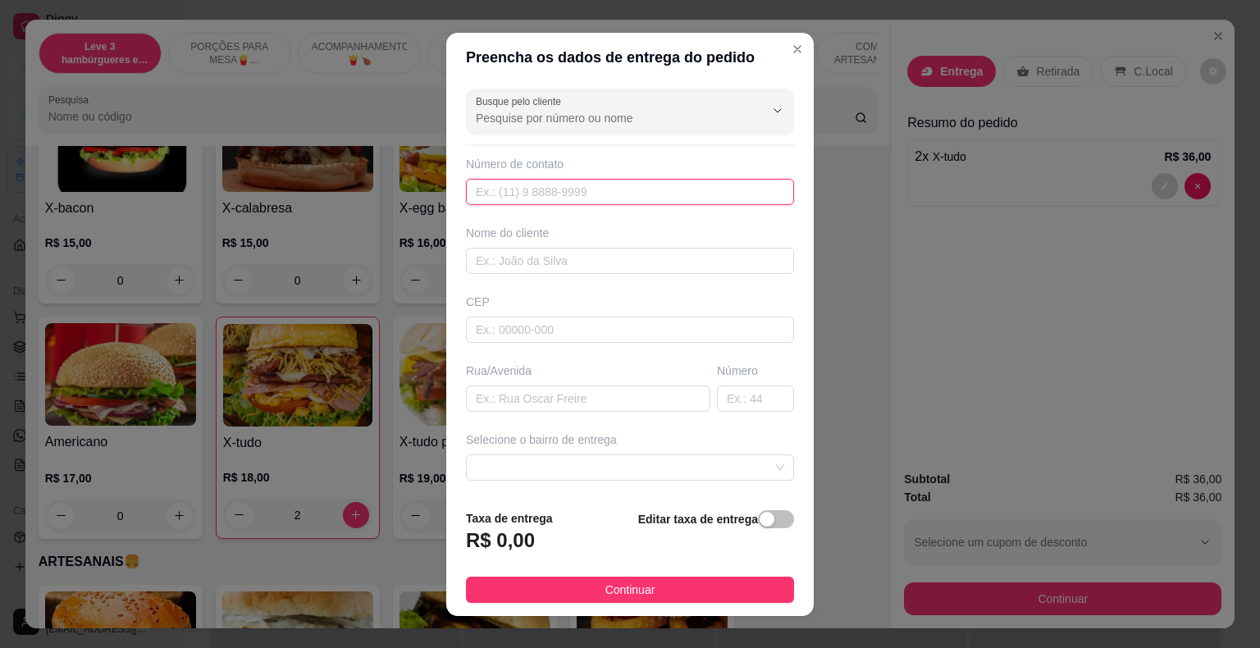
click at [490, 195] on input "text" at bounding box center [630, 192] width 328 height 26
click at [505, 111] on input "Busque pelo cliente" at bounding box center [607, 118] width 262 height 16
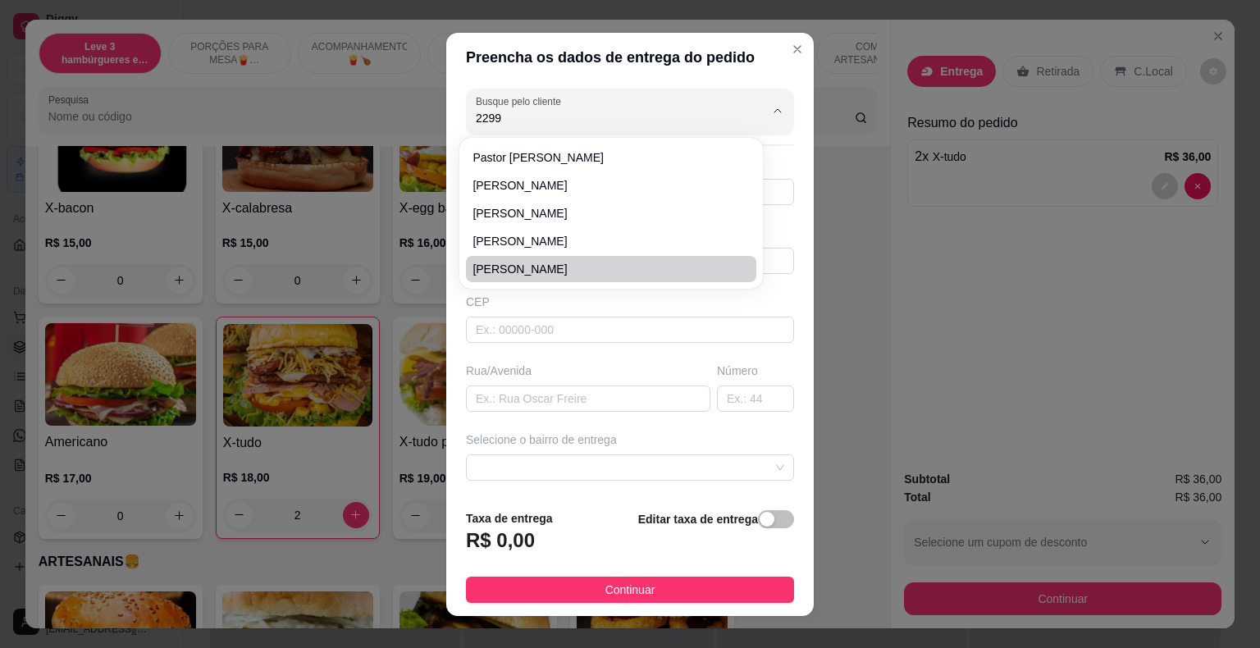
click at [531, 277] on li "[PERSON_NAME]" at bounding box center [611, 269] width 290 height 26
type input "[PERSON_NAME]"
type input "22998089106"
type input "[PERSON_NAME]"
type input "Casa do Leo"
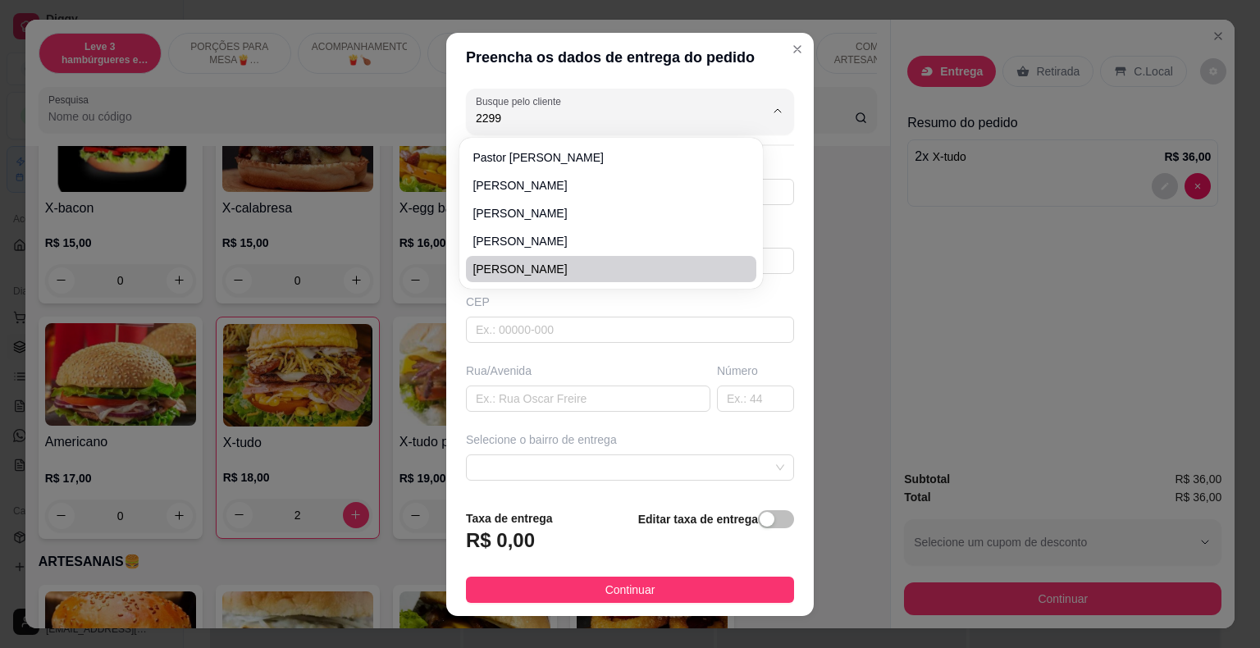
type input "0"
type input "MG"
type input "Casa"
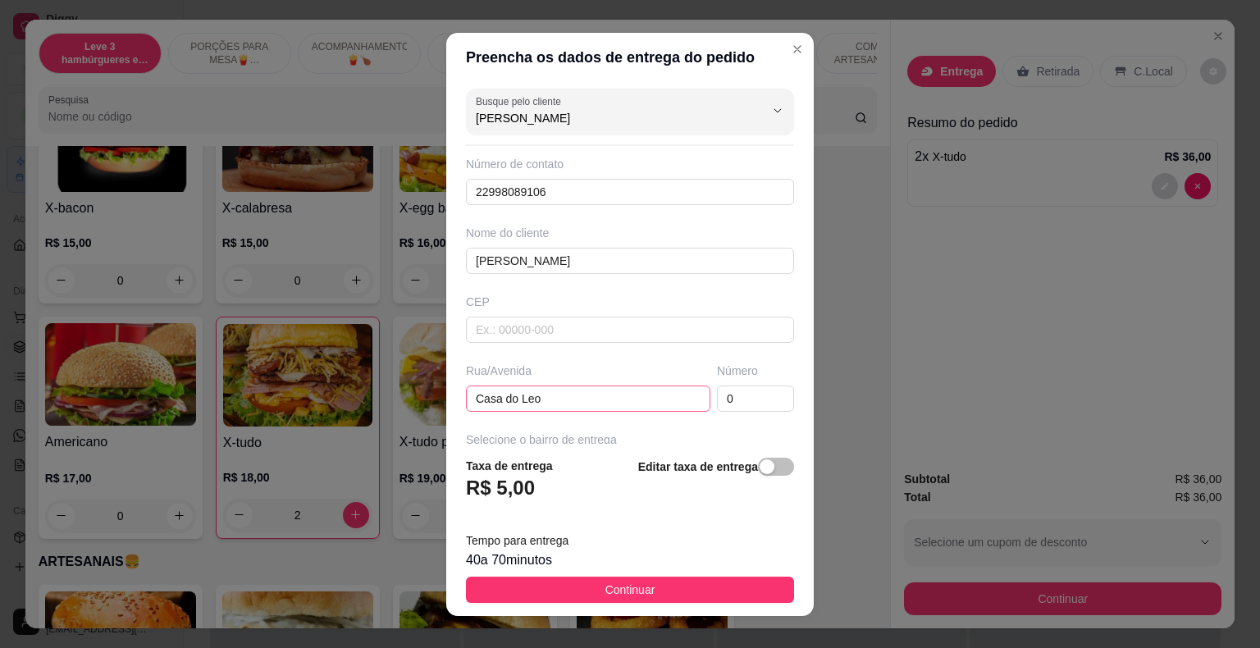
type input "[PERSON_NAME]"
click at [560, 394] on input "Casa do Leo" at bounding box center [588, 398] width 244 height 26
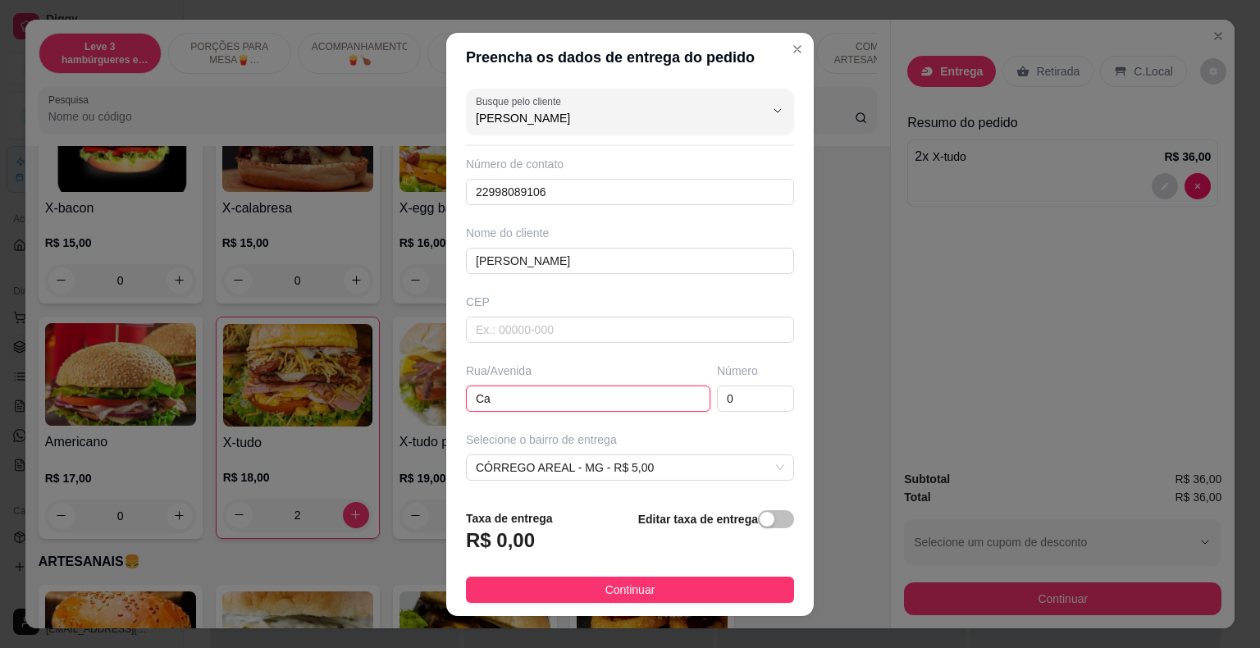
type input "C"
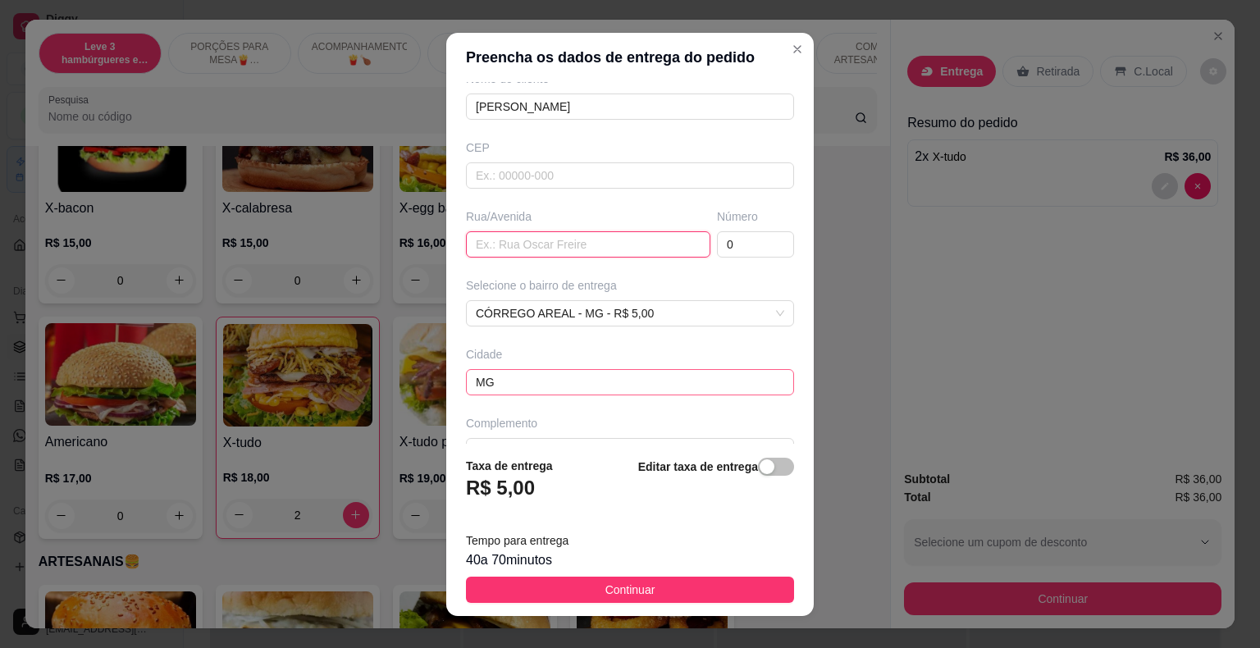
scroll to position [164, 0]
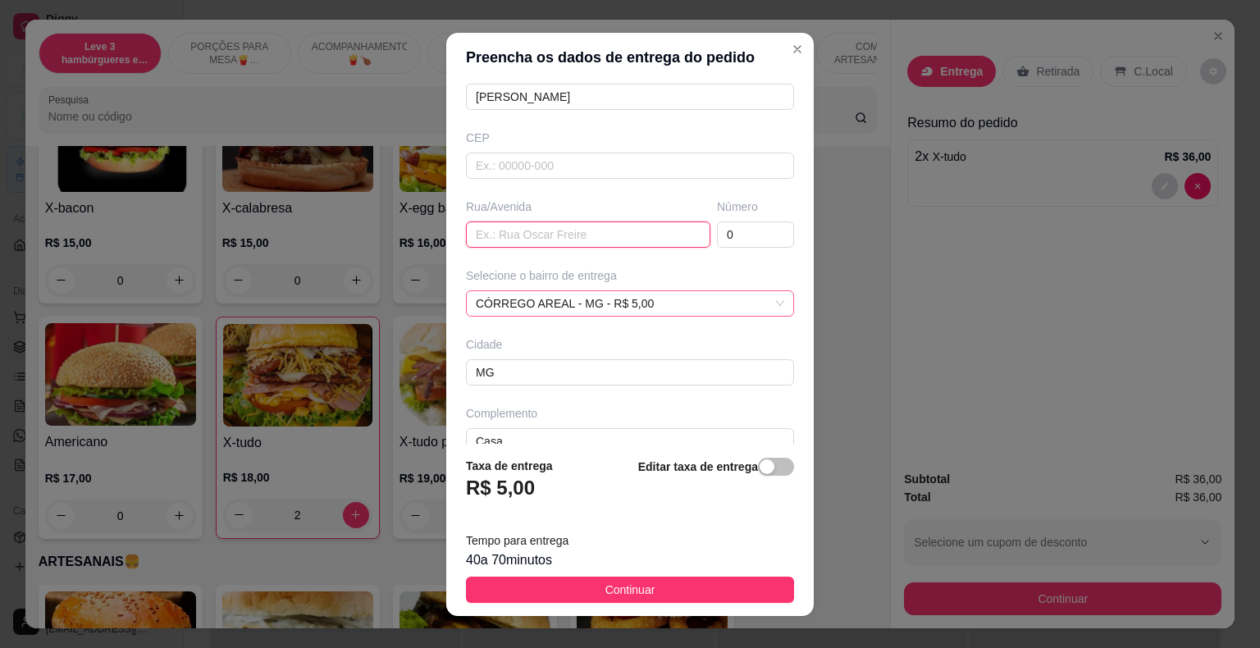
click at [640, 298] on span "CÓRREGO AREAL - MG - R$ 5,00" at bounding box center [630, 303] width 308 height 25
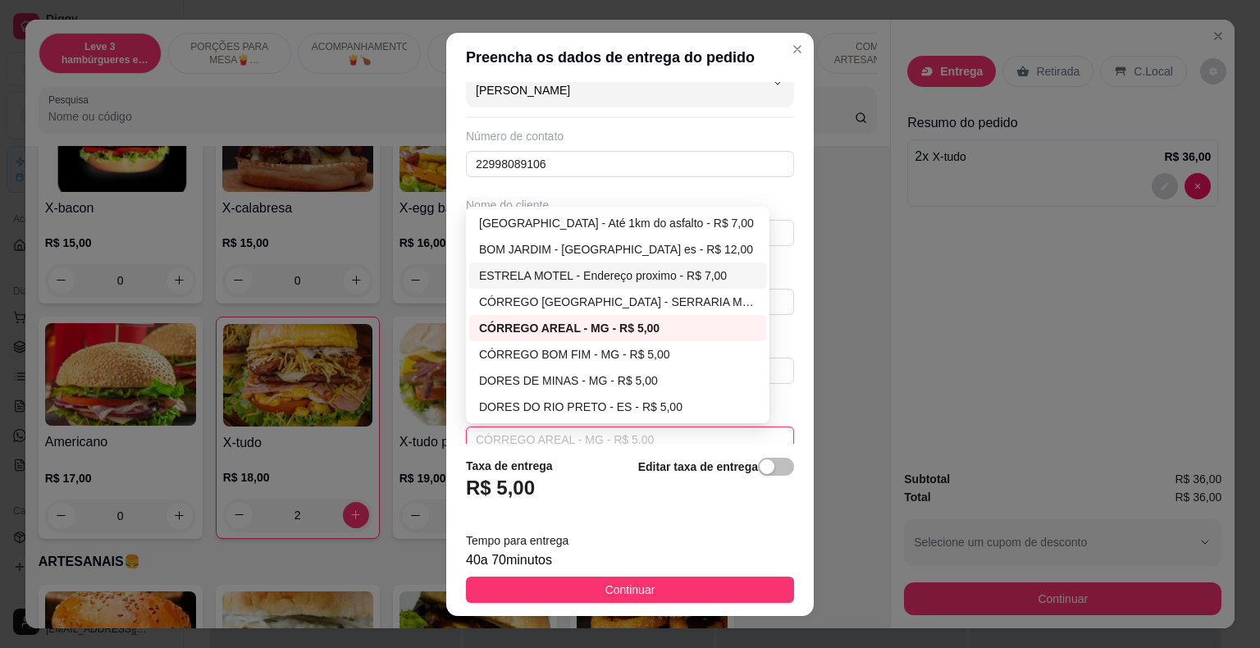
scroll to position [0, 0]
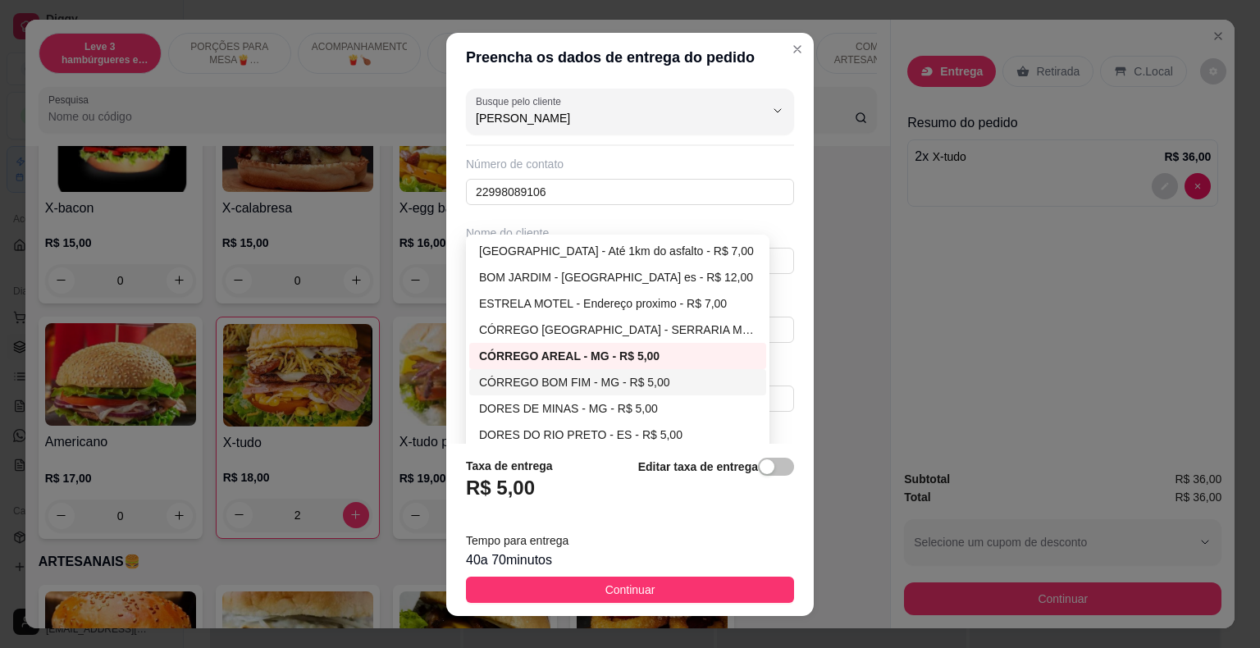
click at [587, 382] on div "CÓRREGO BOM FIM - MG - R$ 5,00" at bounding box center [617, 382] width 277 height 18
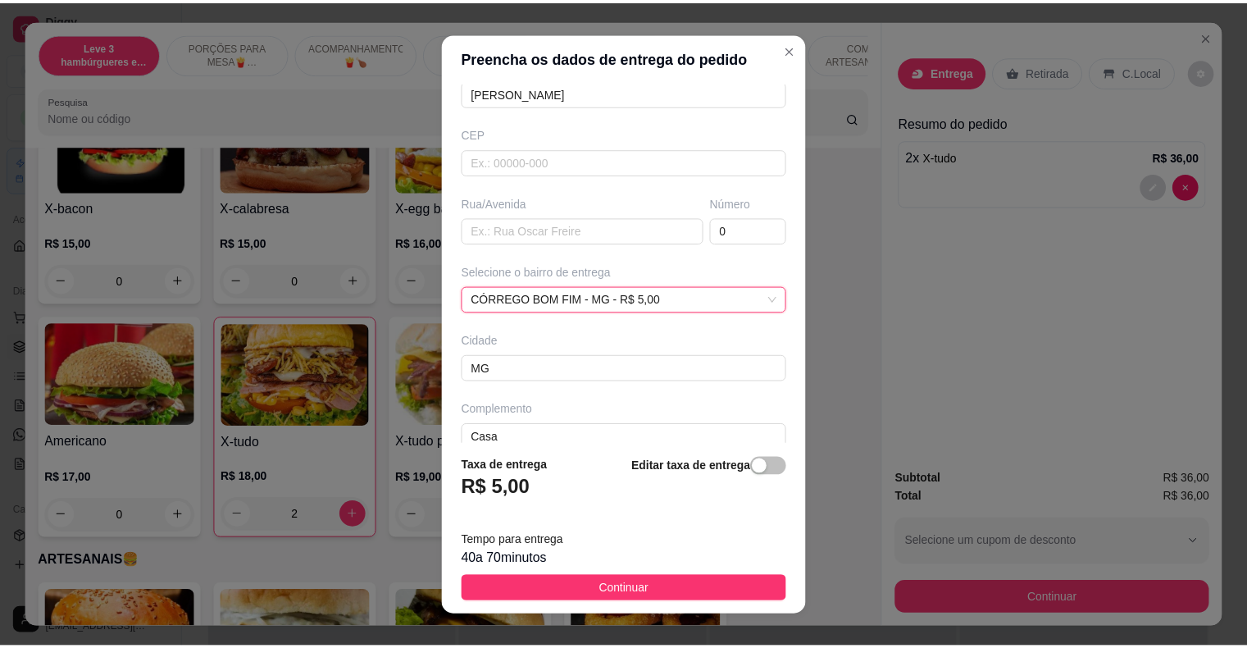
scroll to position [188, 0]
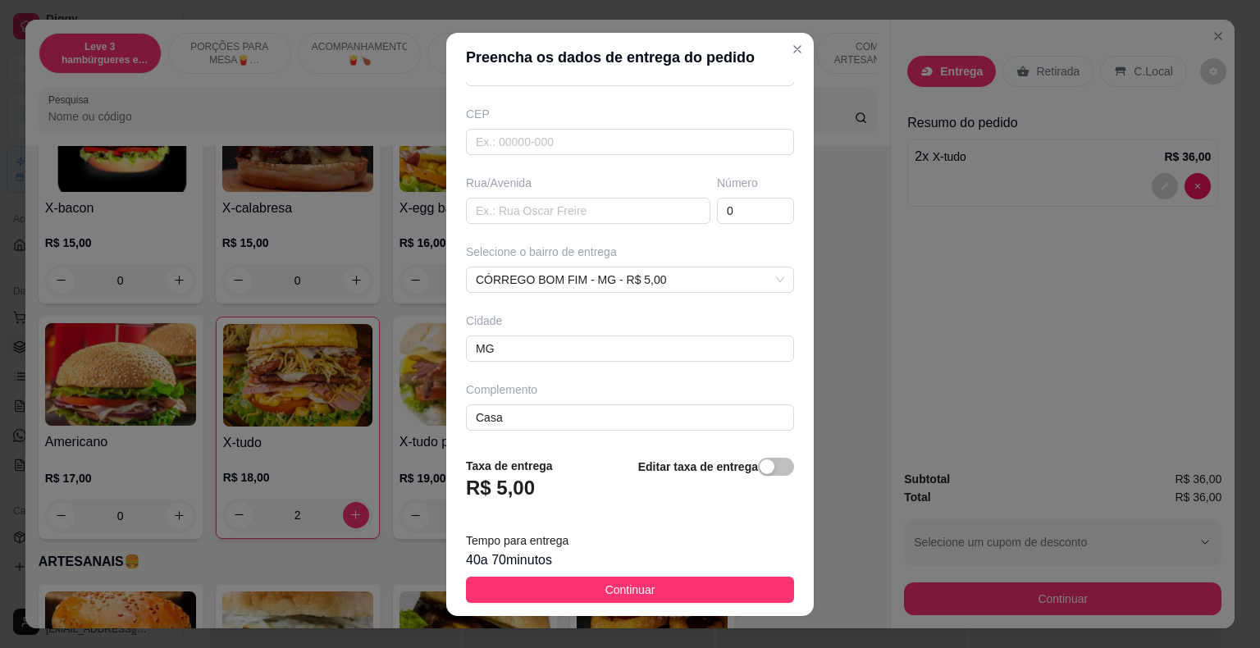
click at [630, 586] on span "Continuar" at bounding box center [630, 590] width 50 height 18
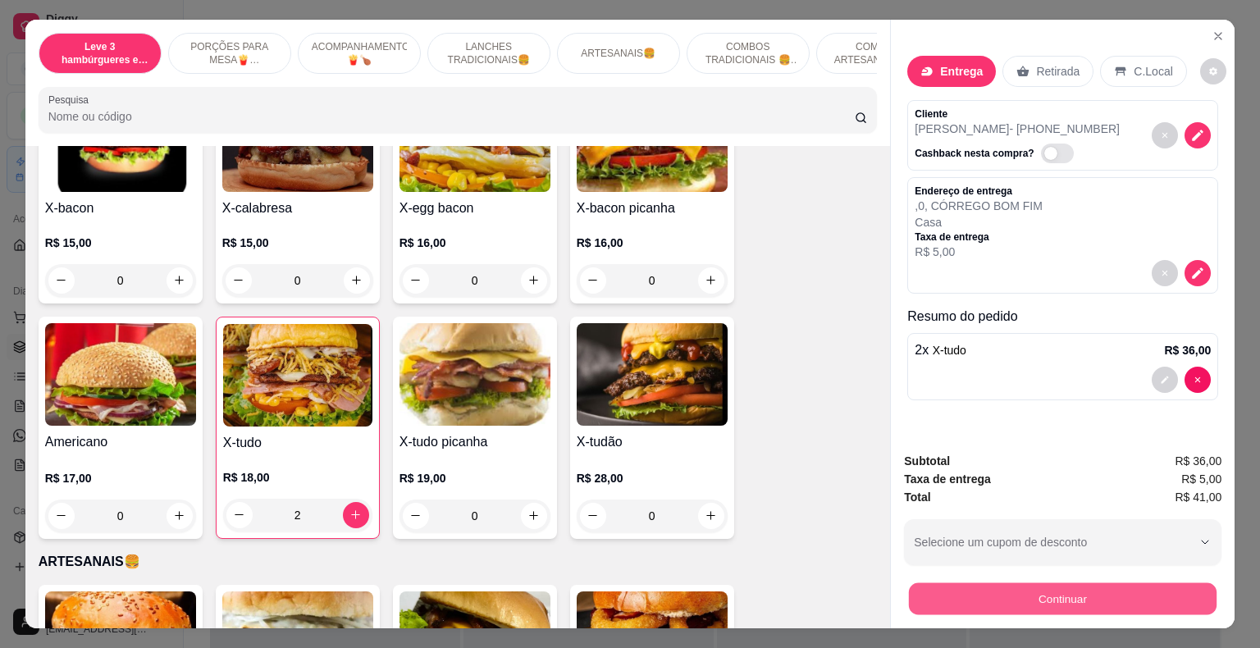
click at [949, 586] on button "Continuar" at bounding box center [1063, 599] width 308 height 32
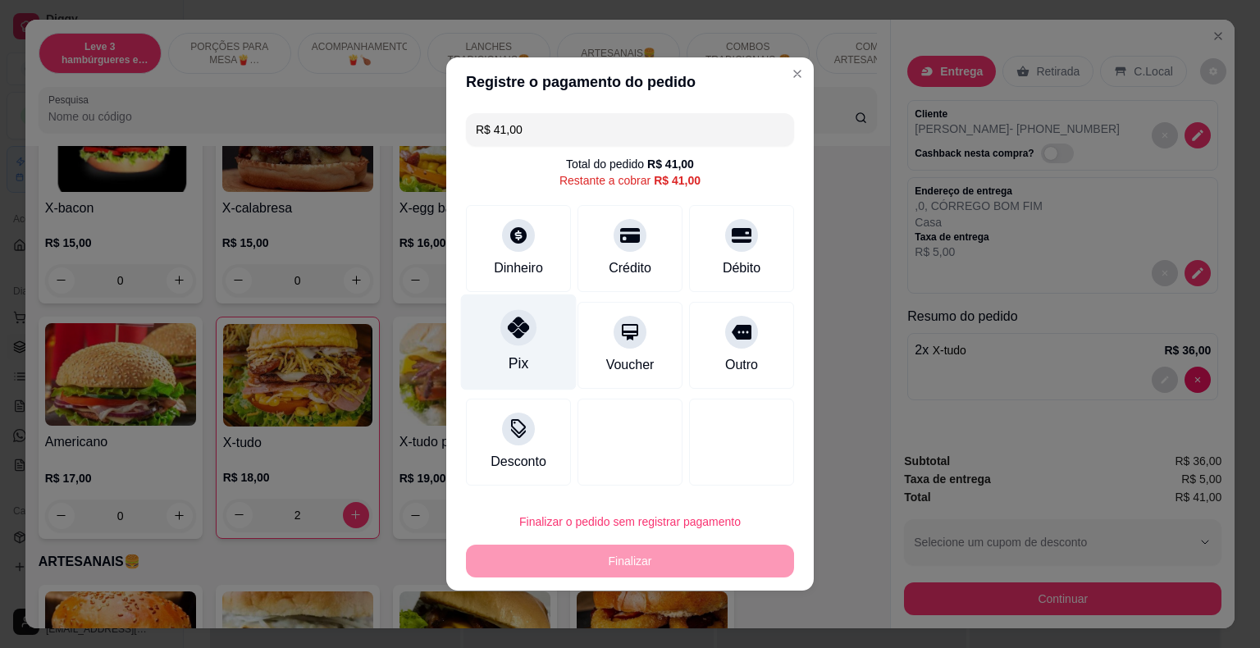
click at [524, 340] on div at bounding box center [518, 327] width 36 height 36
type input "R$ 0,00"
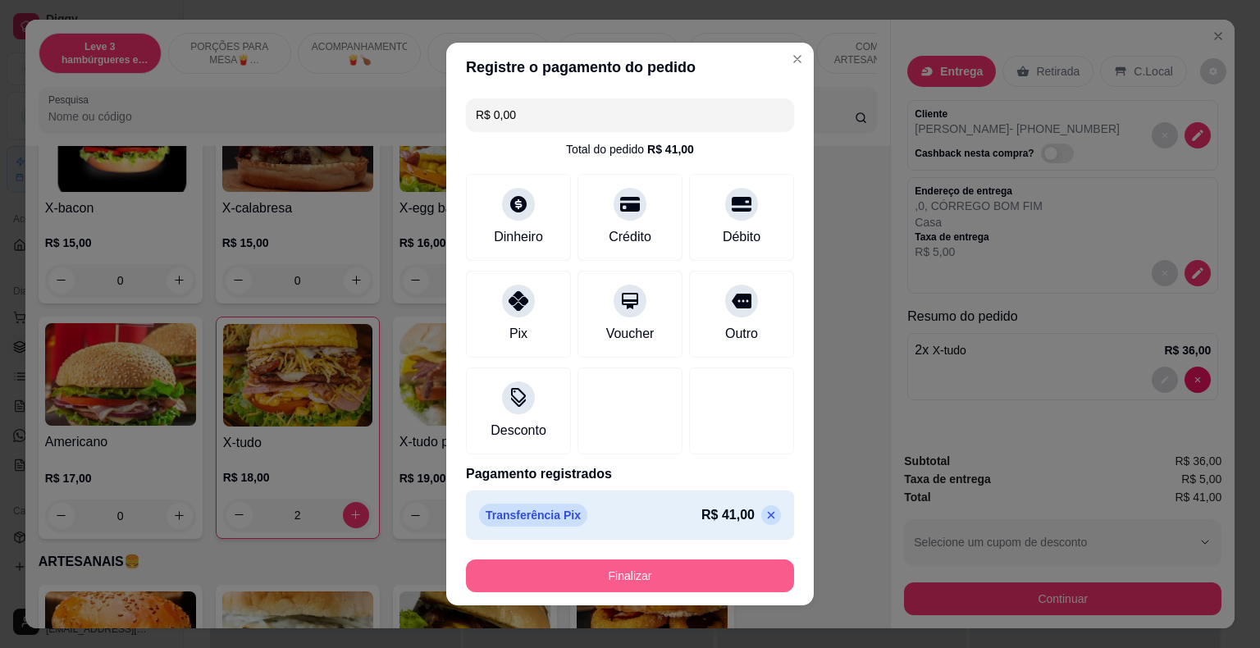
click at [606, 581] on button "Finalizar" at bounding box center [630, 575] width 328 height 33
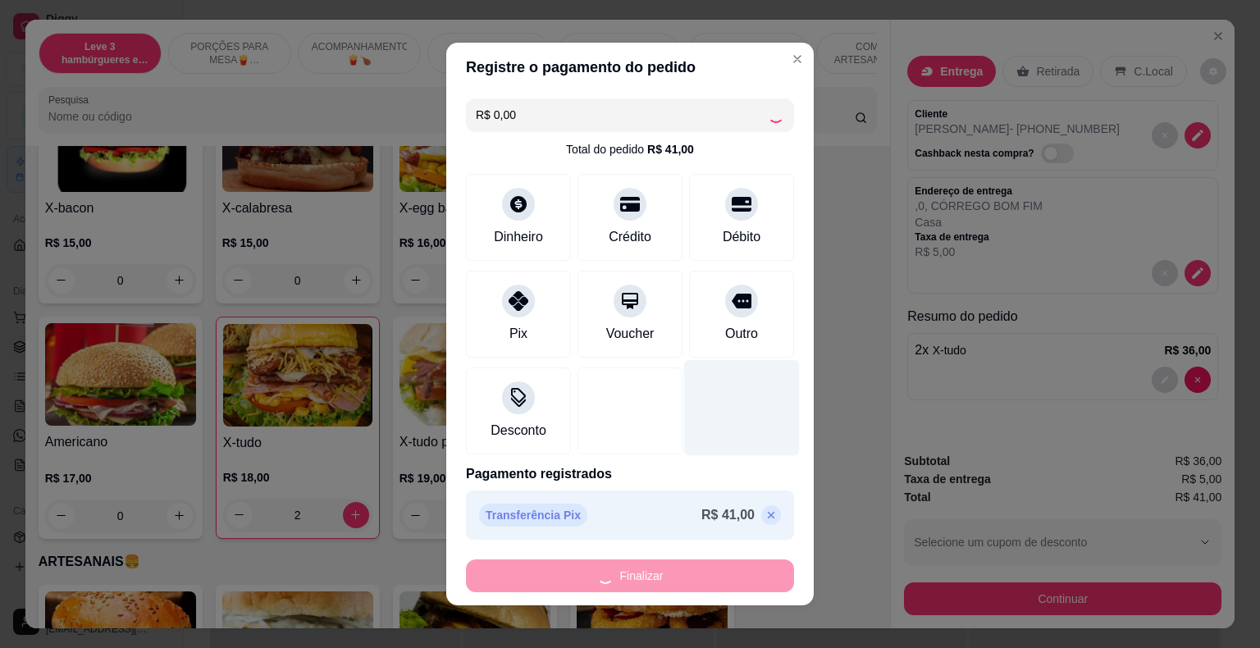
type input "0"
type input "-R$ 41,00"
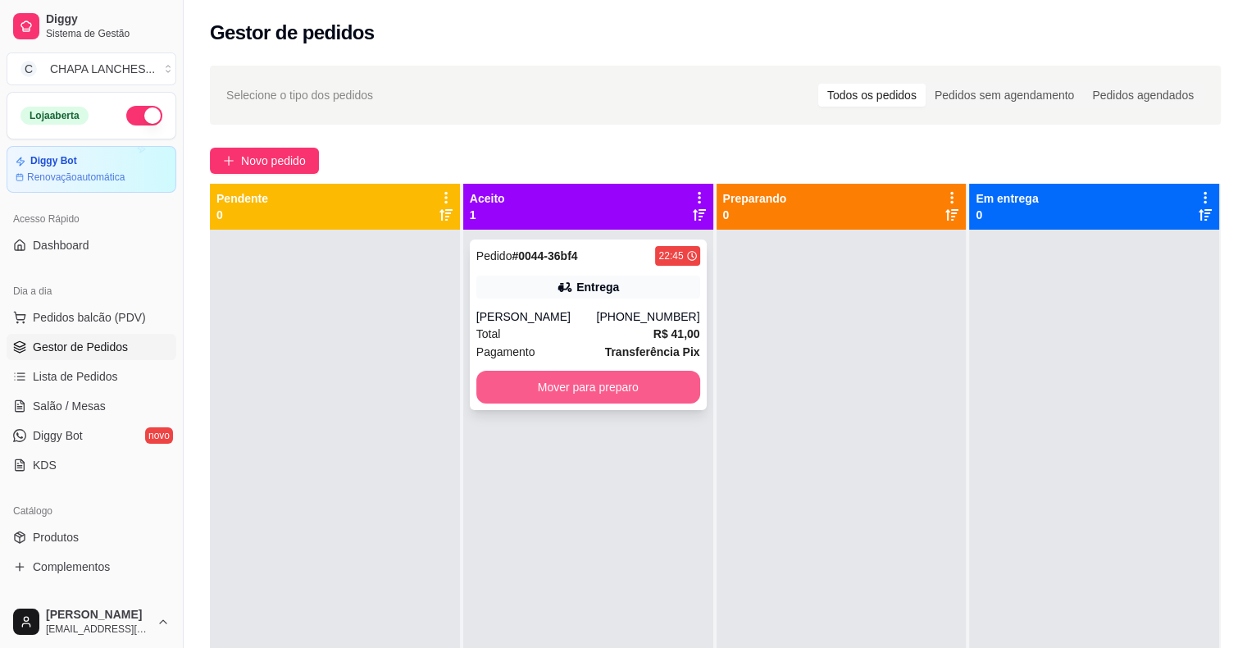
click at [497, 391] on button "Mover para preparo" at bounding box center [588, 387] width 224 height 33
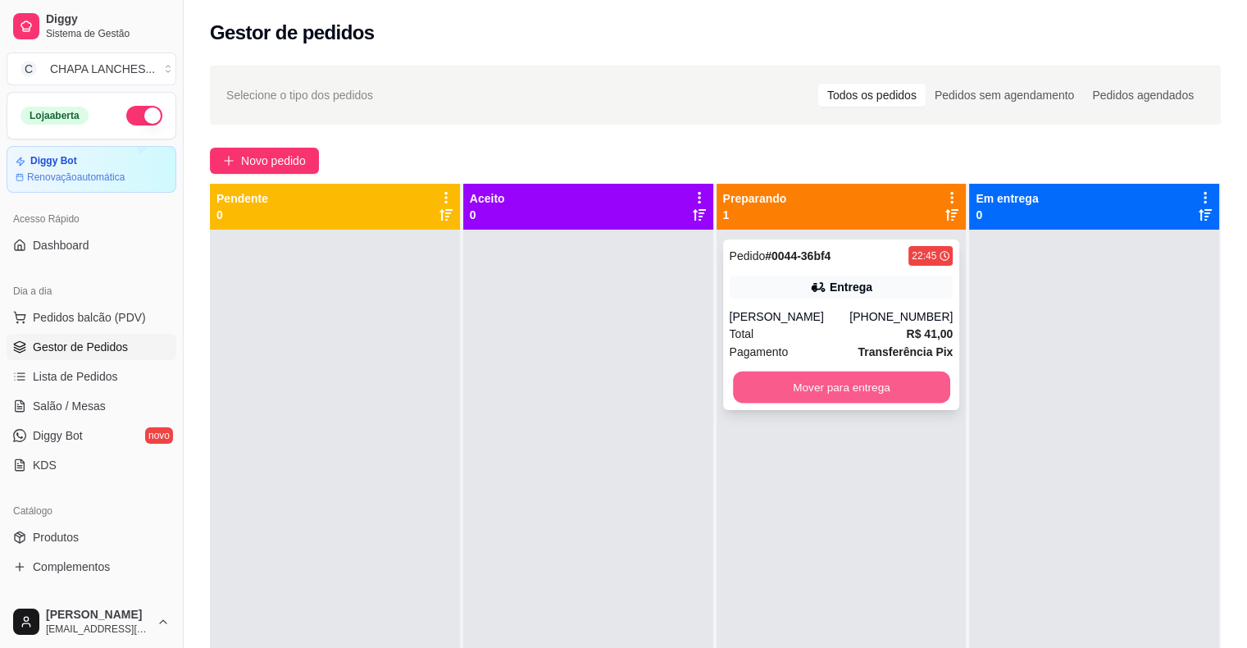
click at [769, 388] on button "Mover para entrega" at bounding box center [841, 387] width 217 height 32
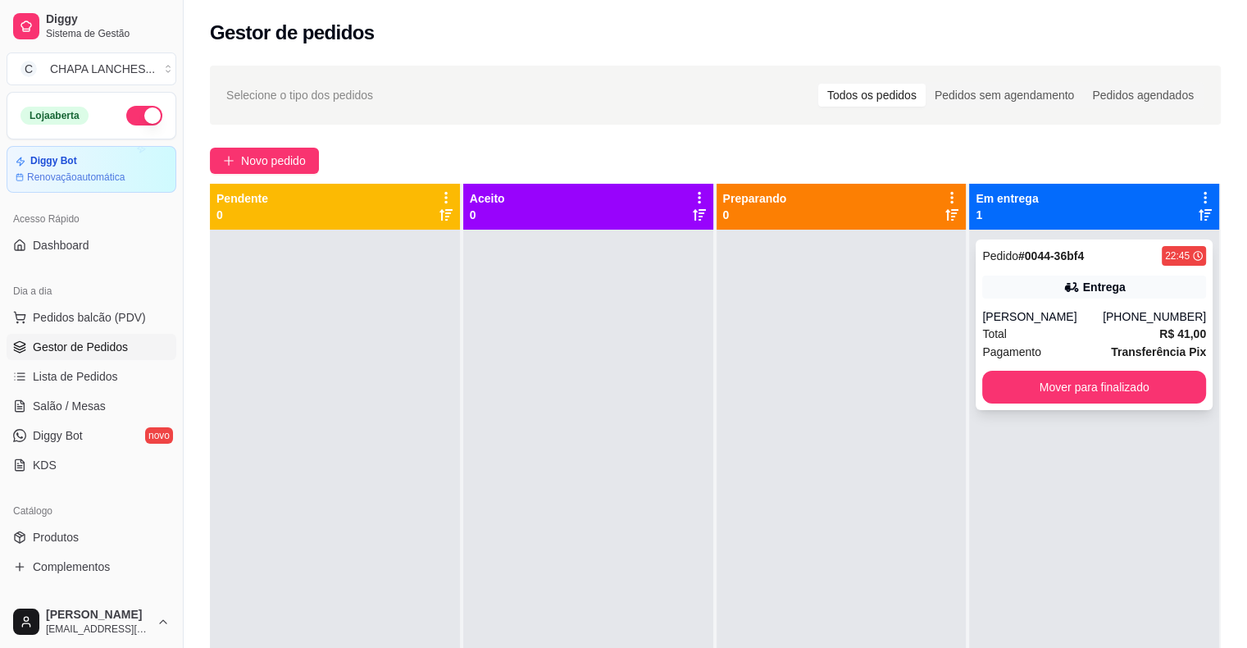
click at [1010, 297] on div "Entrega" at bounding box center [1094, 287] width 224 height 23
click at [969, 490] on div "Pedido # 0044-36bf4 22:45 Entrega [PERSON_NAME] [PHONE_NUMBER] Total R$ 41,00 P…" at bounding box center [1094, 554] width 250 height 648
click at [1040, 394] on button "Mover para finalizado" at bounding box center [1094, 387] width 224 height 33
